Goal: Information Seeking & Learning: Learn about a topic

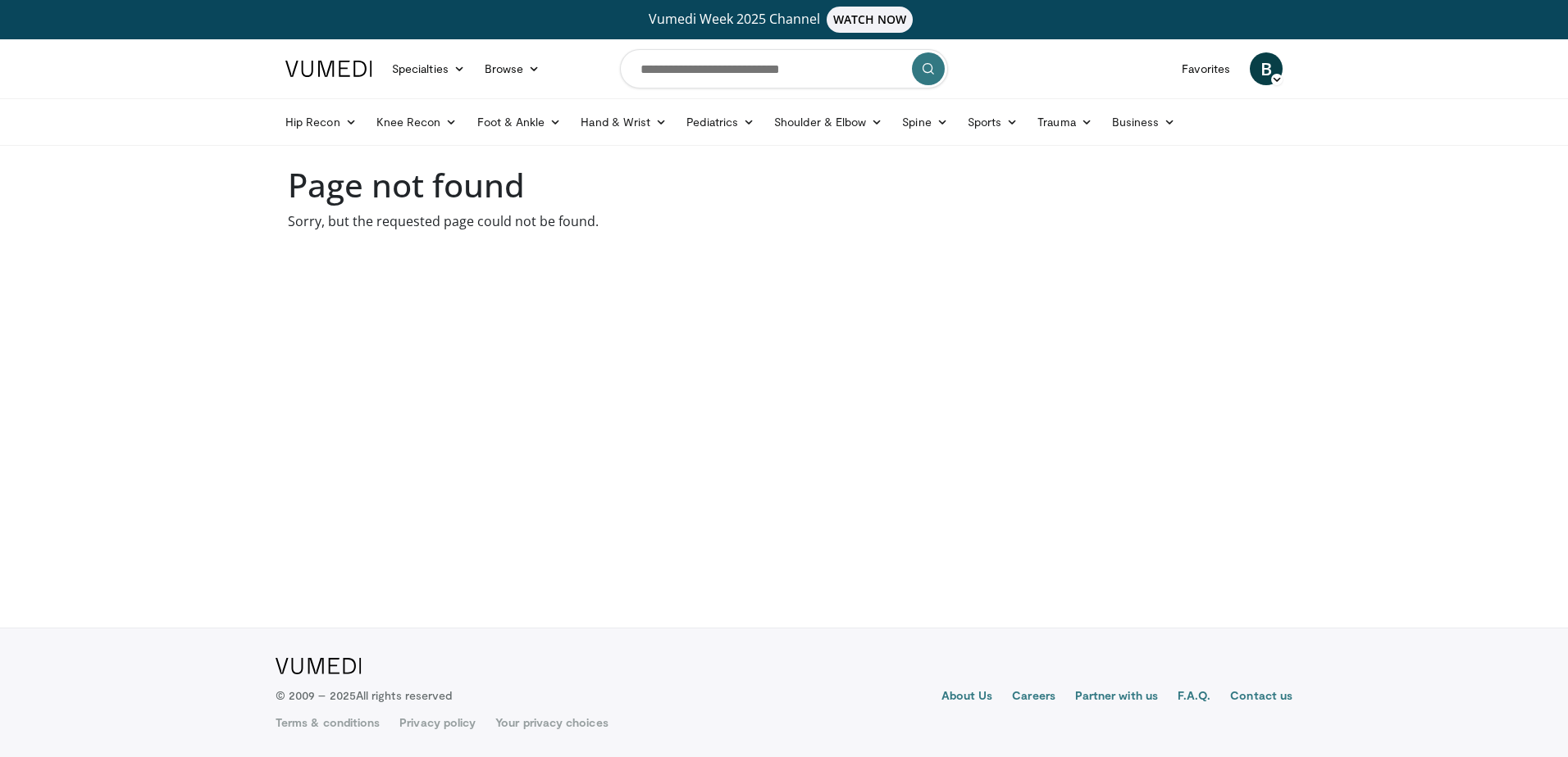
click at [330, 67] on img at bounding box center [329, 68] width 87 height 16
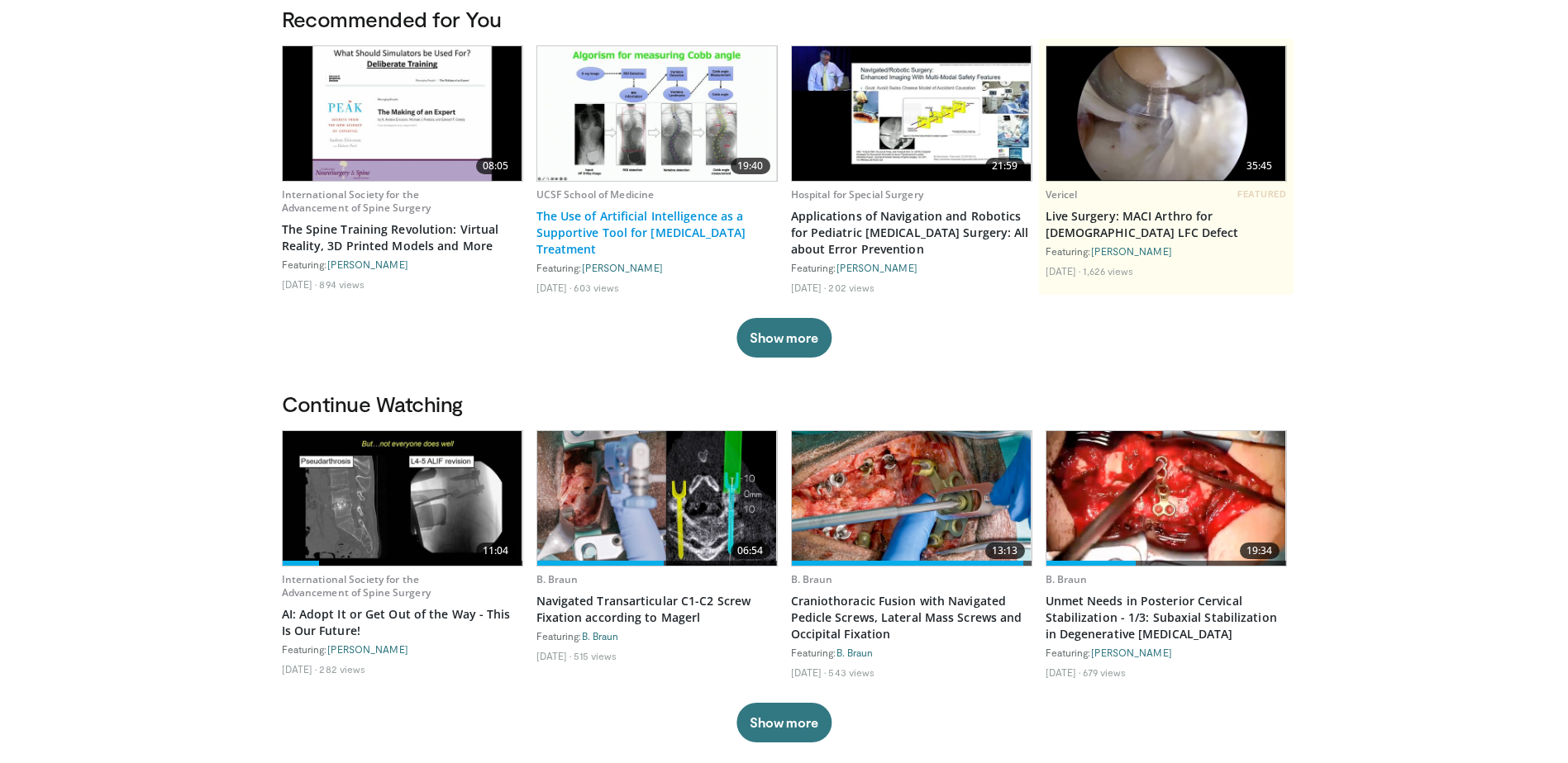
scroll to position [165, 0]
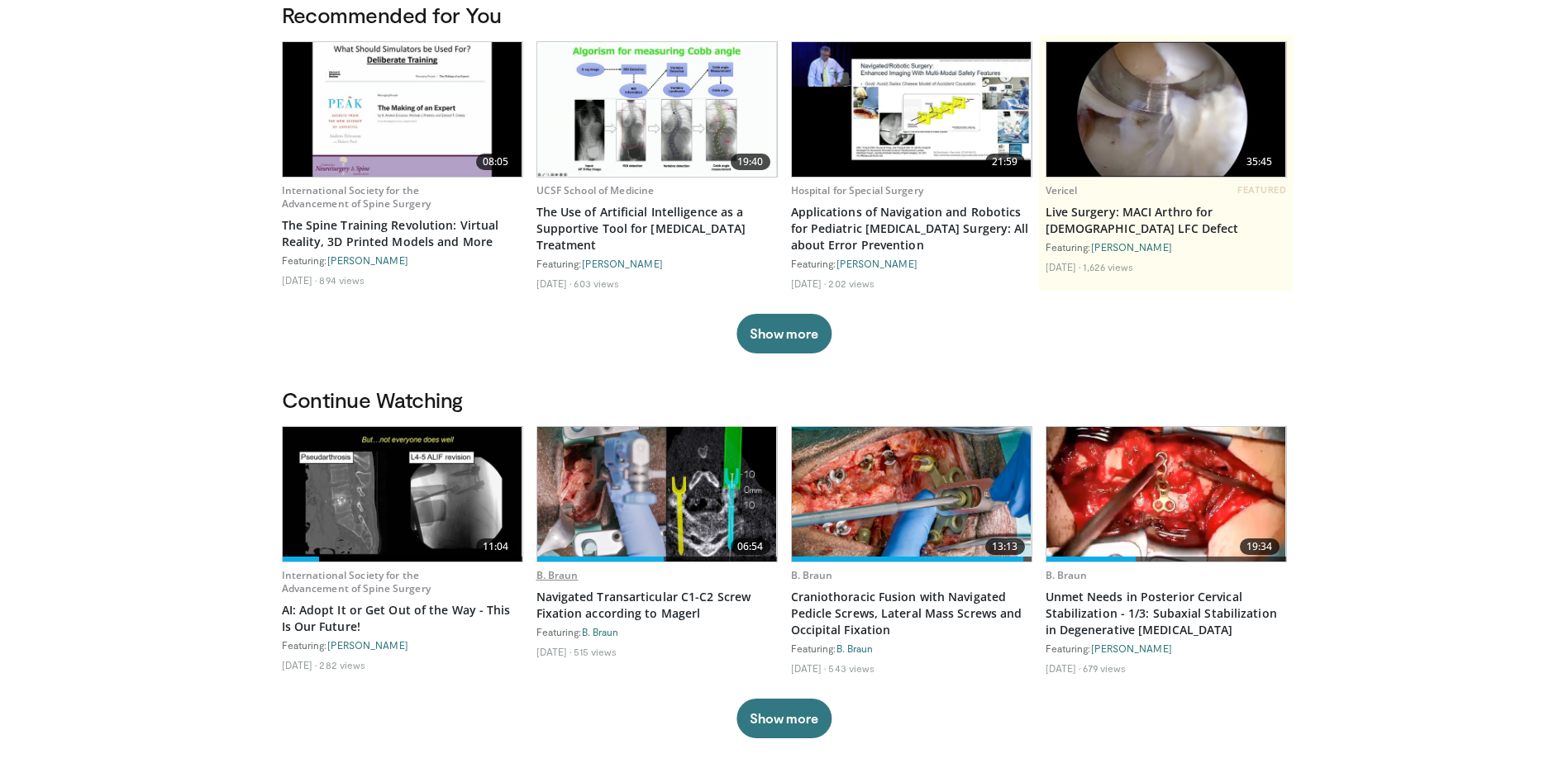
click at [569, 579] on link "B. Braun" at bounding box center [557, 575] width 42 height 14
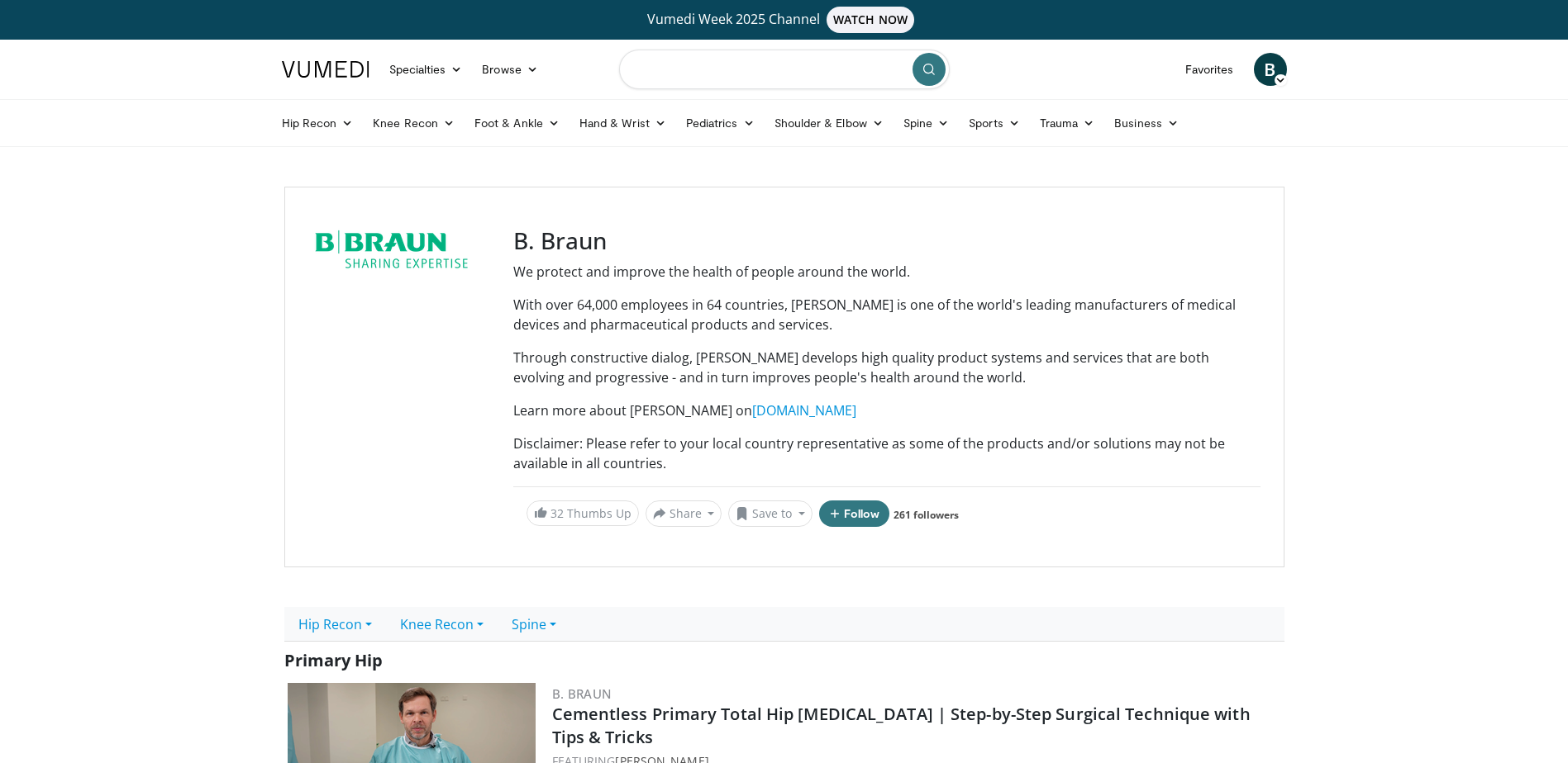
click at [702, 66] on input "Search topics, interventions" at bounding box center [784, 70] width 330 height 40
type input "*"
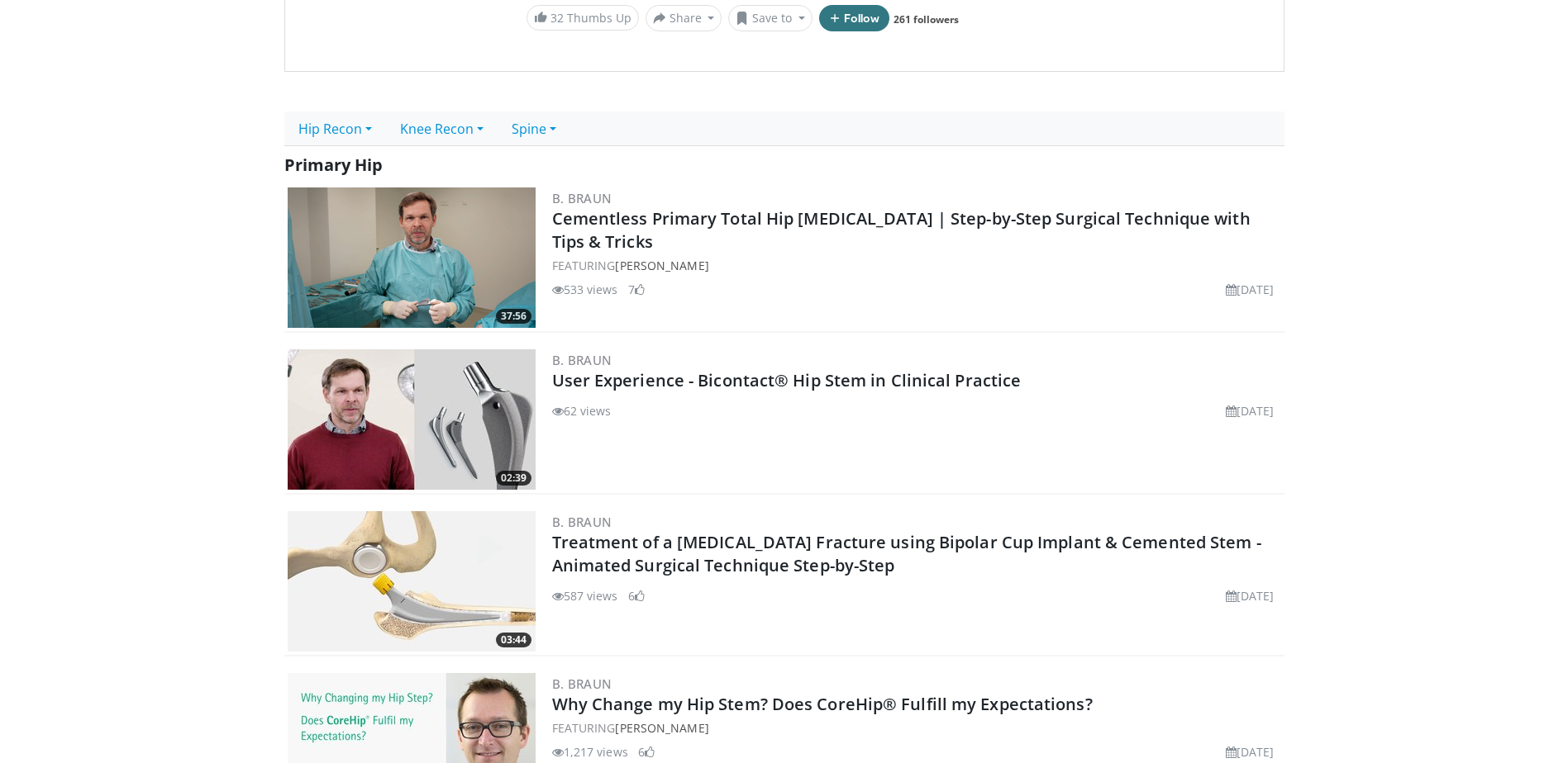
scroll to position [83, 0]
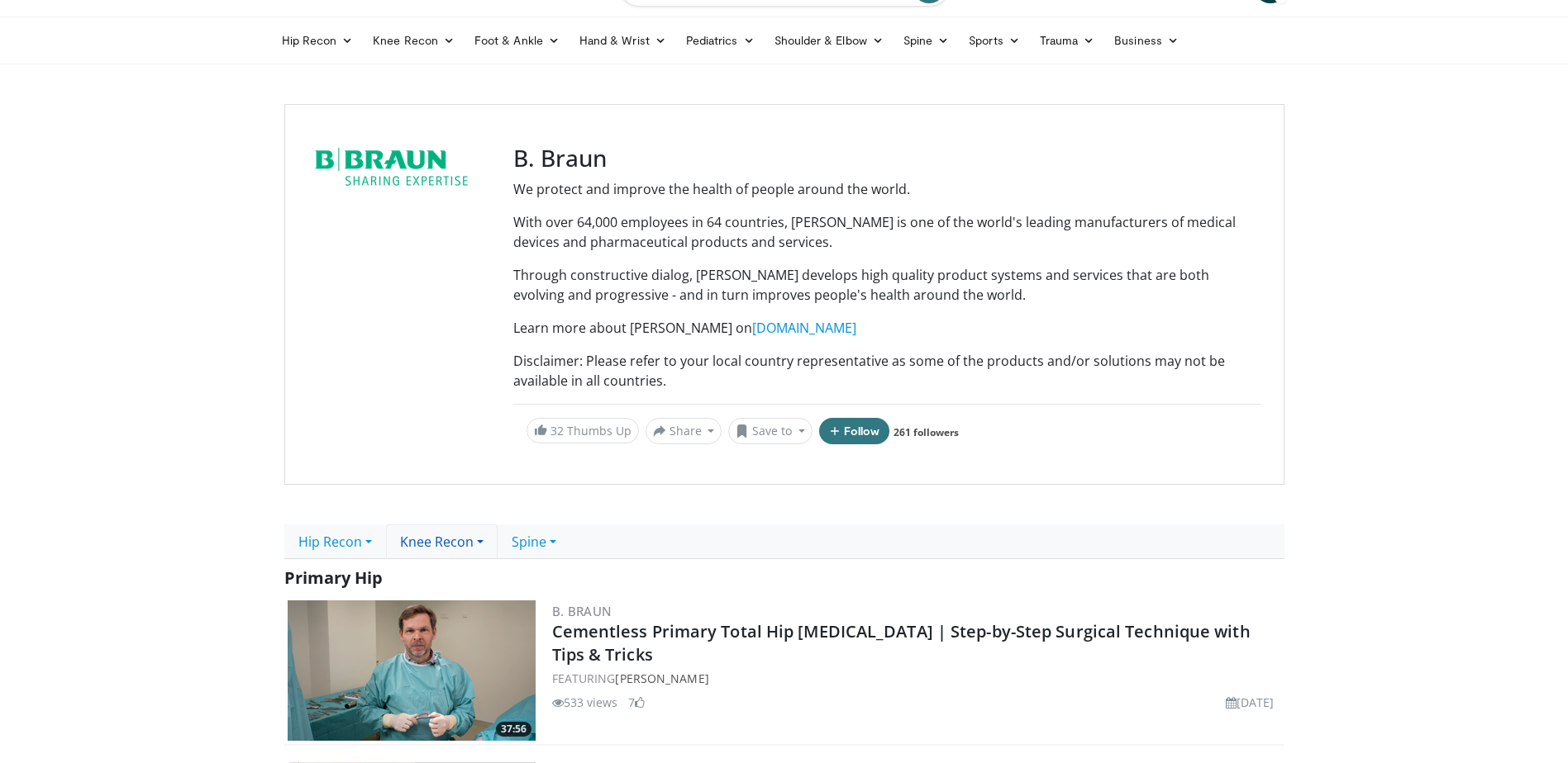
click at [490, 540] on link "Knee Recon" at bounding box center [442, 542] width 112 height 34
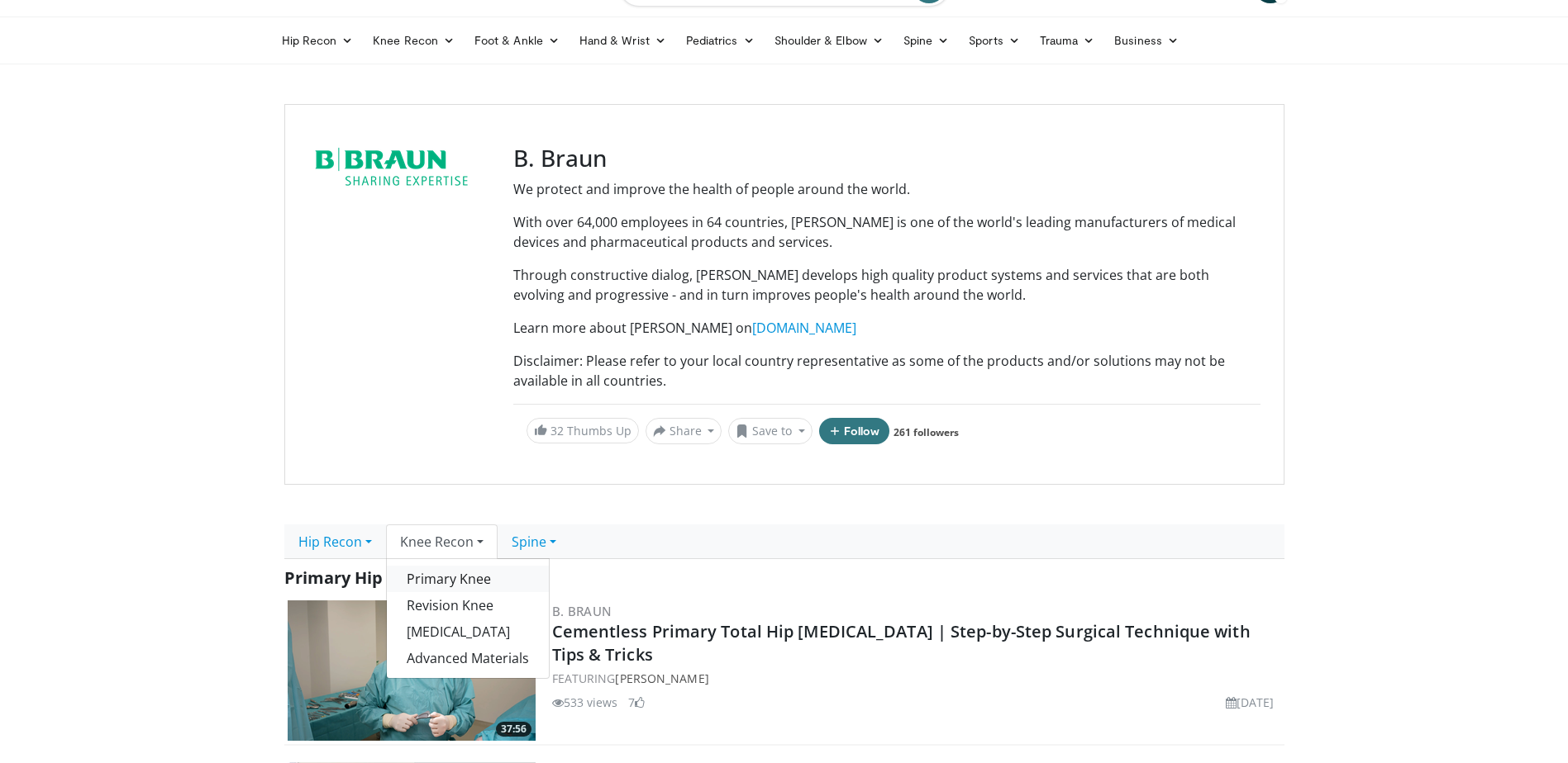
click at [477, 577] on link "Primary Knee" at bounding box center [468, 579] width 162 height 27
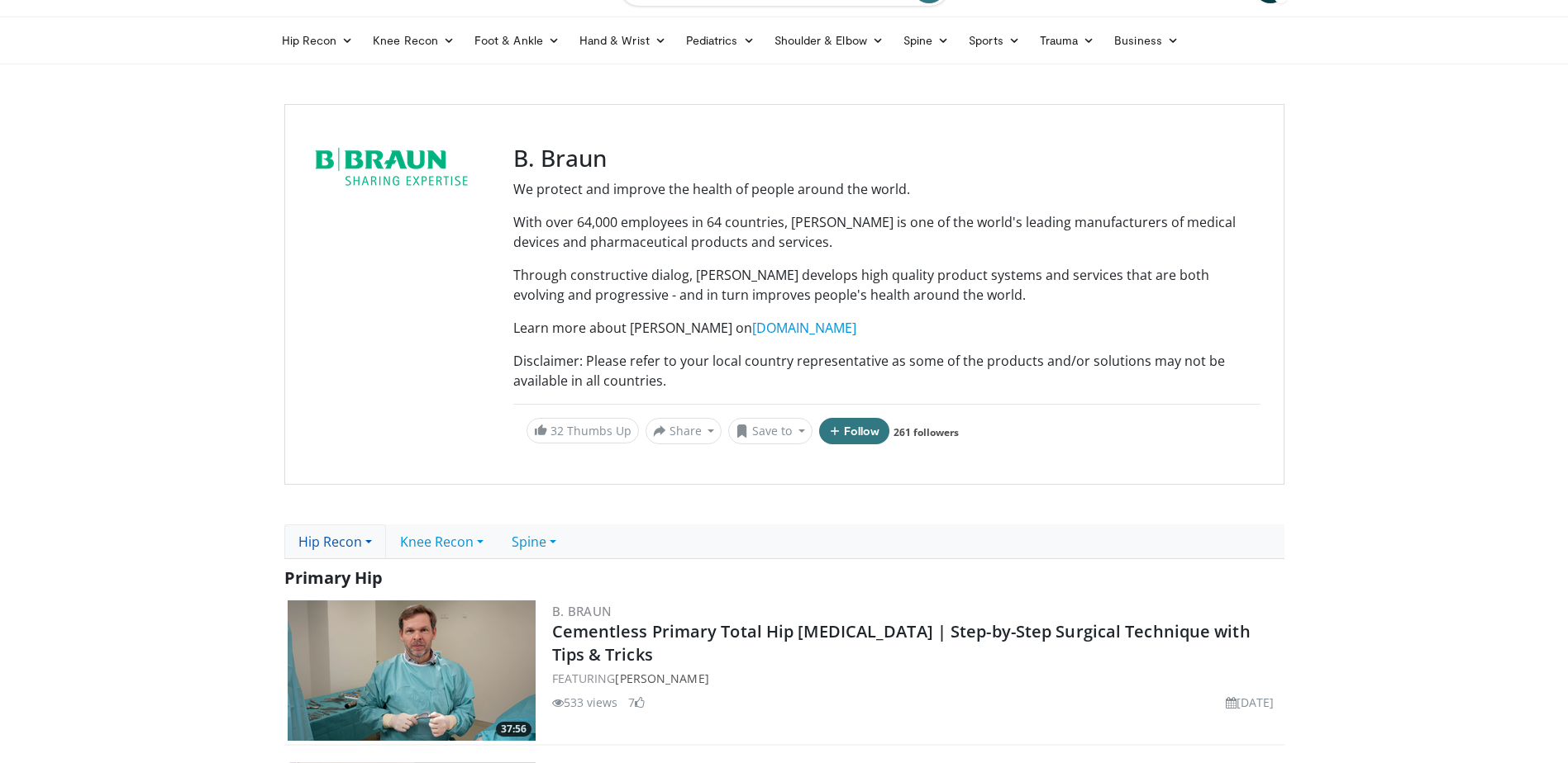
click at [343, 543] on link "Hip Recon" at bounding box center [335, 542] width 102 height 34
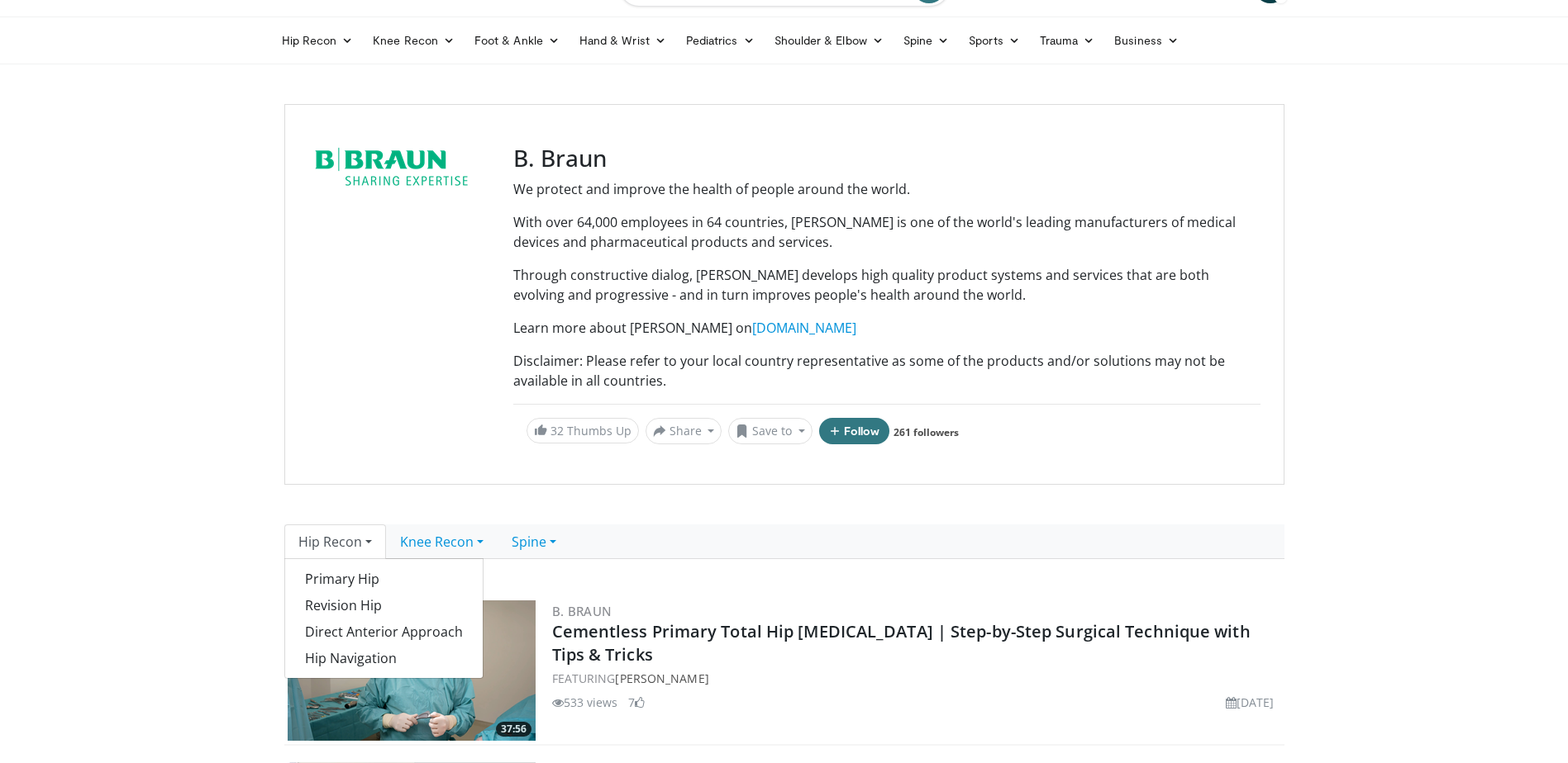
click at [356, 563] on div "Primary Hip Revision Hip Direct Anterior Approach Hip Navigation" at bounding box center [384, 619] width 199 height 120
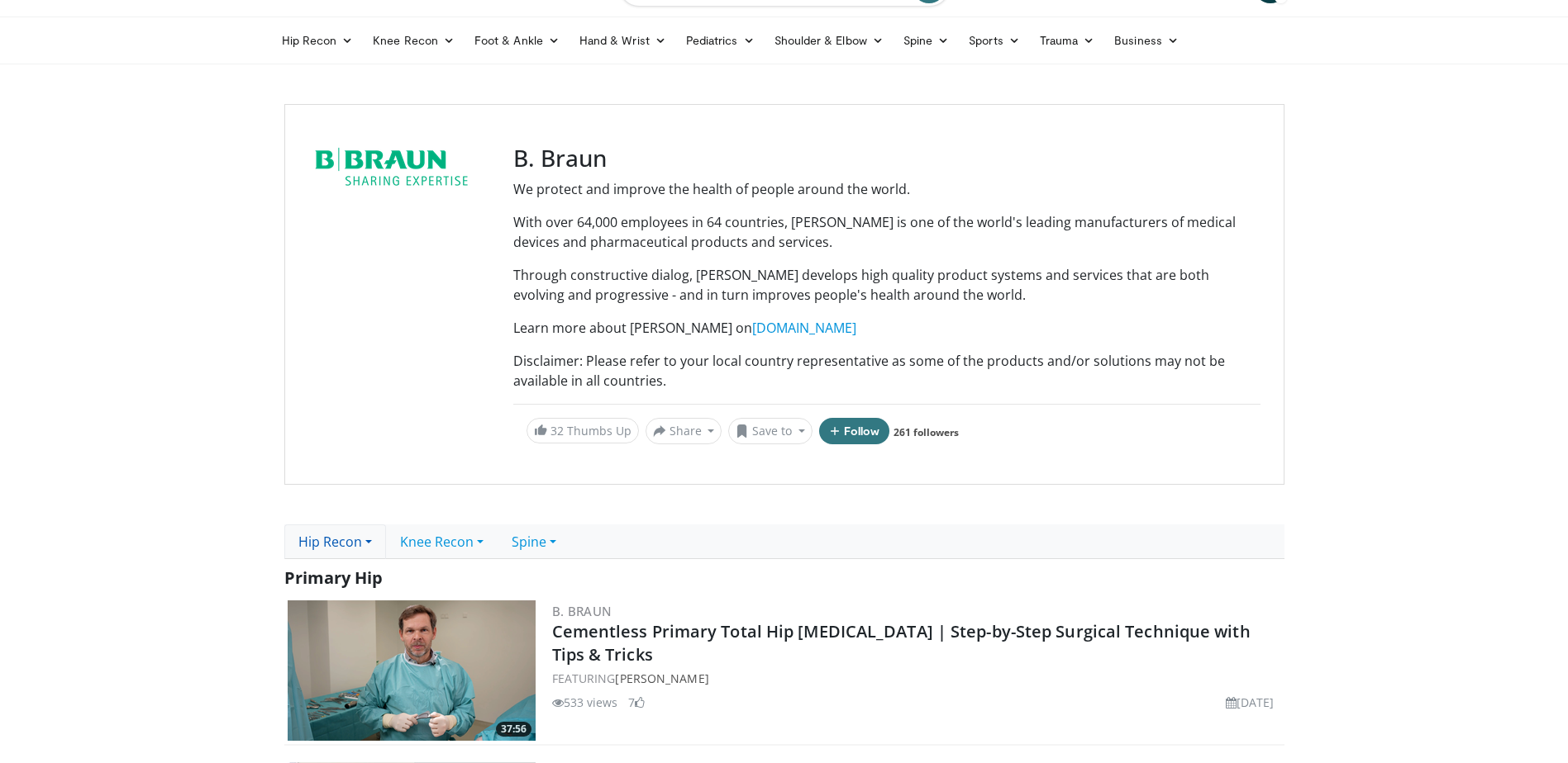
click at [352, 532] on link "Hip Recon" at bounding box center [335, 542] width 102 height 34
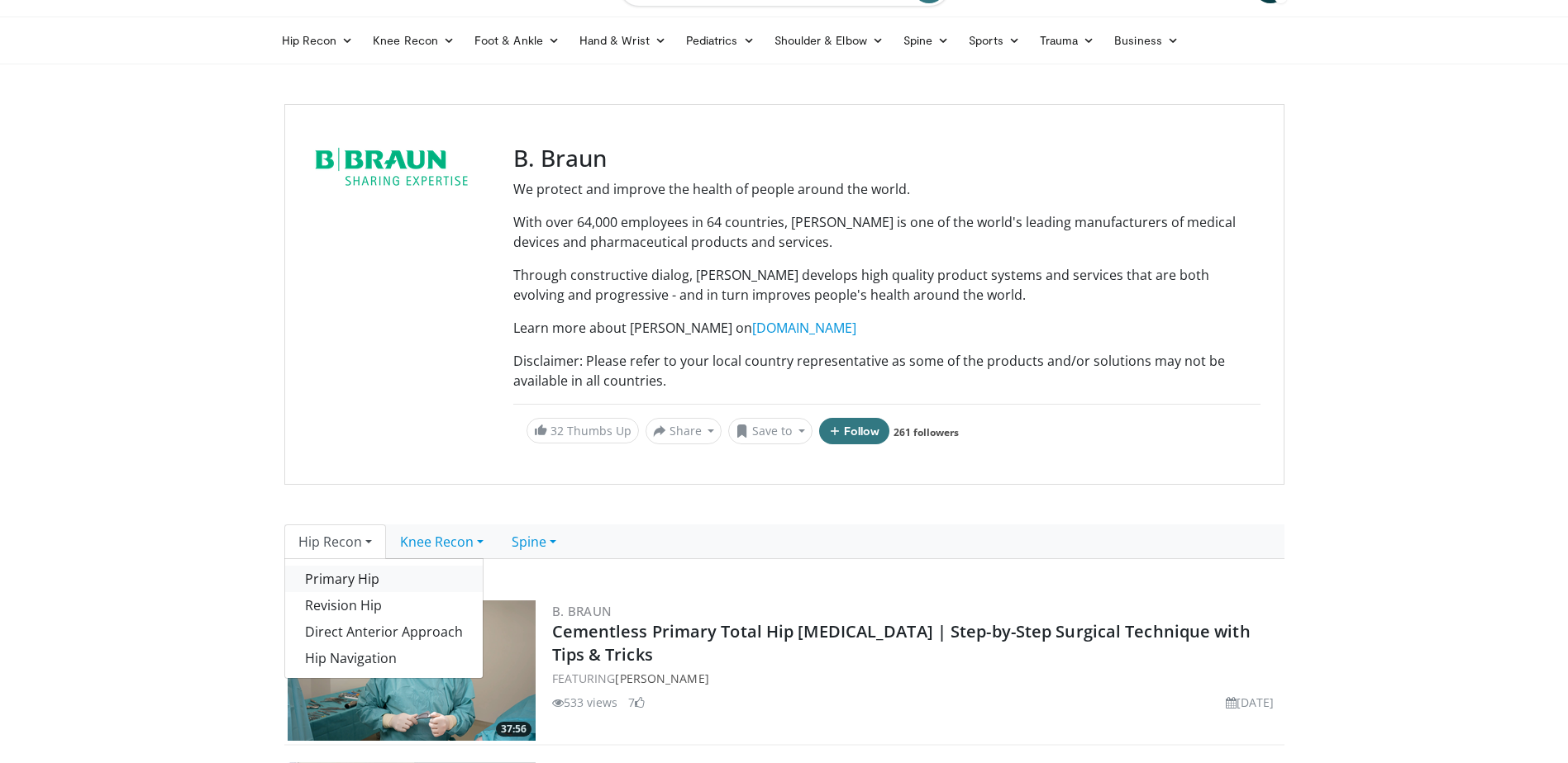
click at [337, 580] on link "Primary Hip" at bounding box center [384, 579] width 198 height 27
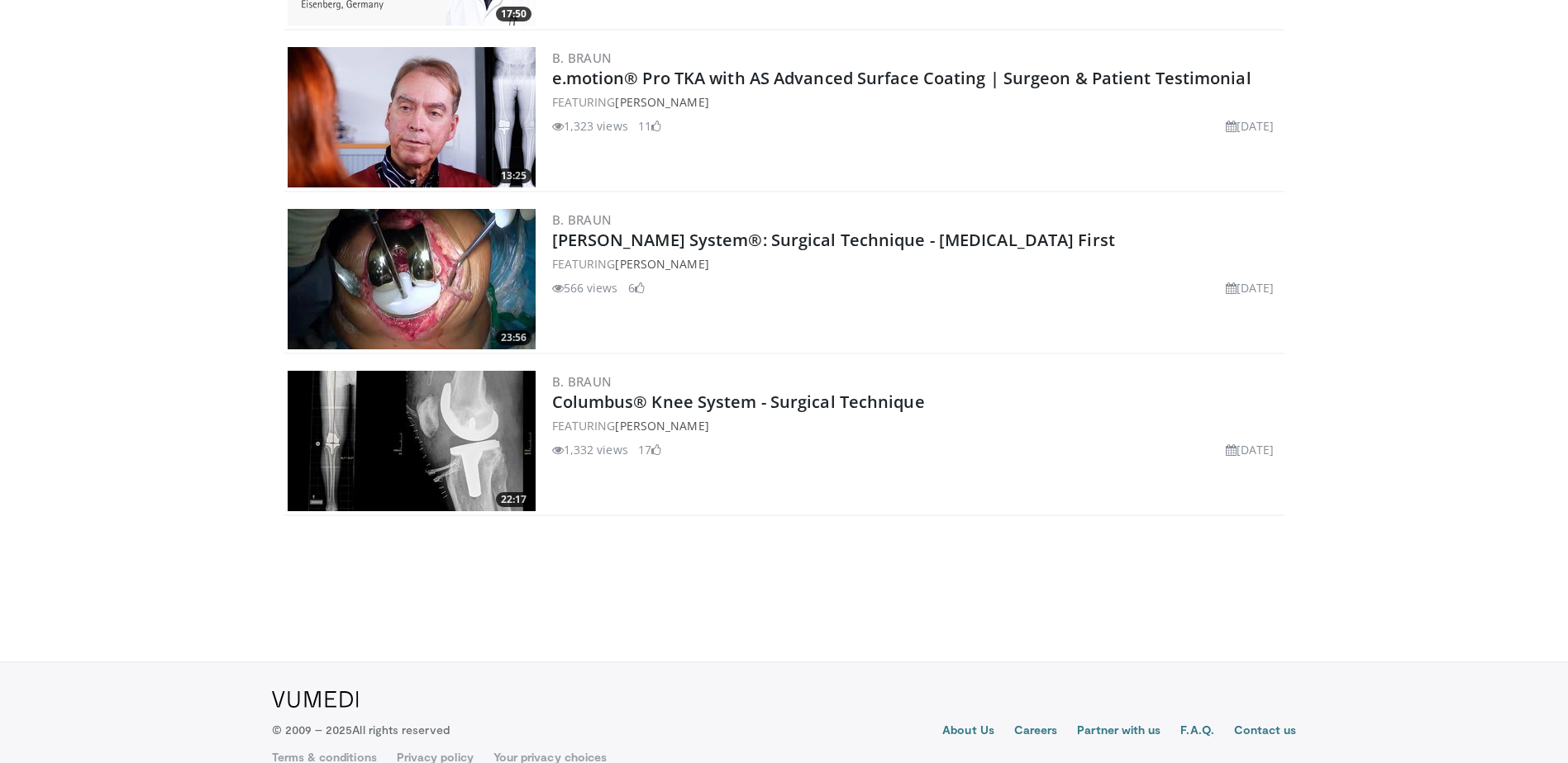
scroll to position [1346, 0]
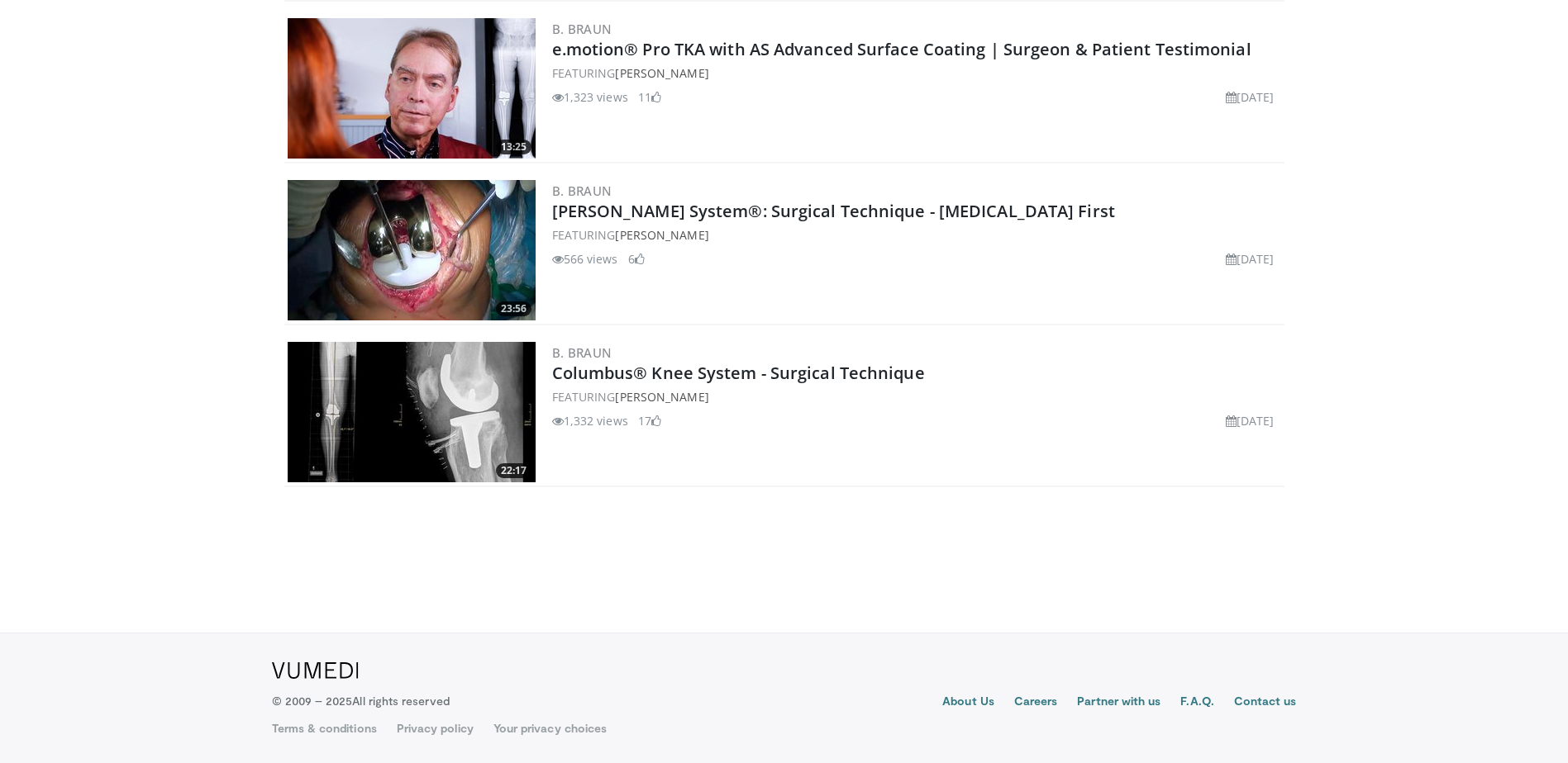
click at [431, 442] on img at bounding box center [411, 412] width 248 height 140
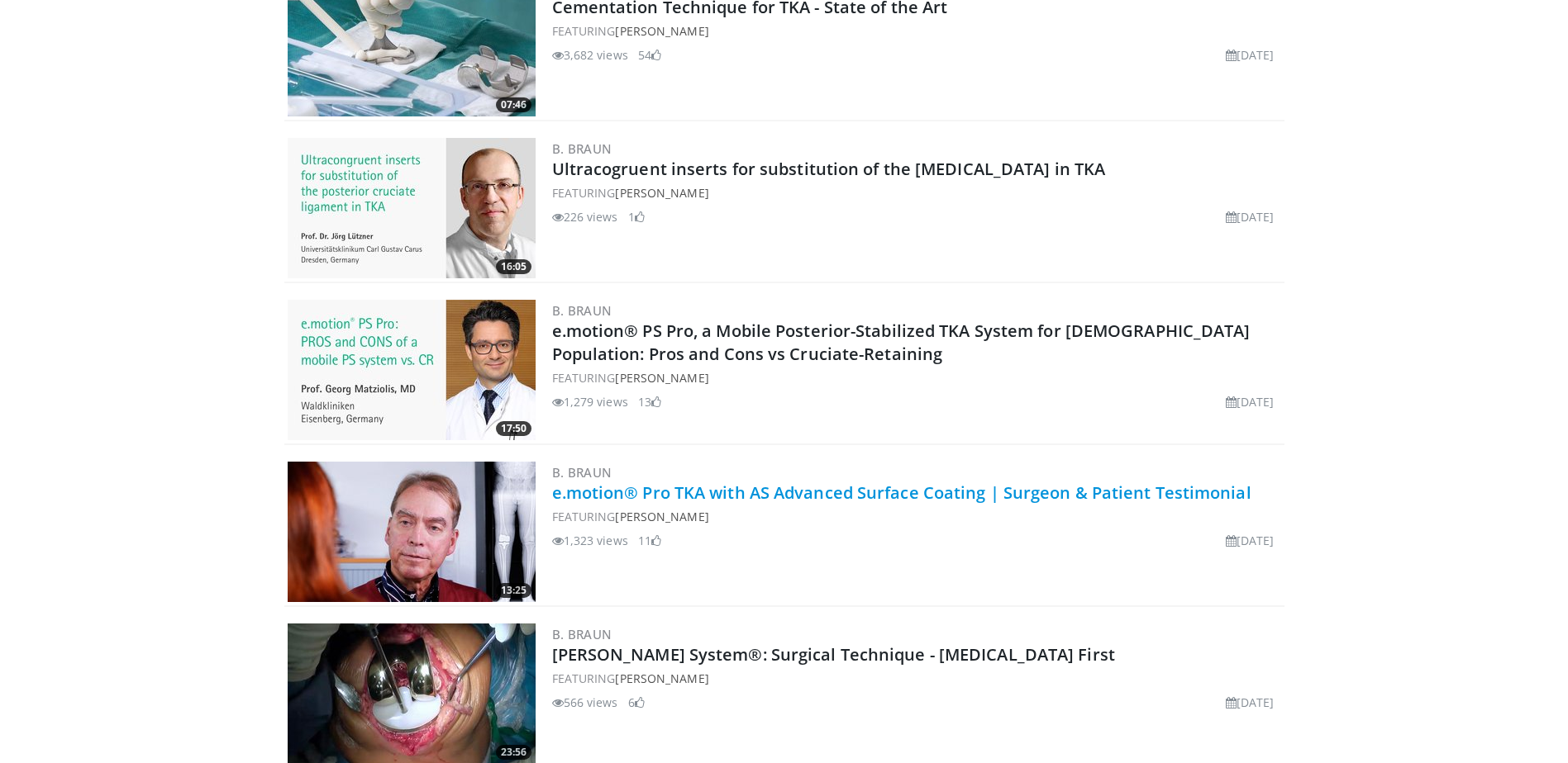
scroll to position [520, 0]
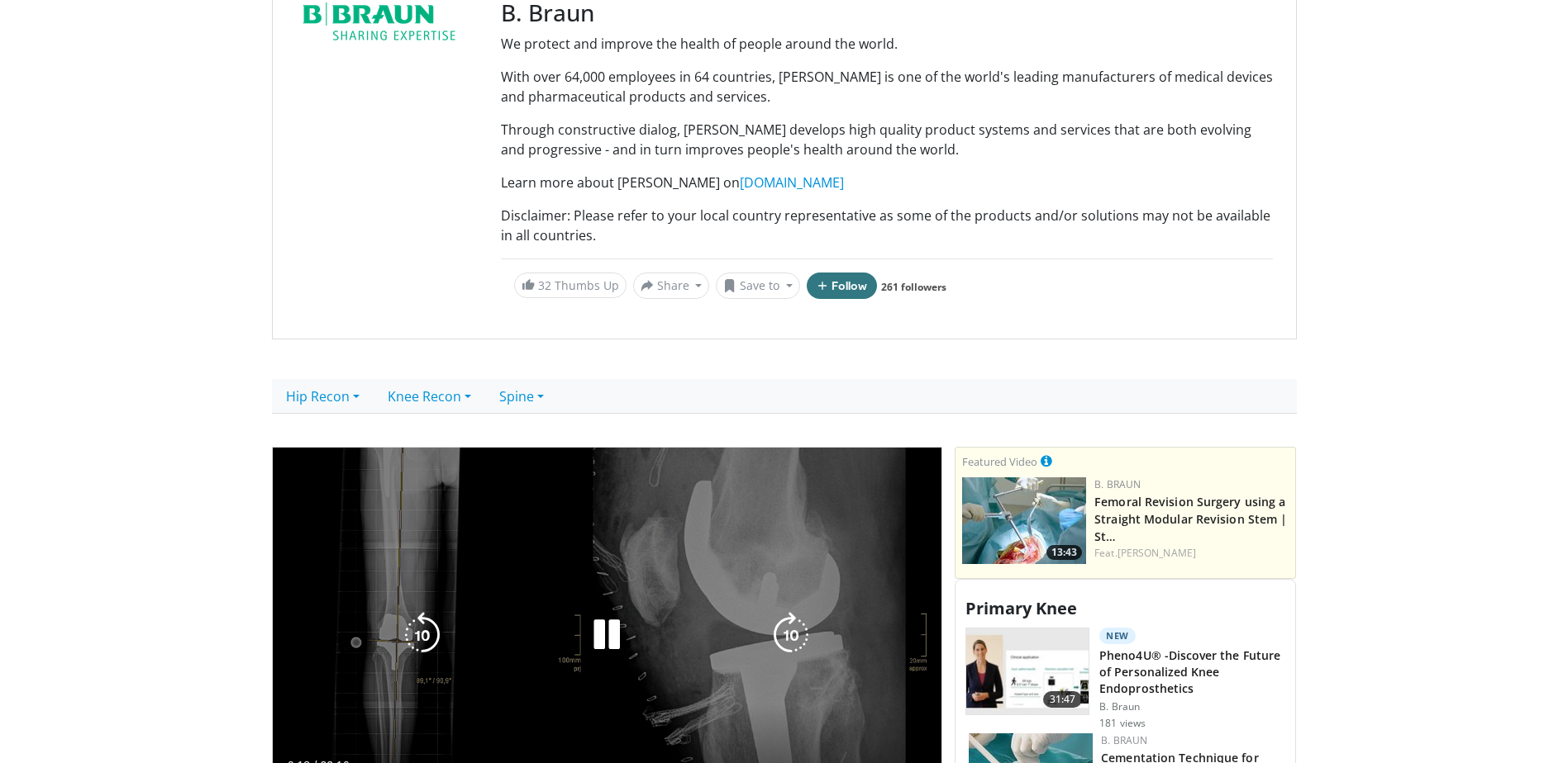
scroll to position [330, 0]
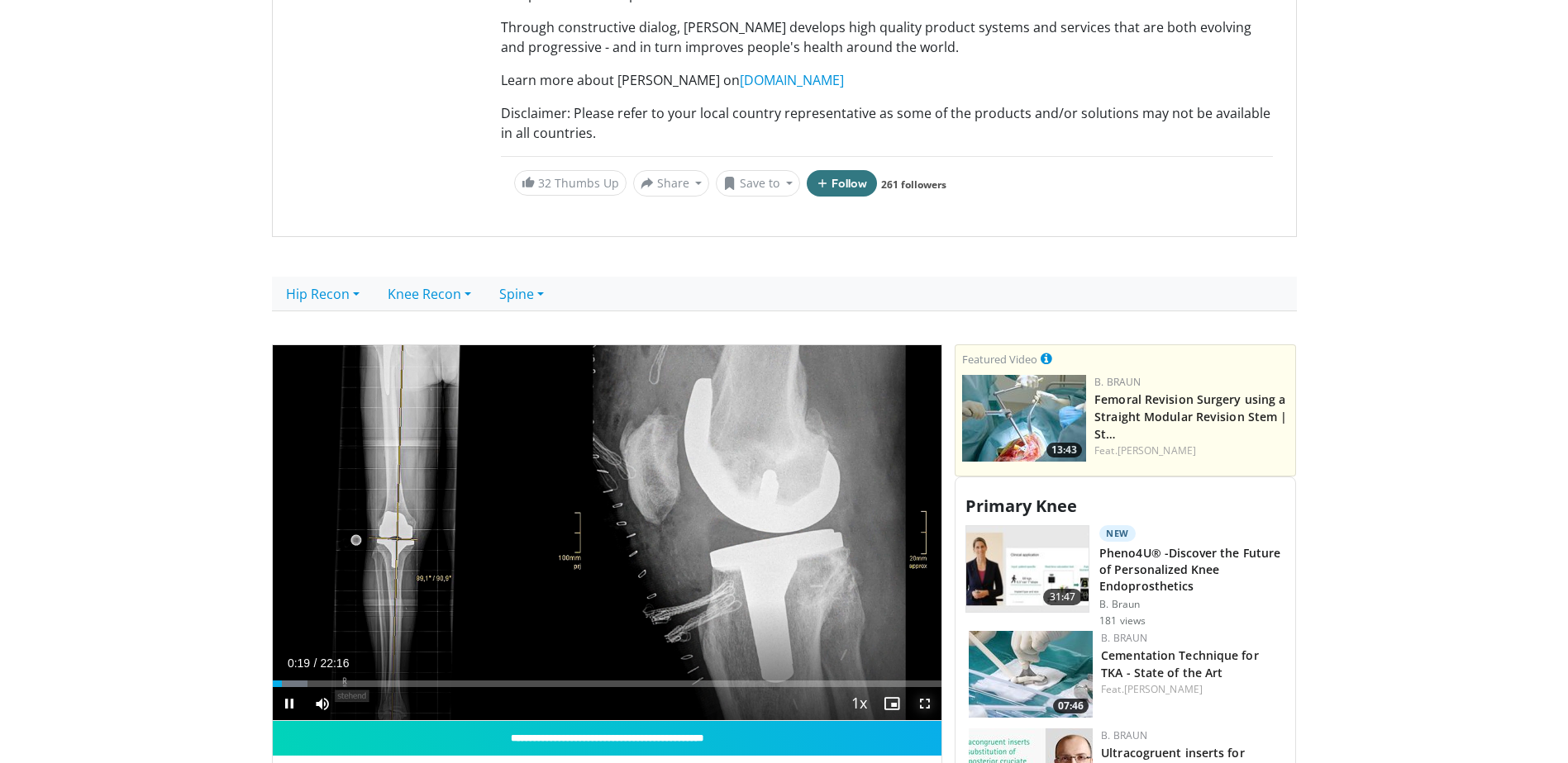
click at [930, 708] on span "Video Player" at bounding box center [925, 704] width 33 height 33
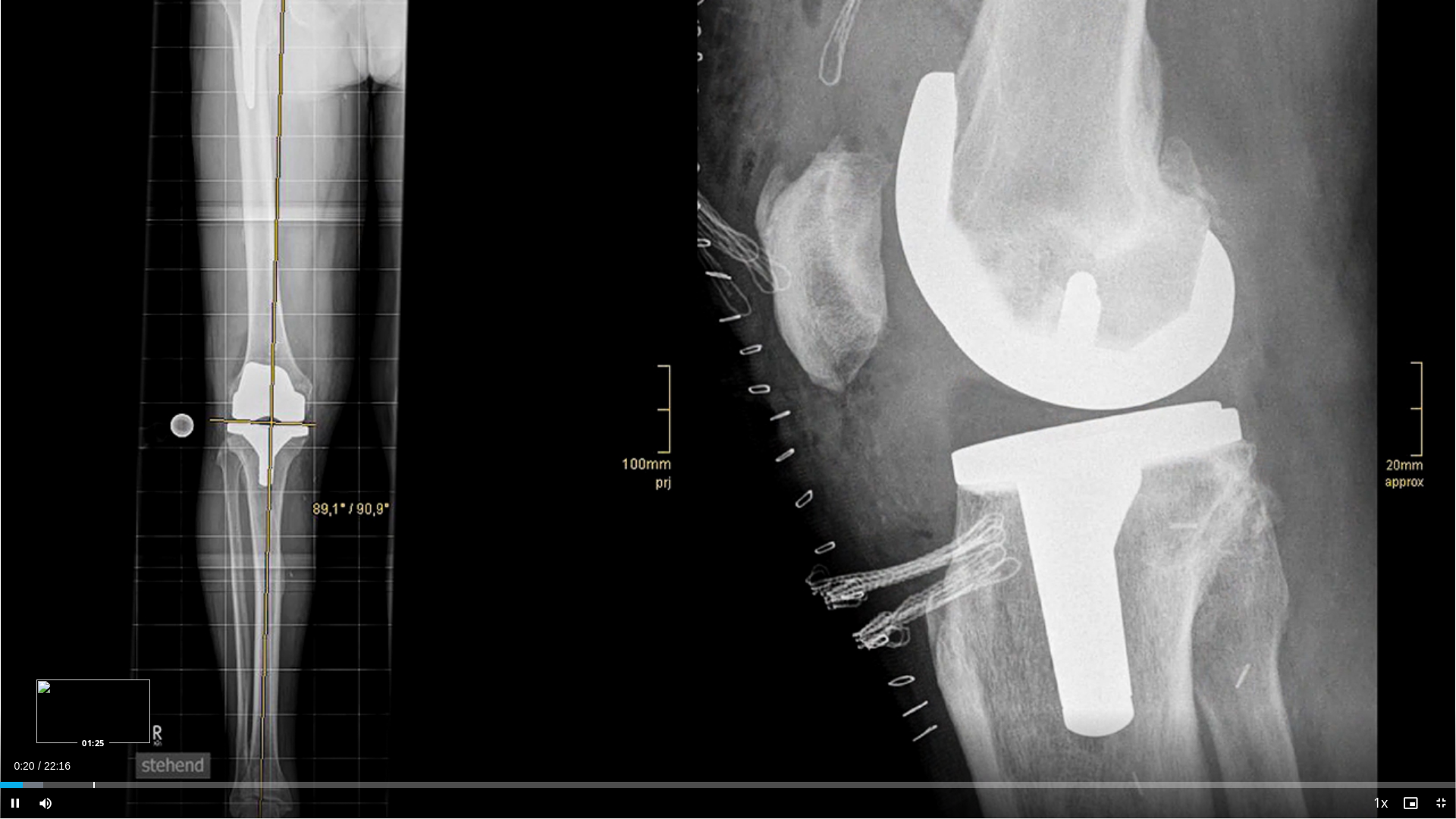
click at [94, 700] on div "Progress Bar" at bounding box center [95, 784] width 2 height 6
click at [65, 700] on div "Progress Bar" at bounding box center [66, 784] width 2 height 6
click at [46, 700] on div "Progress Bar" at bounding box center [47, 784] width 2 height 6
click at [63, 700] on div "Progress Bar" at bounding box center [62, 784] width 2 height 6
click at [79, 700] on div "Progress Bar" at bounding box center [80, 784] width 2 height 6
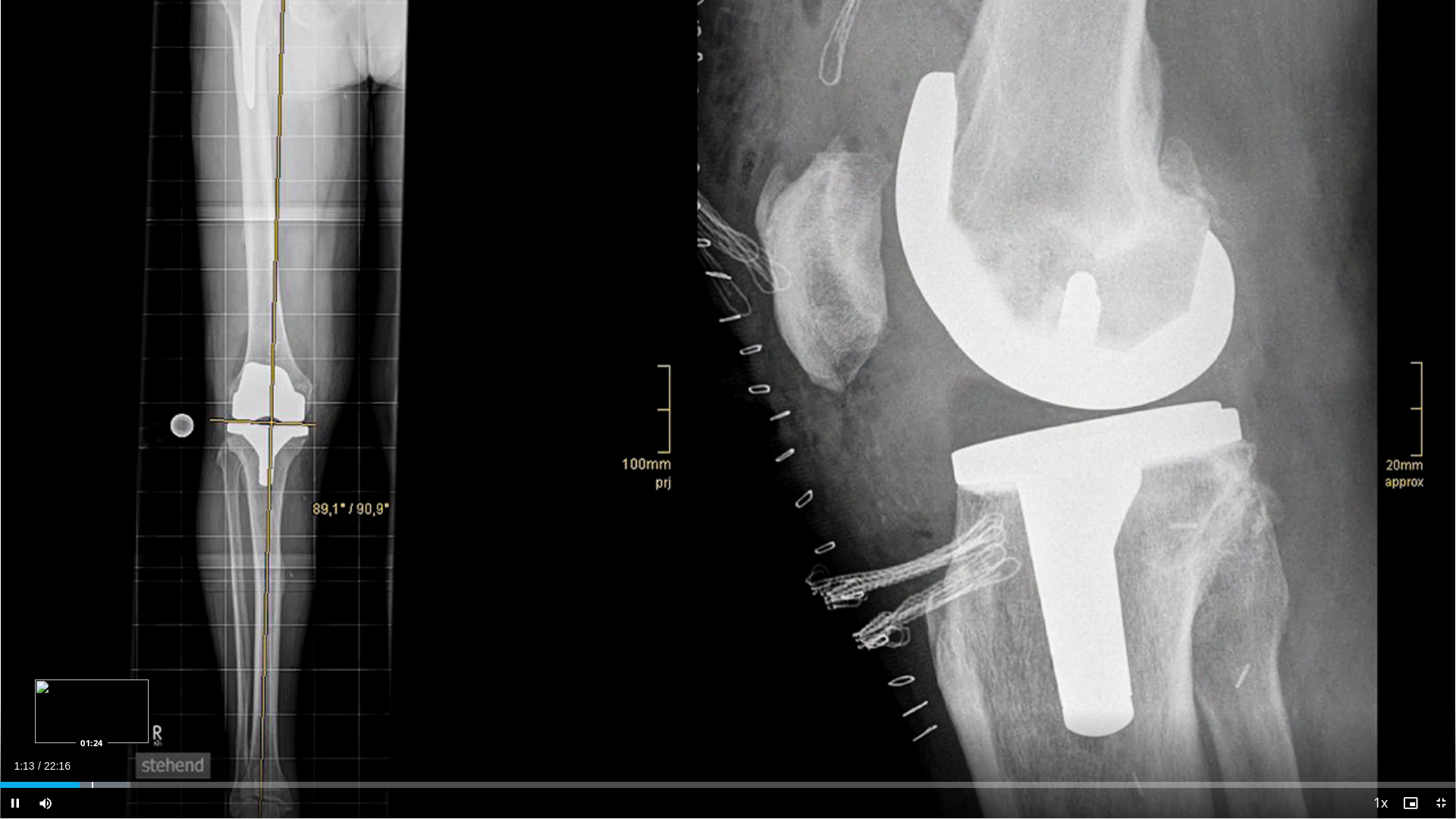
click at [93, 700] on div "Progress Bar" at bounding box center [93, 784] width 2 height 6
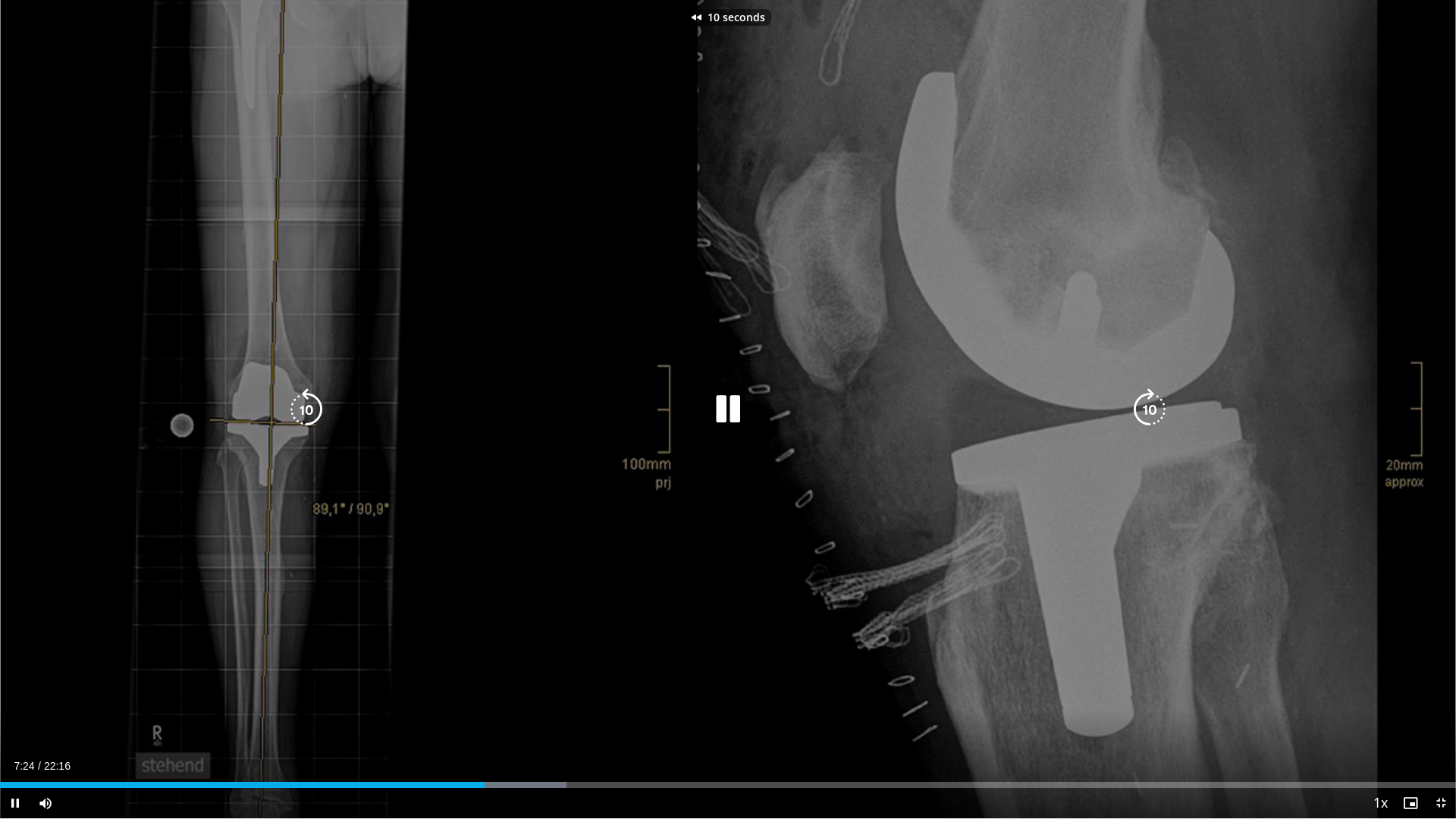
click at [822, 346] on div "10 seconds Tap to unmute" at bounding box center [728, 409] width 1456 height 818
click at [824, 343] on div "10 seconds Tap to unmute" at bounding box center [728, 409] width 1456 height 818
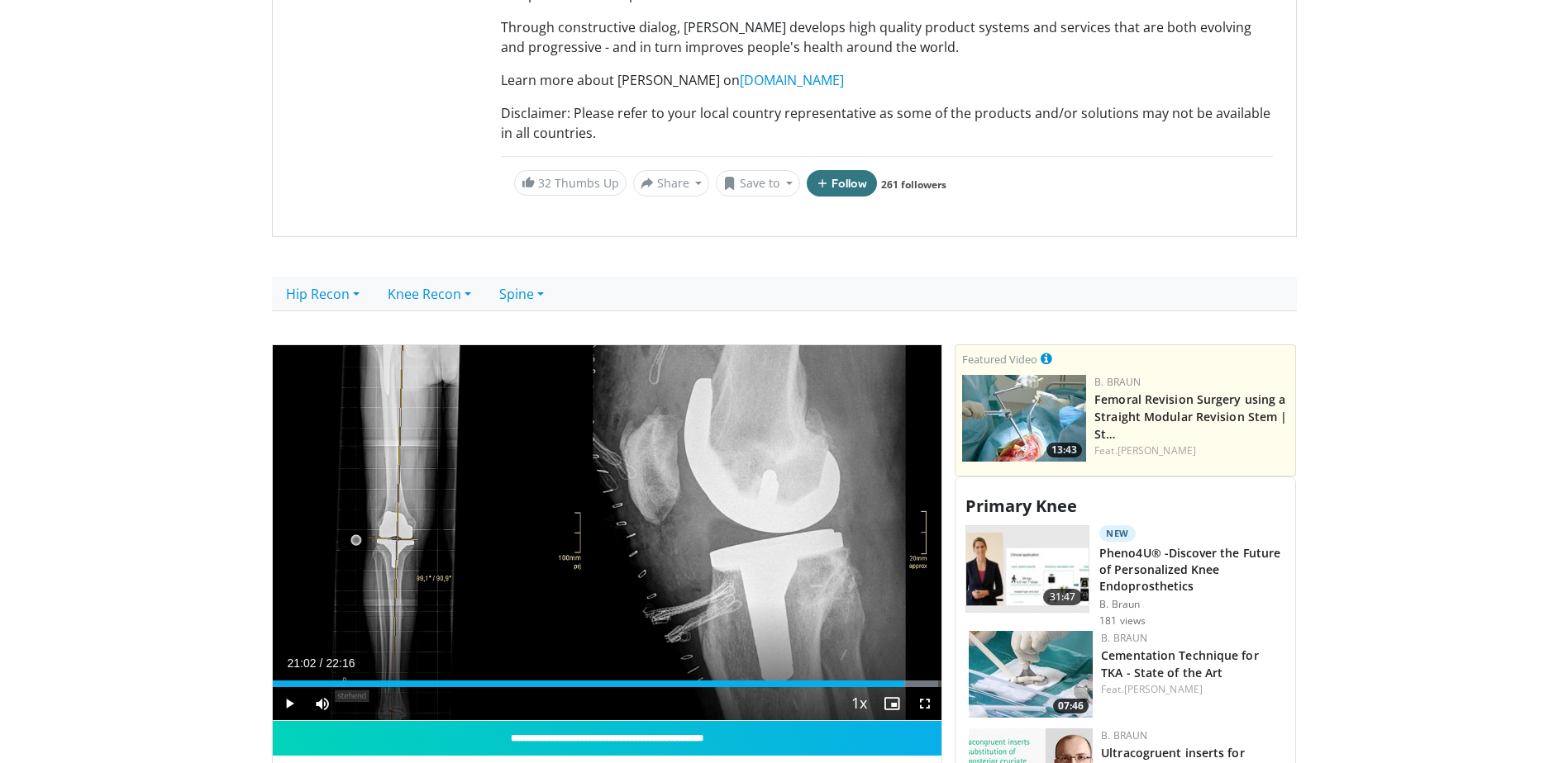
drag, startPoint x: 727, startPoint y: 3, endPoint x: 1469, endPoint y: 119, distance: 751.0
click at [1469, 119] on body "Vumedi Week 2025 Channel WATCH NOW Specialties Adult & Family Medicine Allergy,…" at bounding box center [784, 591] width 1568 height 1844
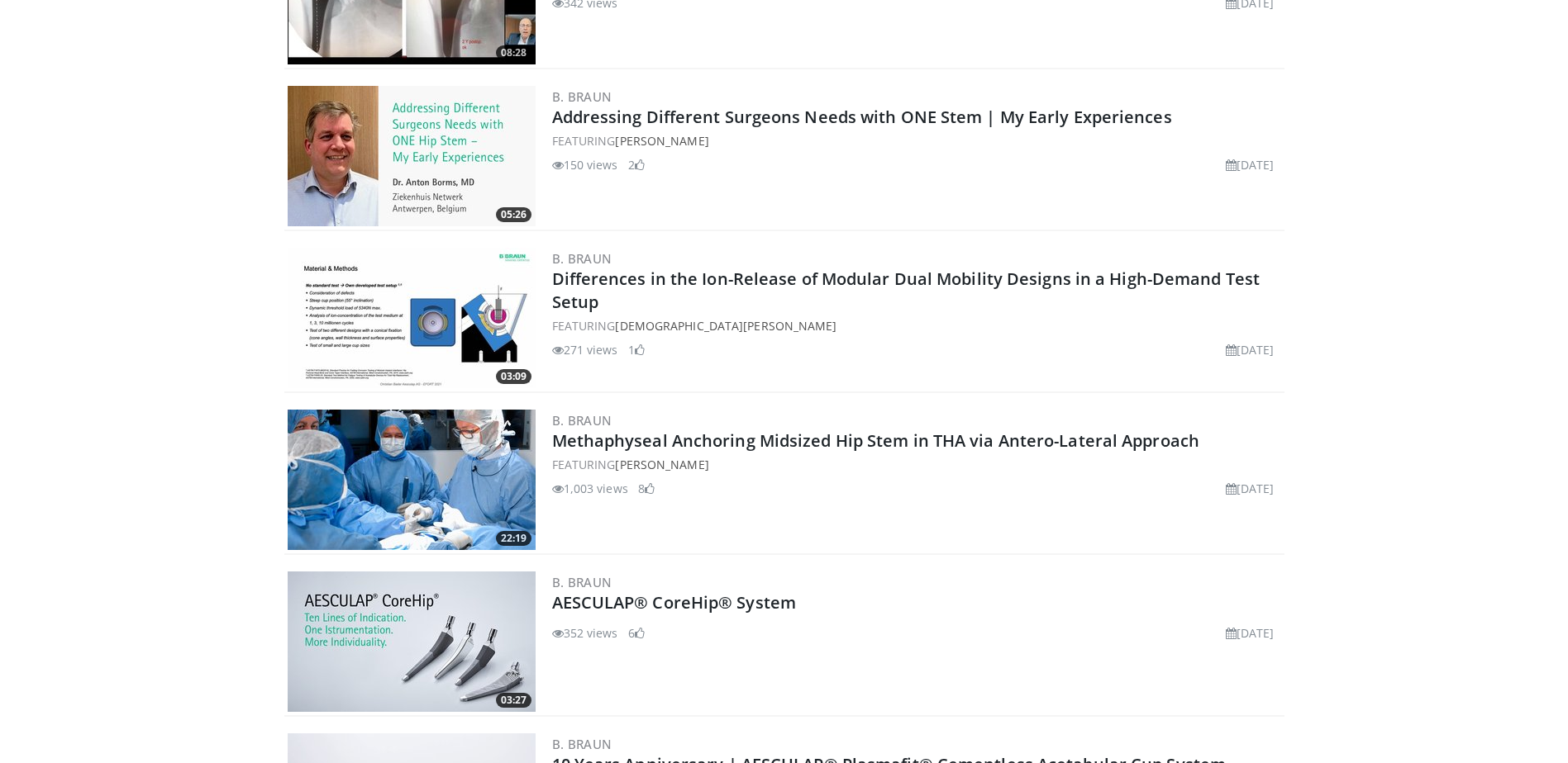
scroll to position [1735, 0]
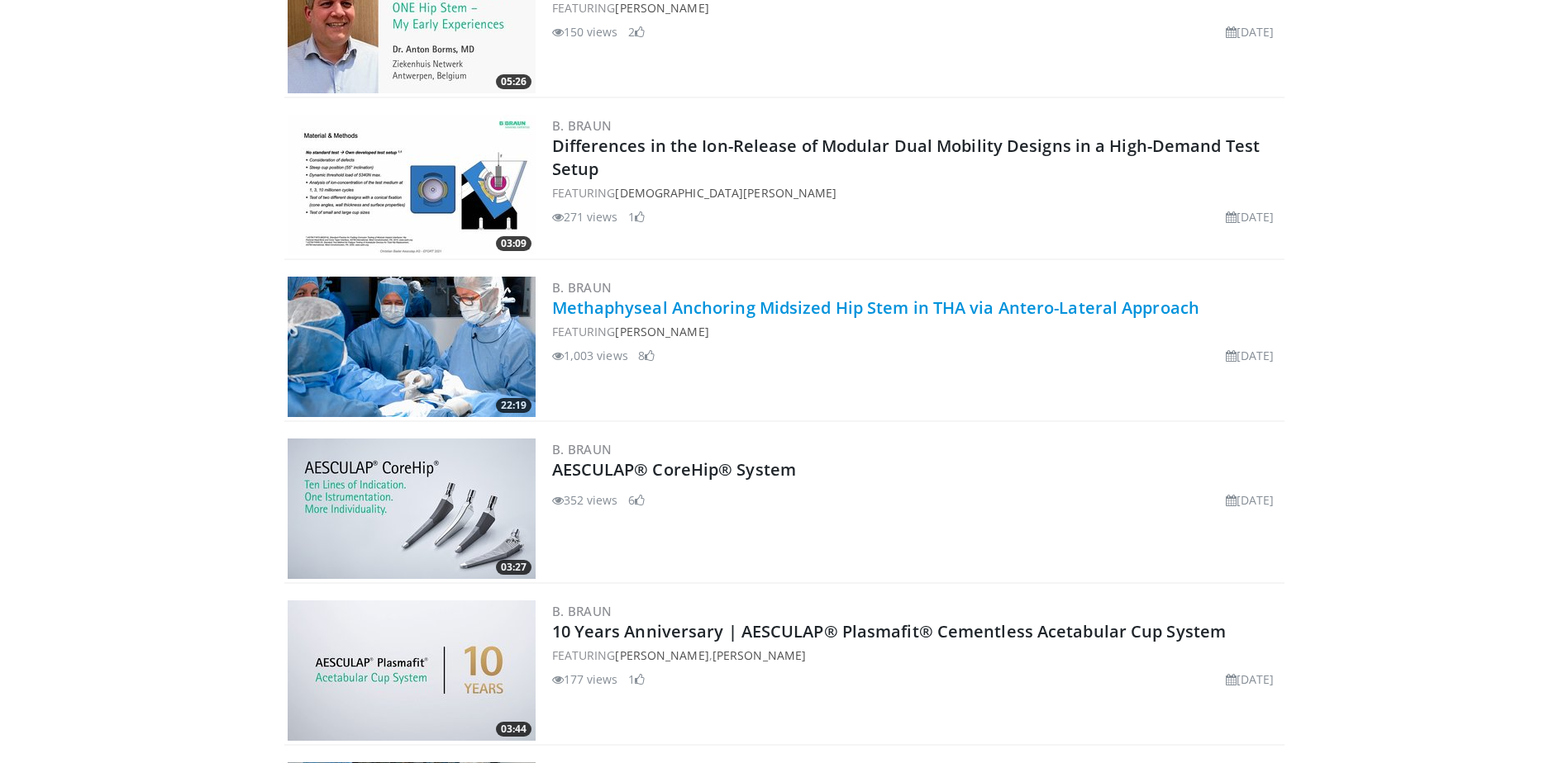
click at [686, 307] on link "Methaphyseal Anchoring Midsized Hip Stem in THA via Antero-Lateral Approach" at bounding box center [876, 307] width 648 height 22
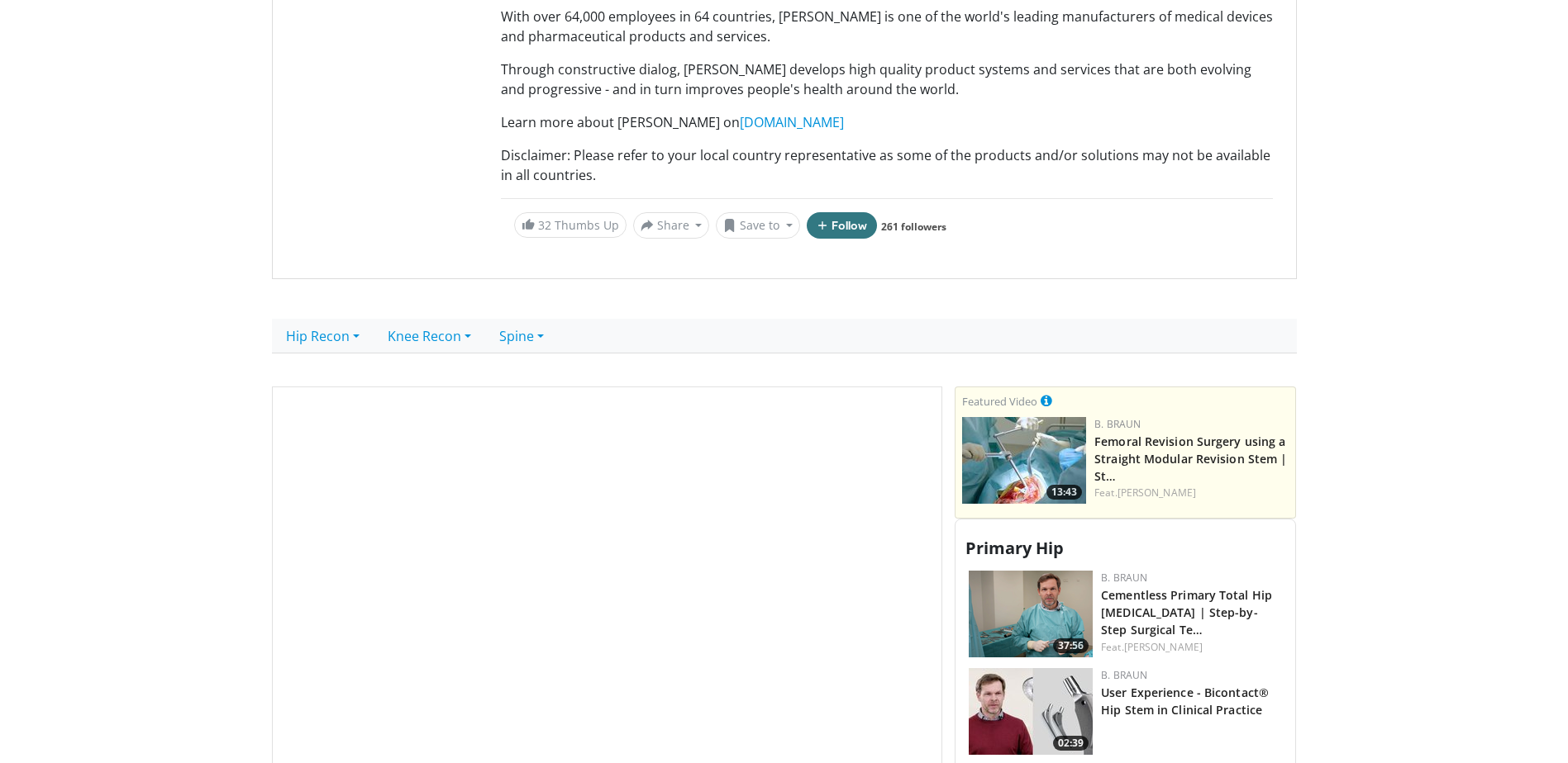
scroll to position [413, 0]
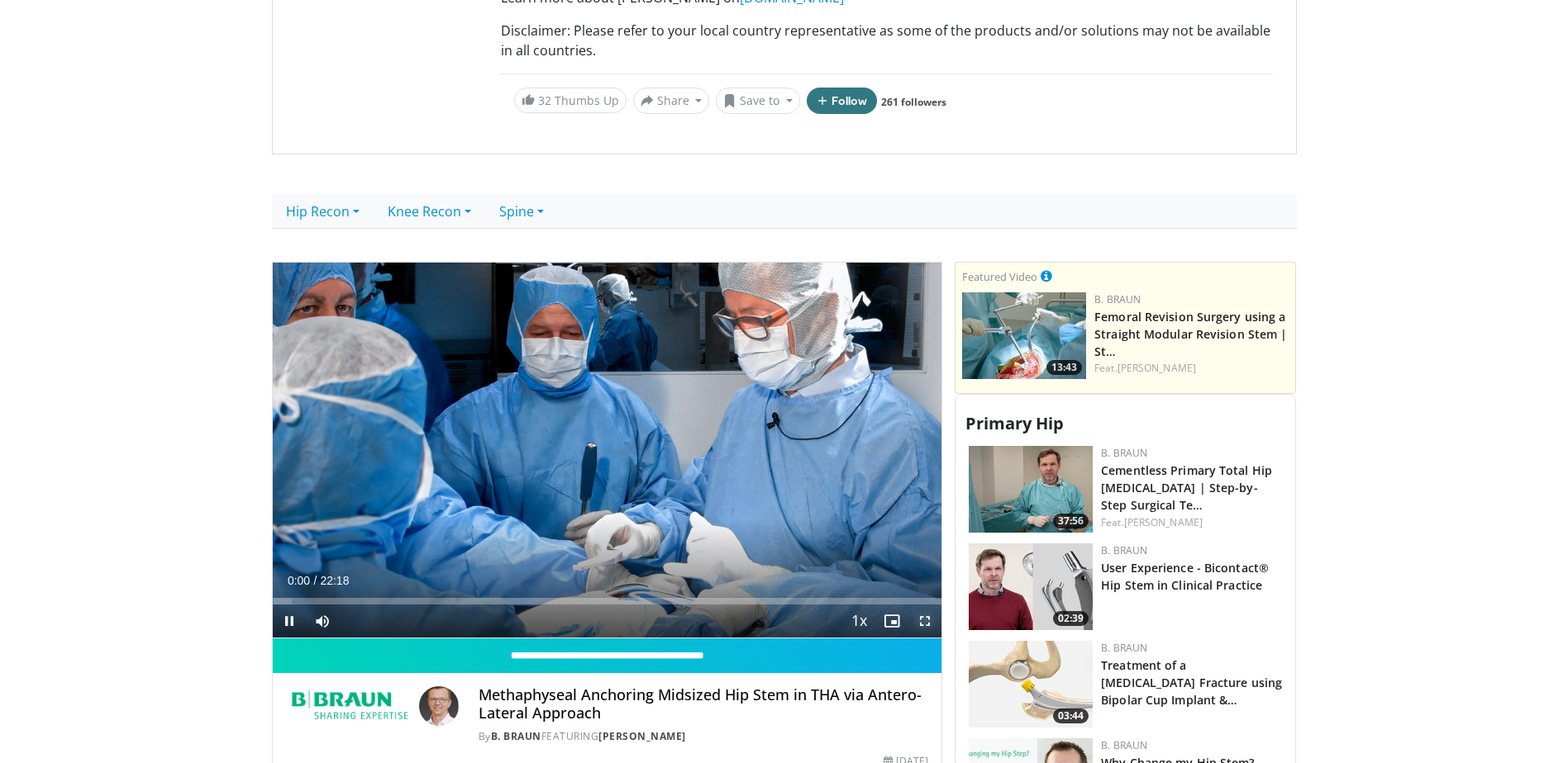
click at [922, 627] on span "Video Player" at bounding box center [925, 621] width 33 height 33
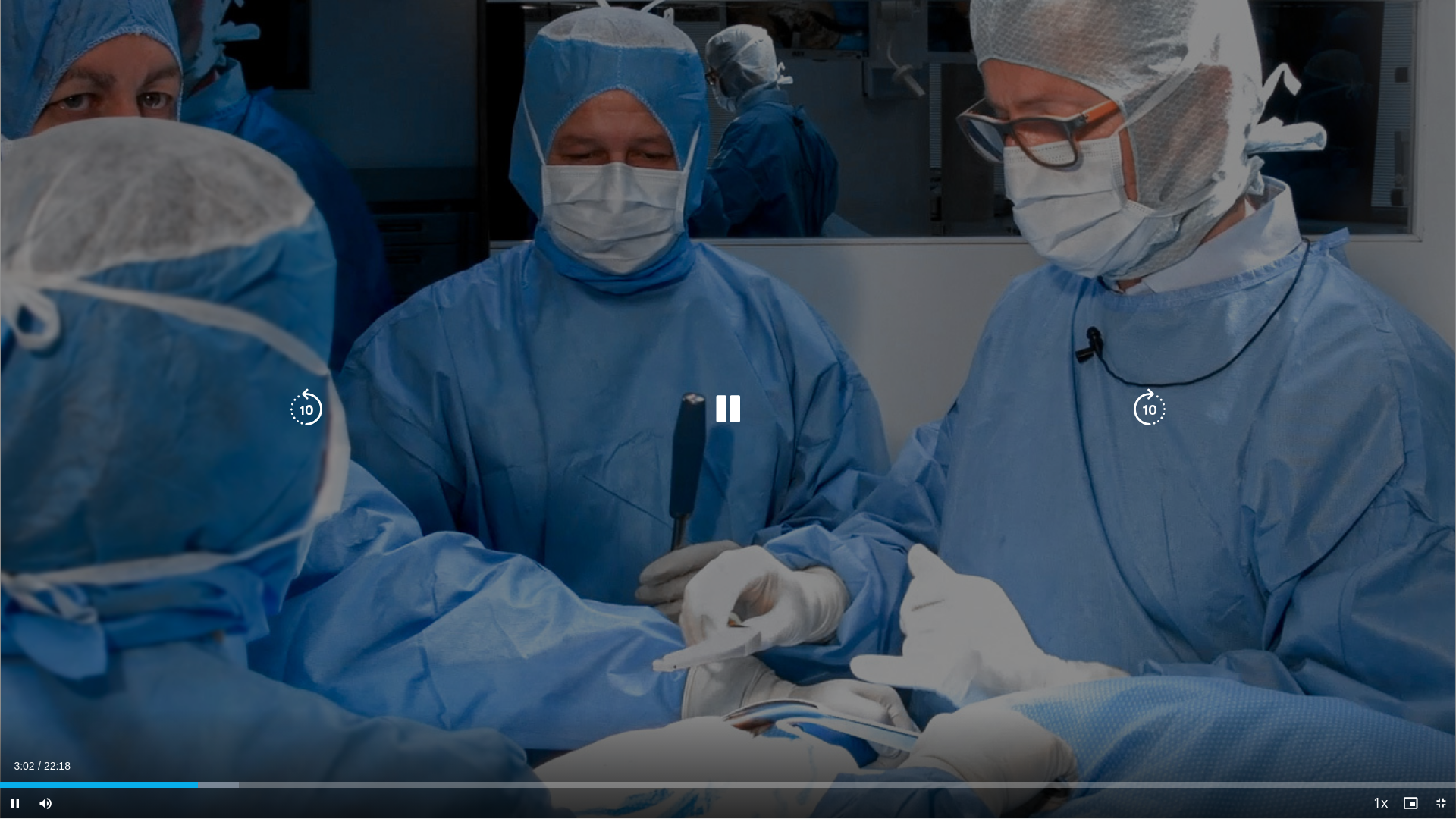
click at [481, 279] on div "170 seconds Tap to unmute" at bounding box center [728, 409] width 1456 height 818
click at [487, 273] on div "10 seconds Tap to unmute" at bounding box center [728, 409] width 1456 height 818
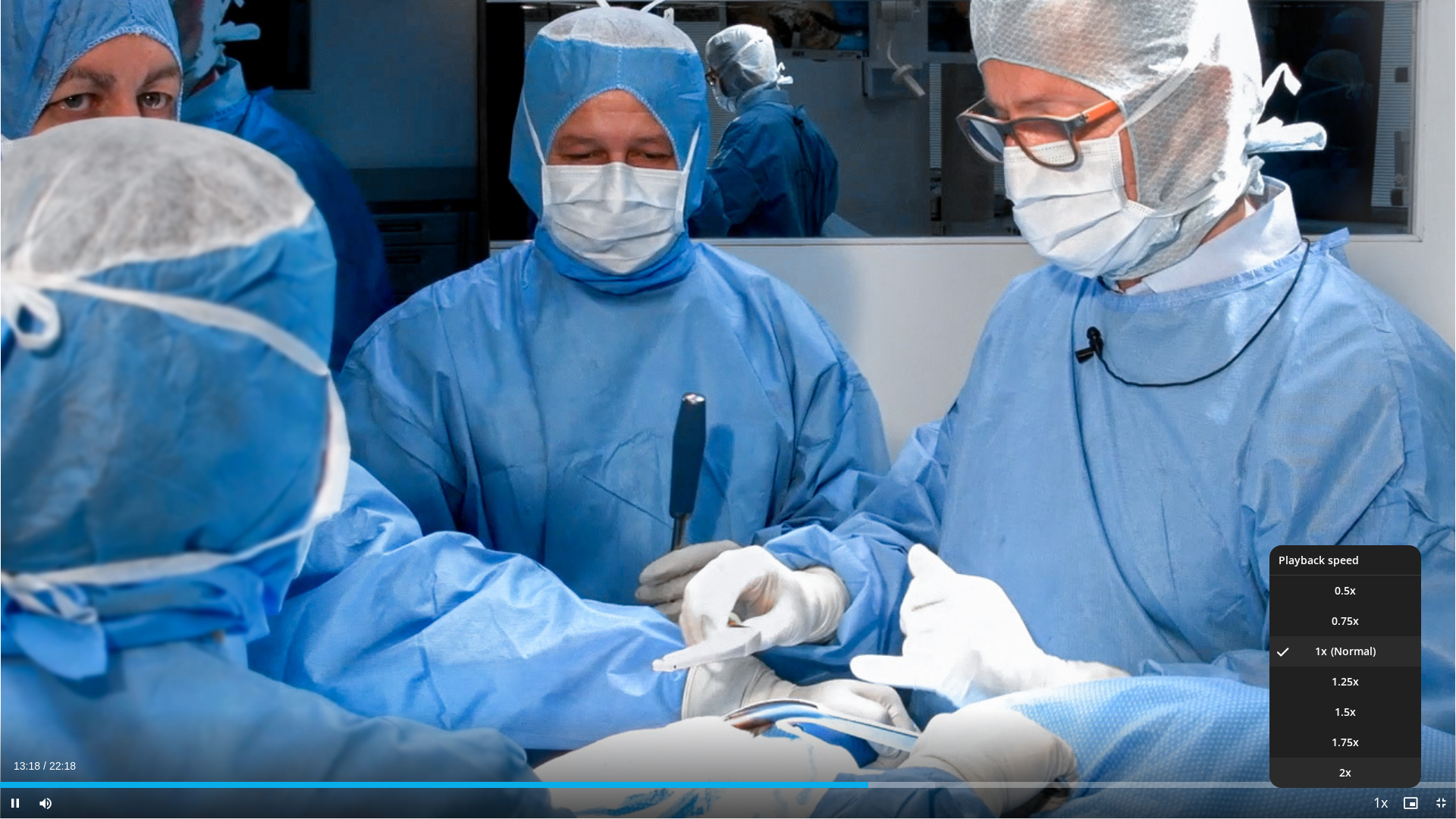
click at [1363, 700] on li "2x" at bounding box center [1345, 772] width 151 height 31
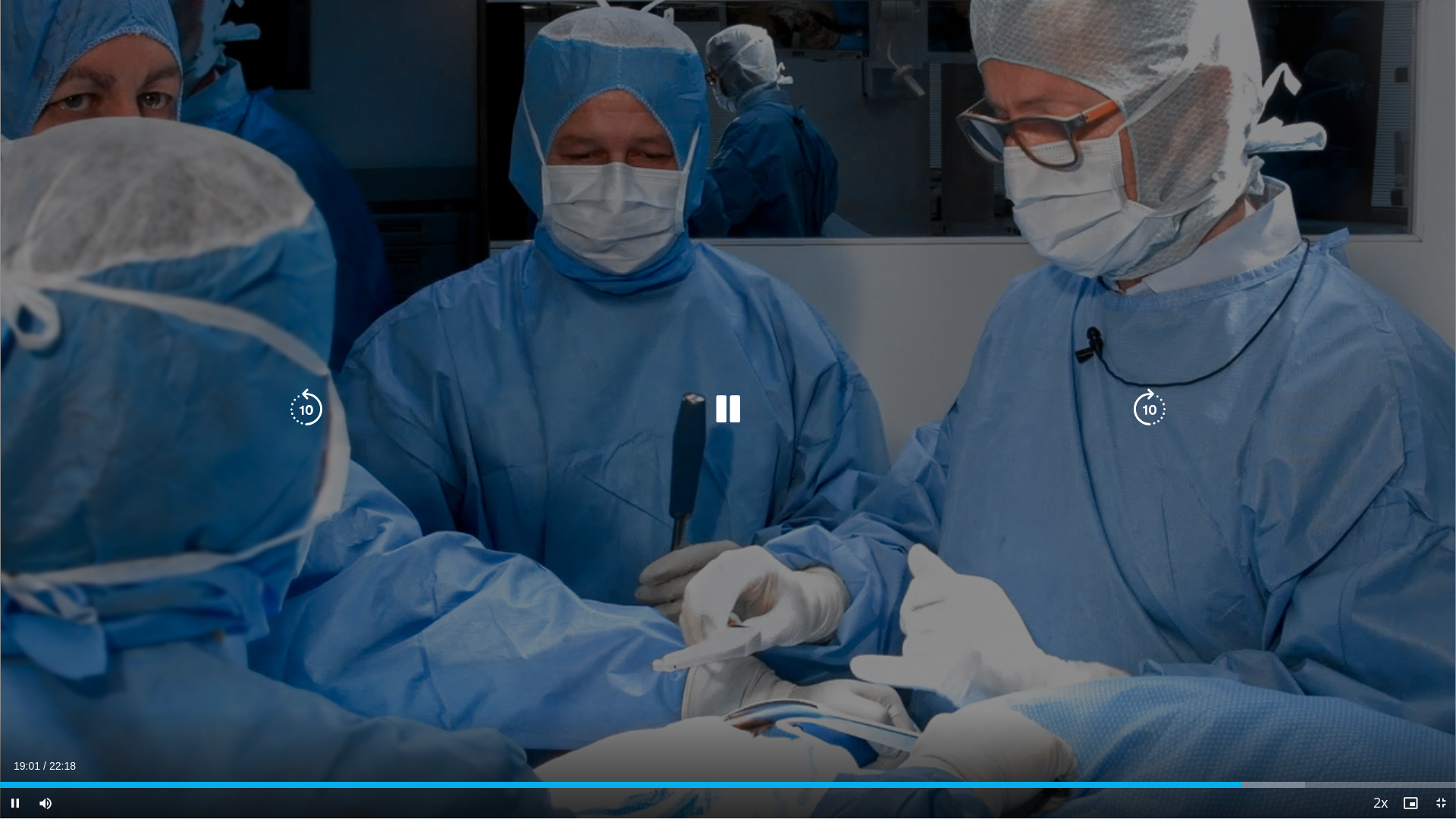
click at [1319, 511] on div "20 seconds Tap to unmute" at bounding box center [728, 409] width 1456 height 818
click at [1254, 488] on div "20 seconds Tap to unmute" at bounding box center [728, 409] width 1456 height 818
click at [968, 253] on div "20 seconds Tap to unmute" at bounding box center [728, 409] width 1456 height 818
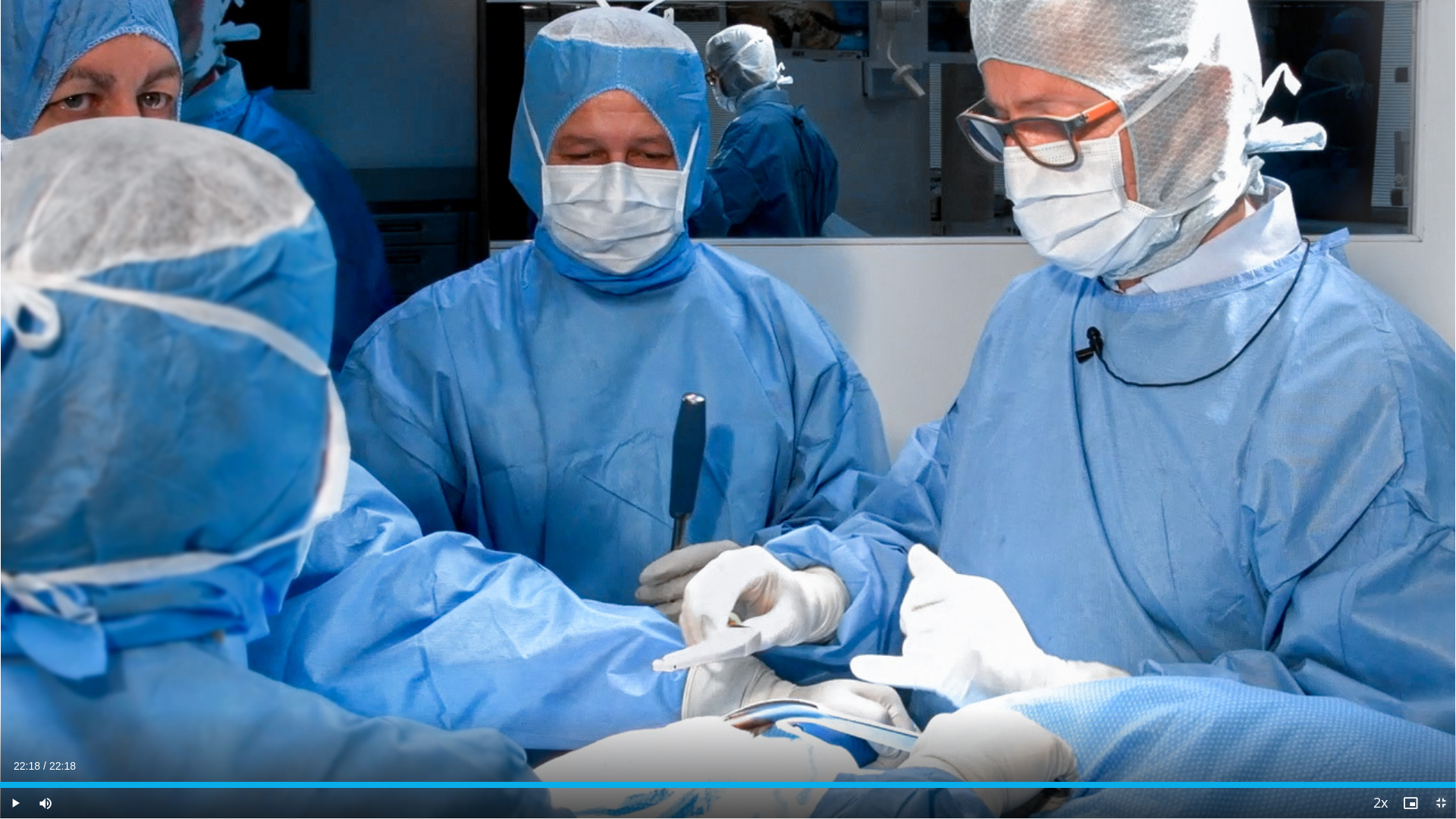
click at [1438, 700] on span "Video Player" at bounding box center [1441, 802] width 31 height 31
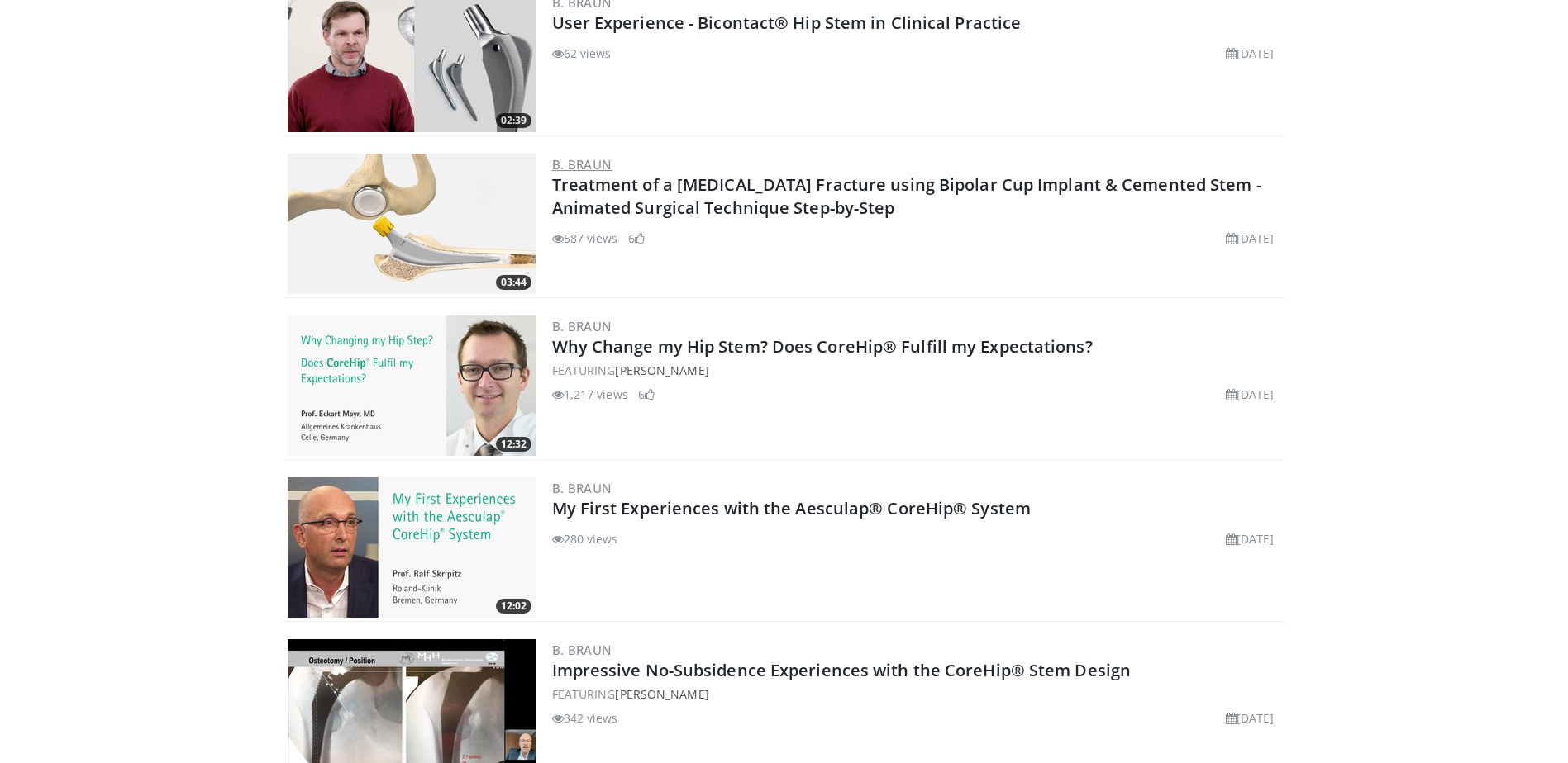
scroll to position [578, 0]
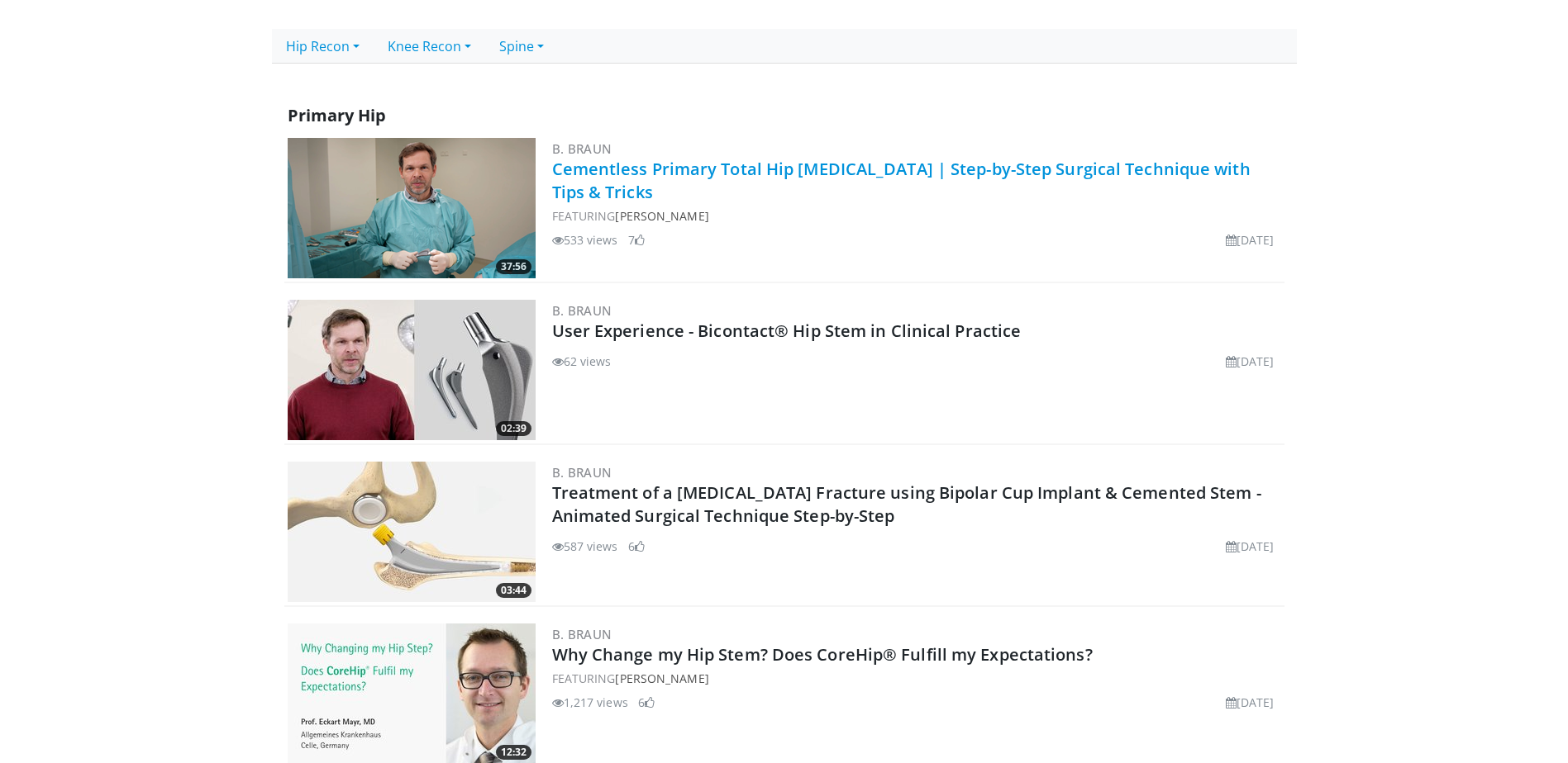
click at [643, 159] on link "Cementless Primary Total Hip [MEDICAL_DATA] | Step-by-Step Surgical Technique w…" at bounding box center [902, 180] width 699 height 46
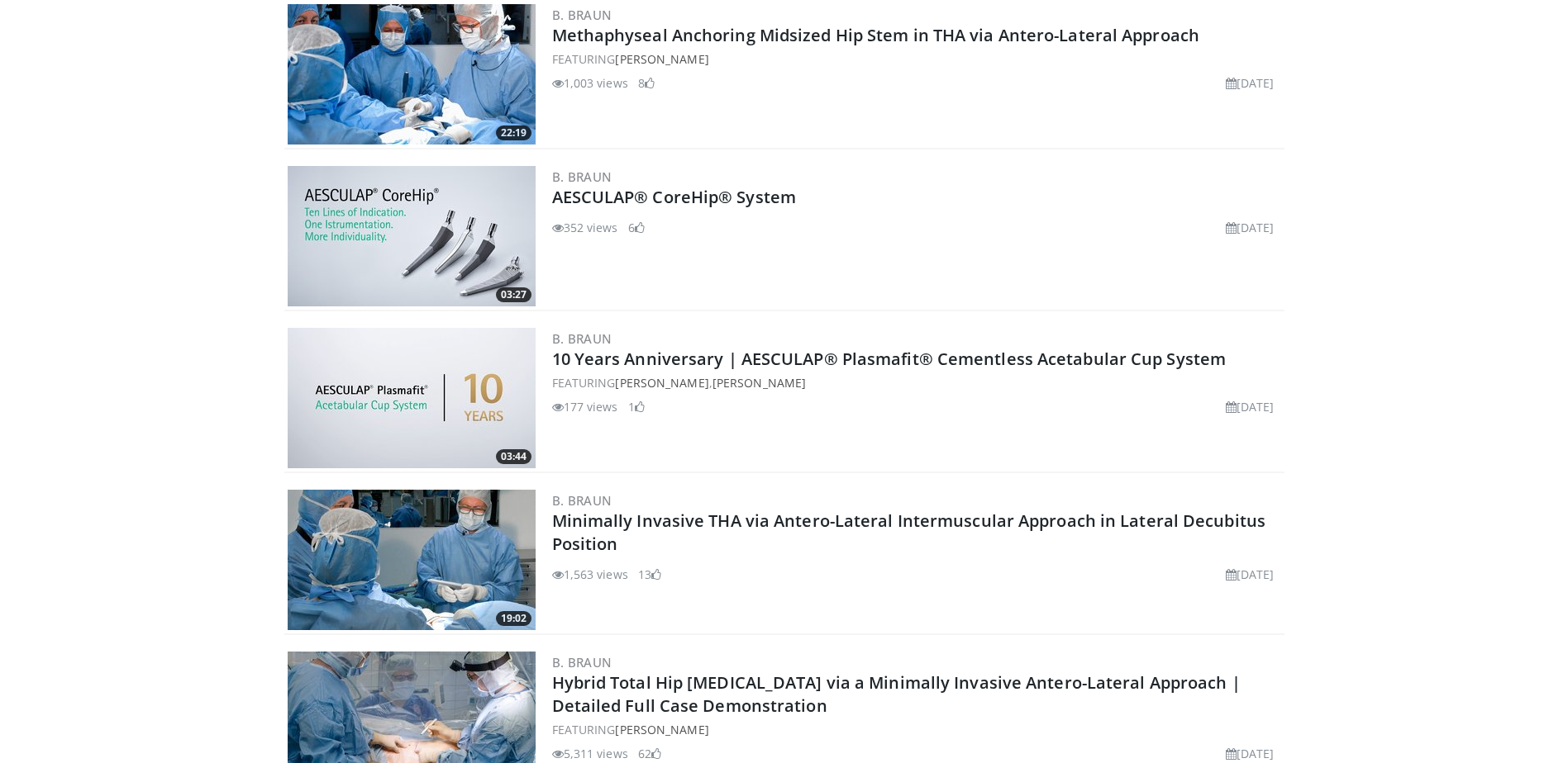
scroll to position [2313, 0]
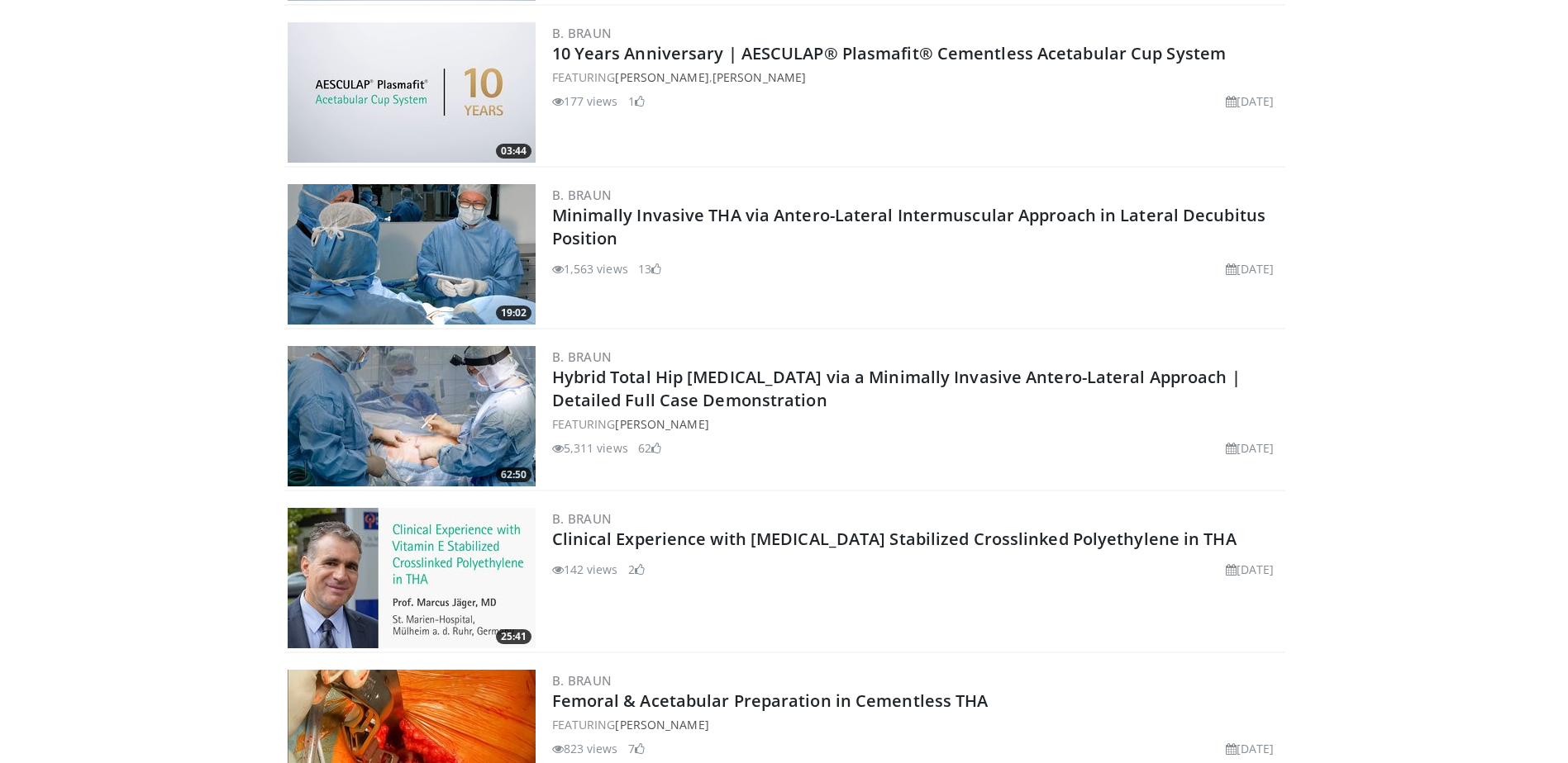
click at [397, 240] on img at bounding box center [411, 254] width 248 height 140
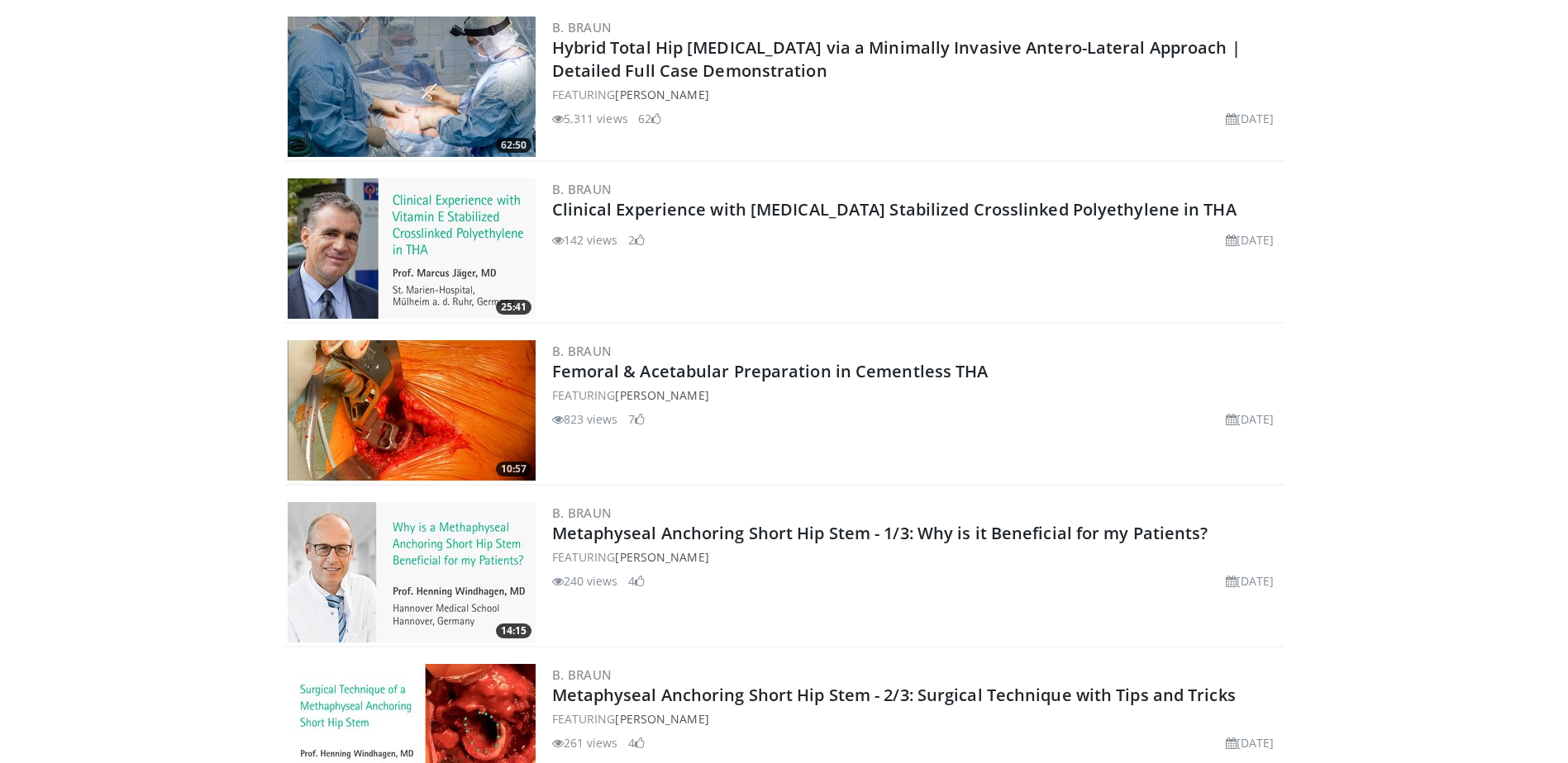
scroll to position [2644, 0]
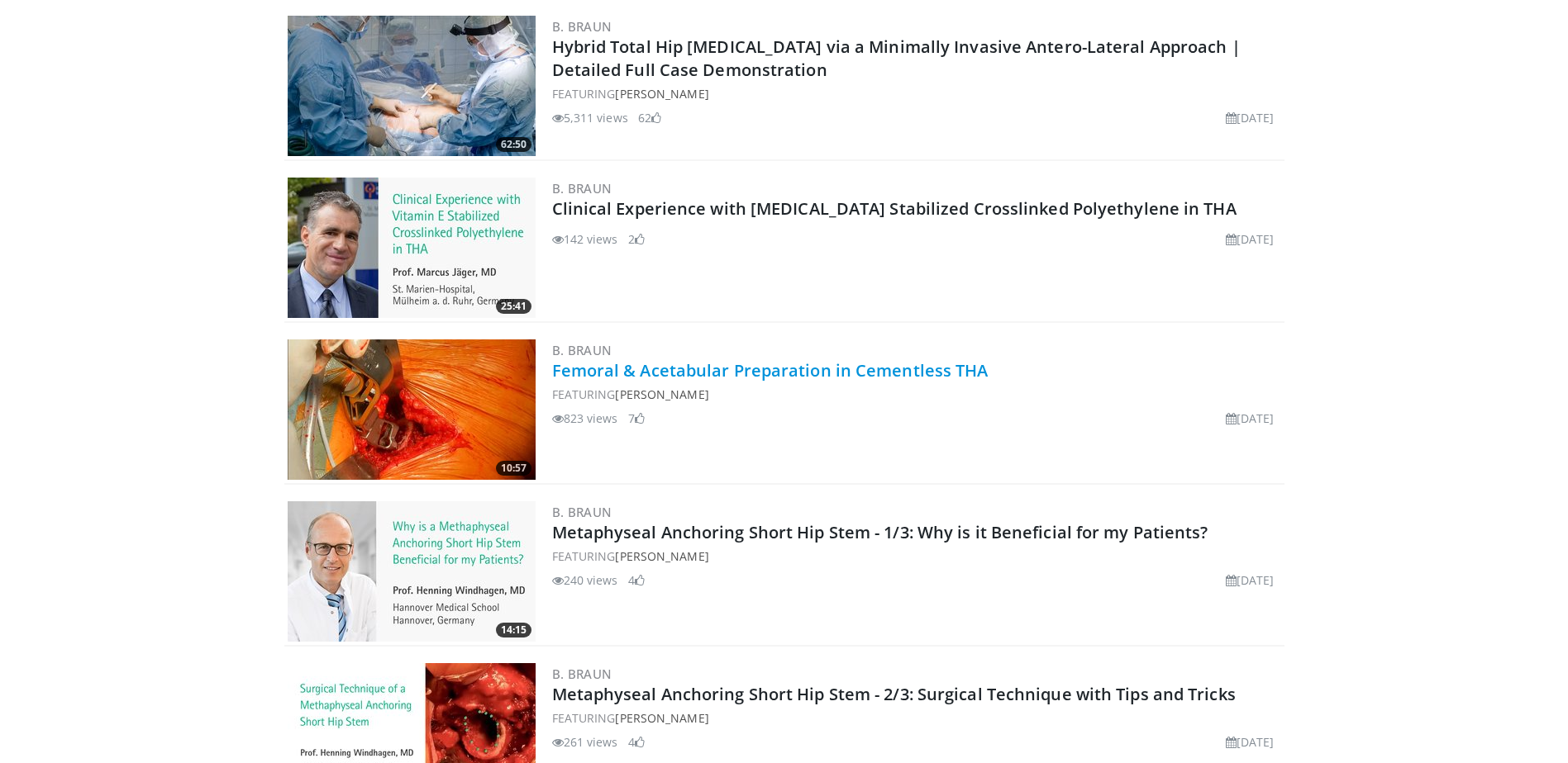
click at [822, 374] on link "Femoral & Acetabular Preparation in Cementless THA" at bounding box center [770, 370] width 436 height 22
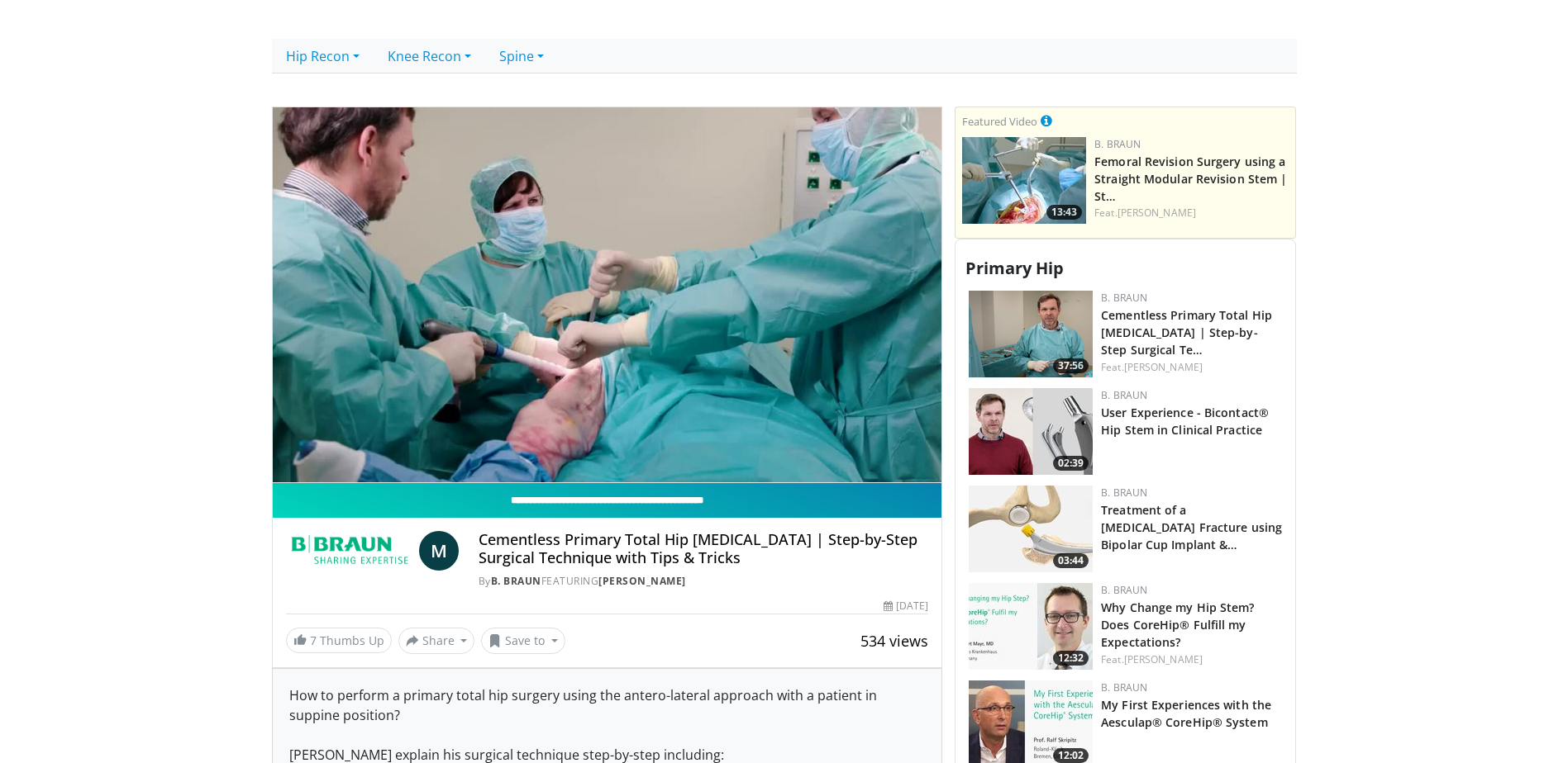
scroll to position [578, 0]
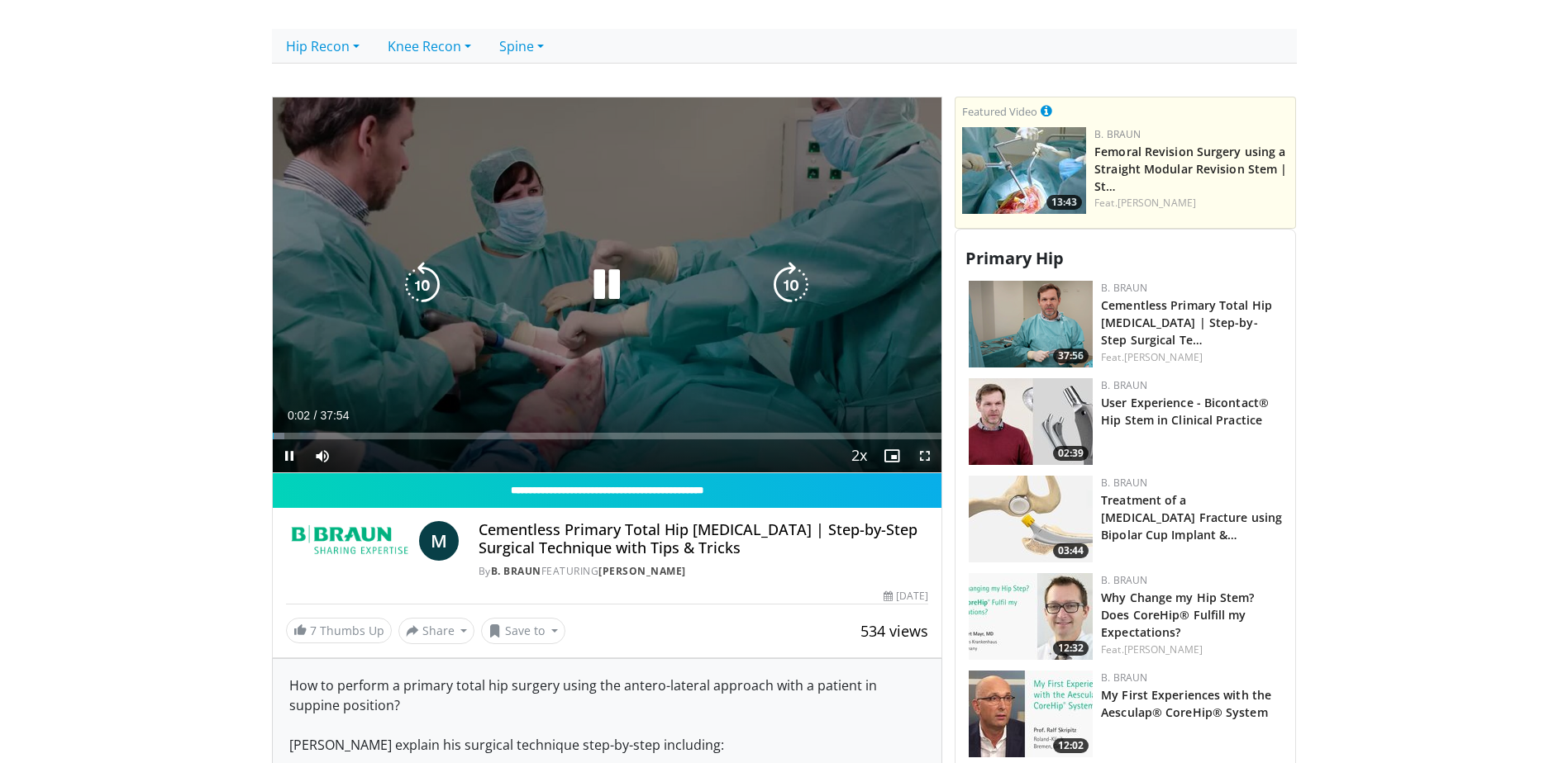
drag, startPoint x: 930, startPoint y: 457, endPoint x: 934, endPoint y: 543, distance: 86.1
click at [930, 457] on span "Video Player" at bounding box center [925, 456] width 33 height 33
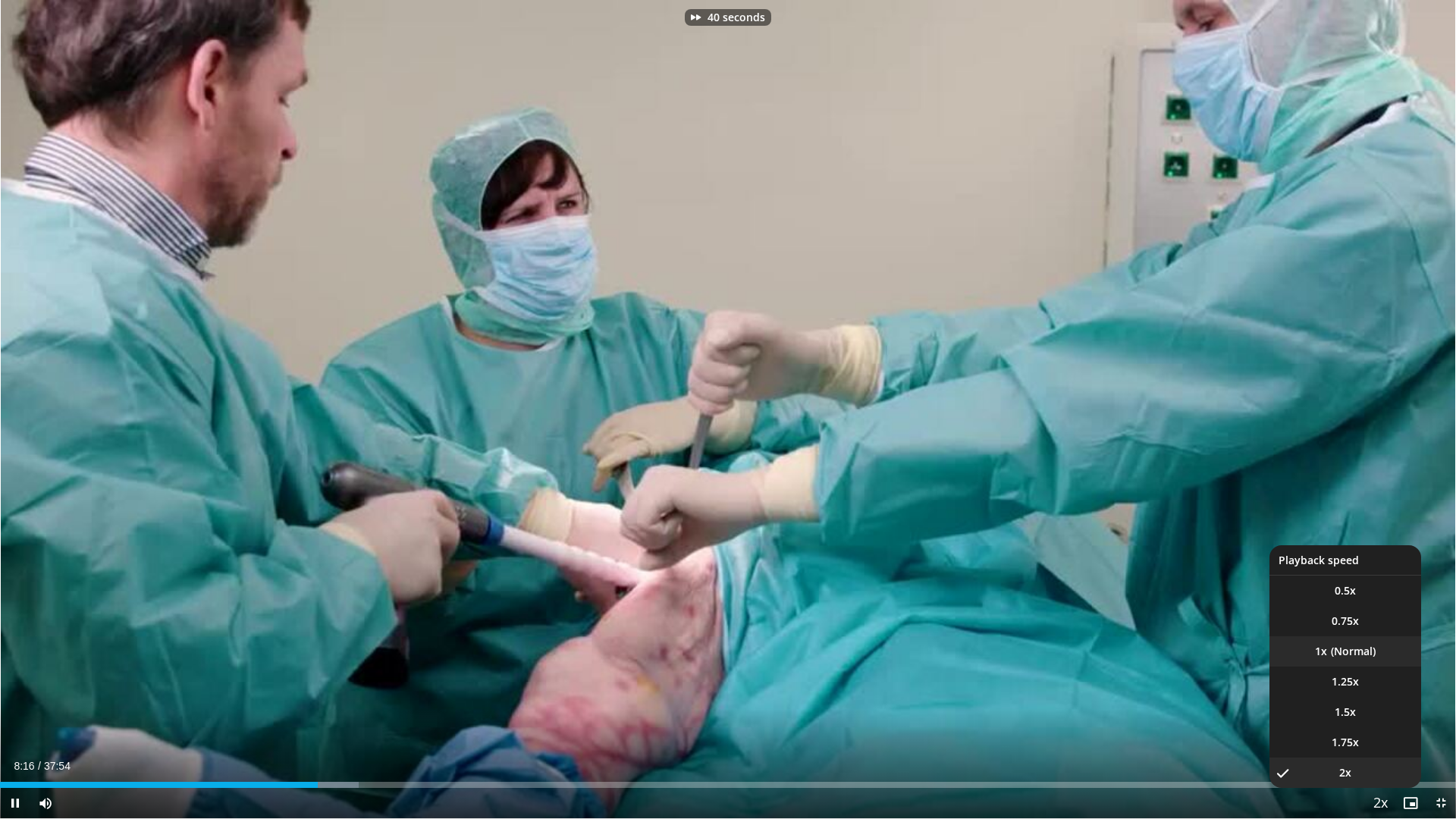
click at [1354, 656] on li "1x" at bounding box center [1345, 651] width 151 height 31
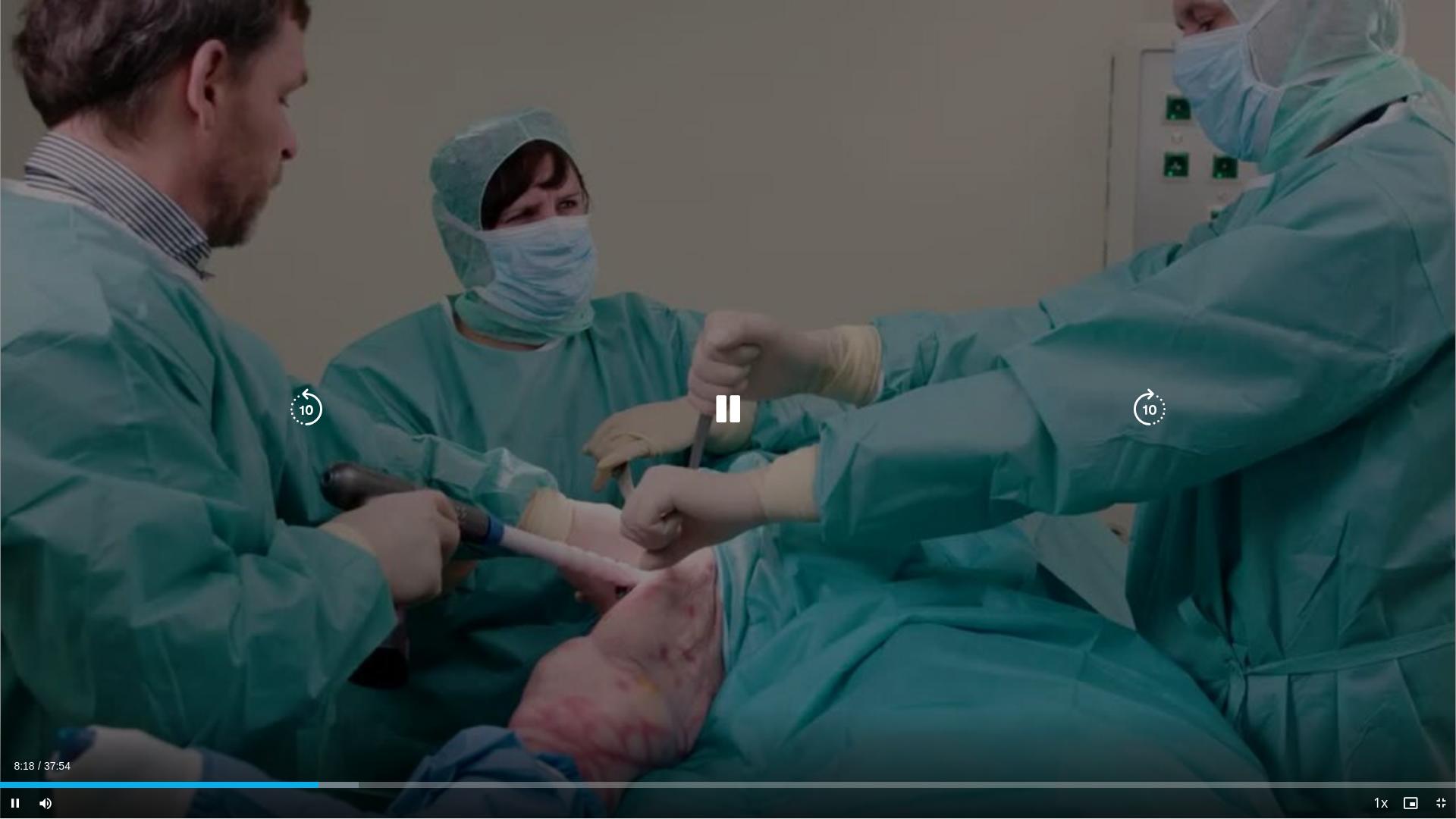
click at [647, 512] on div "40 seconds Tap to unmute" at bounding box center [728, 409] width 1456 height 818
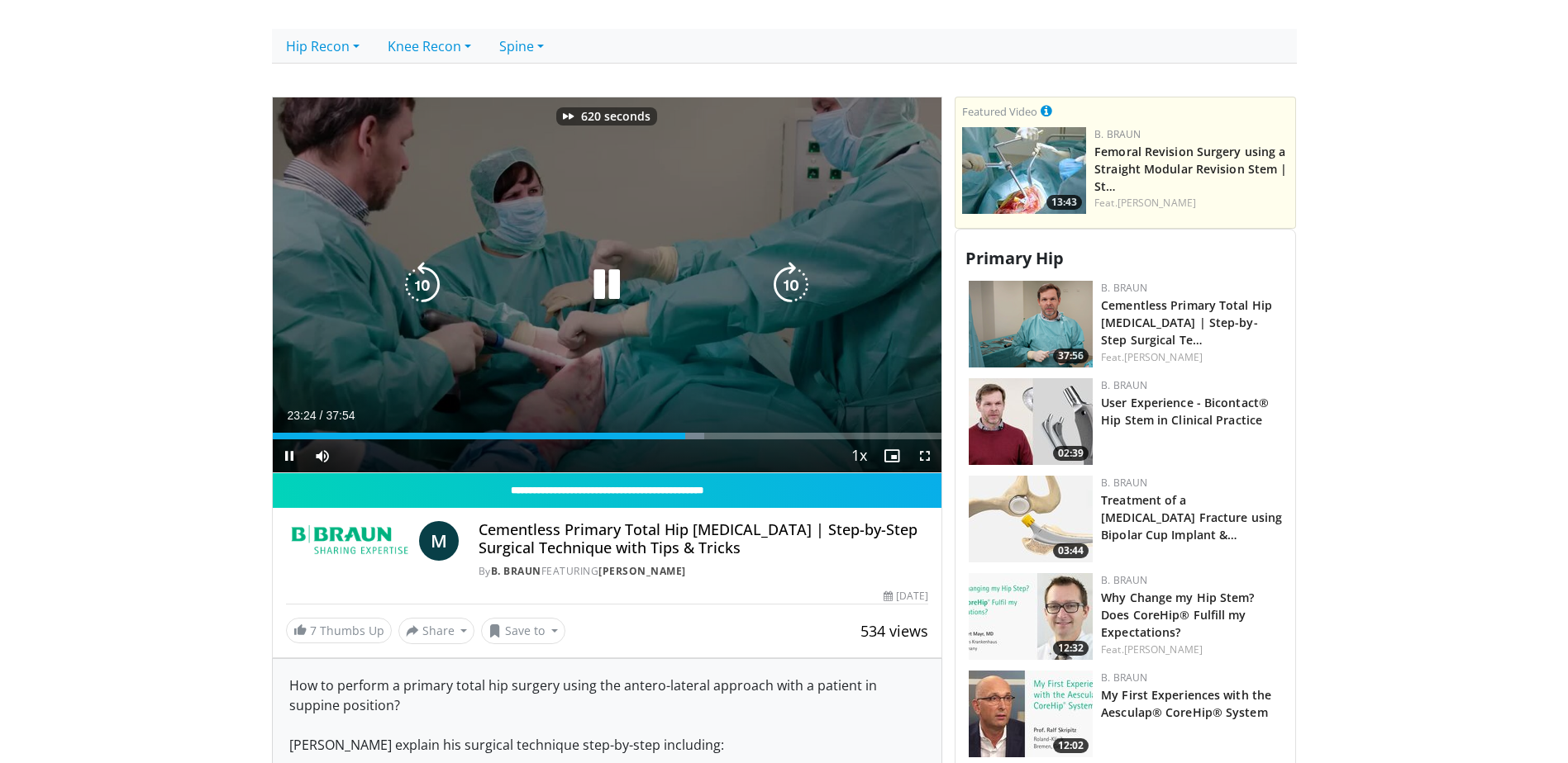
click at [619, 234] on div "620 seconds Tap to unmute" at bounding box center [608, 285] width 670 height 376
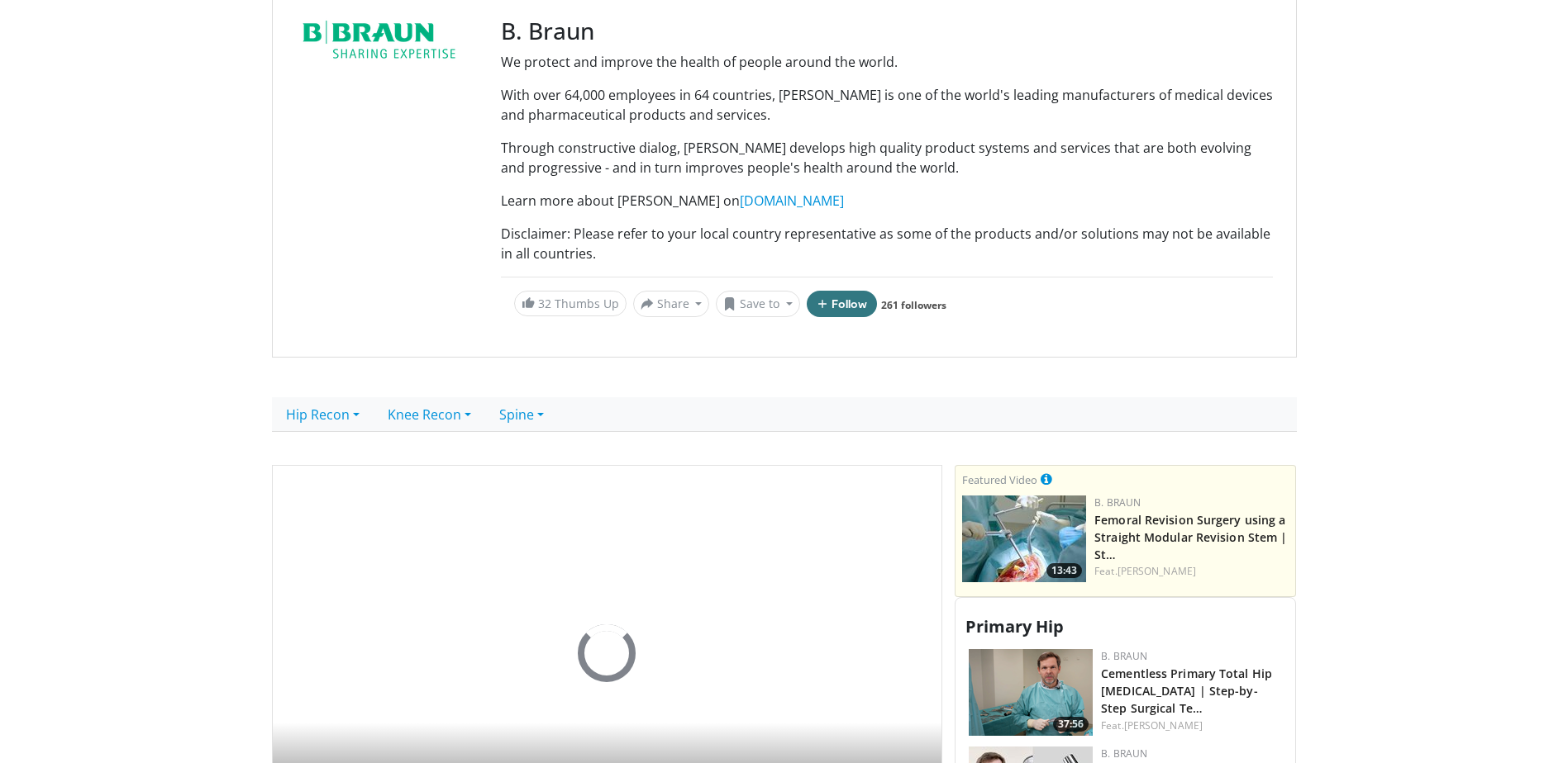
scroll to position [496, 0]
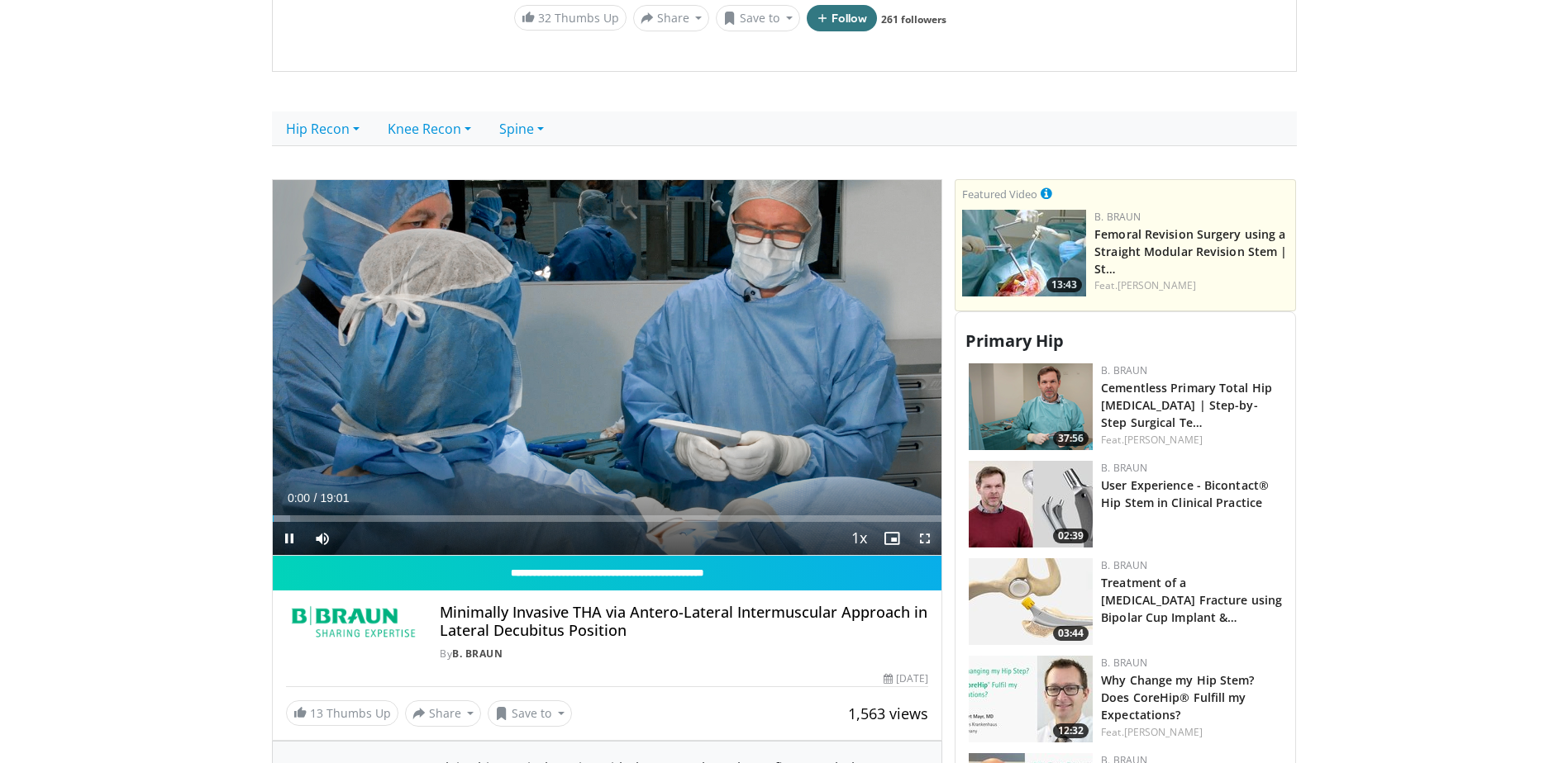
click at [932, 545] on span "Video Player" at bounding box center [925, 538] width 33 height 33
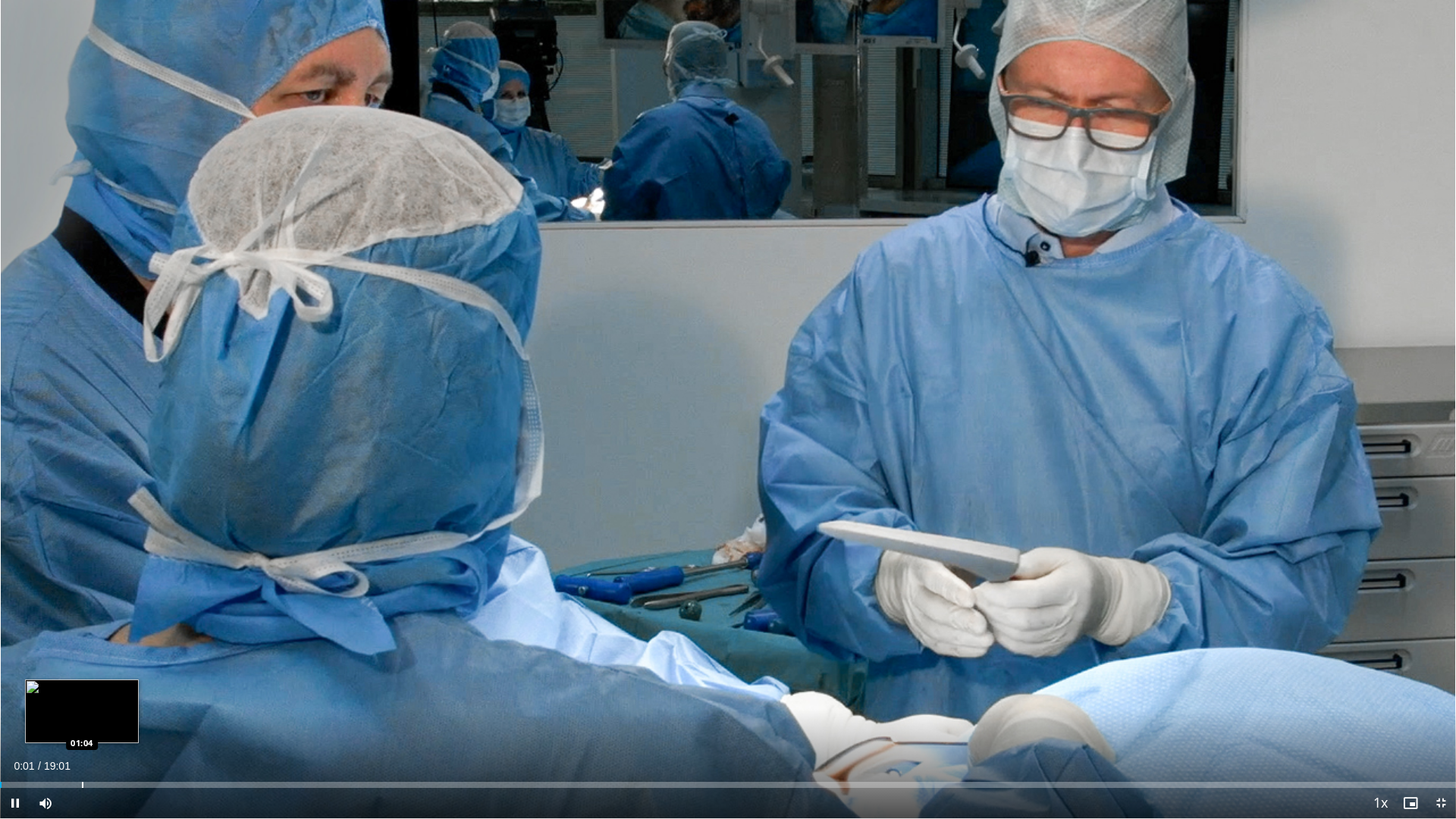
click at [81, 700] on div "Loaded : 0.00% 00:01 01:04" at bounding box center [728, 780] width 1456 height 14
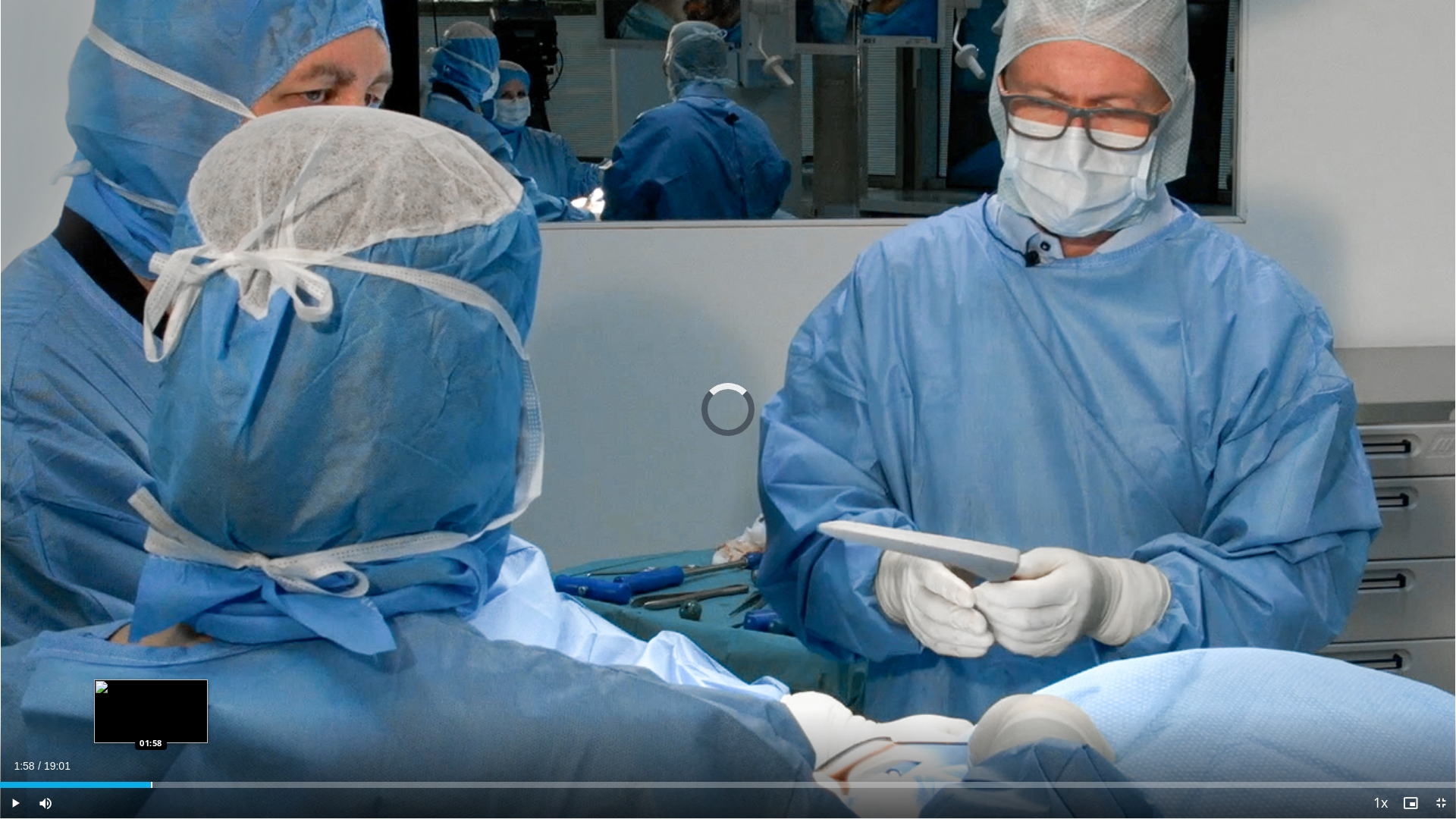
click at [151, 700] on div "Progress Bar" at bounding box center [151, 784] width 2 height 6
click at [202, 700] on div "Progress Bar" at bounding box center [203, 784] width 2 height 6
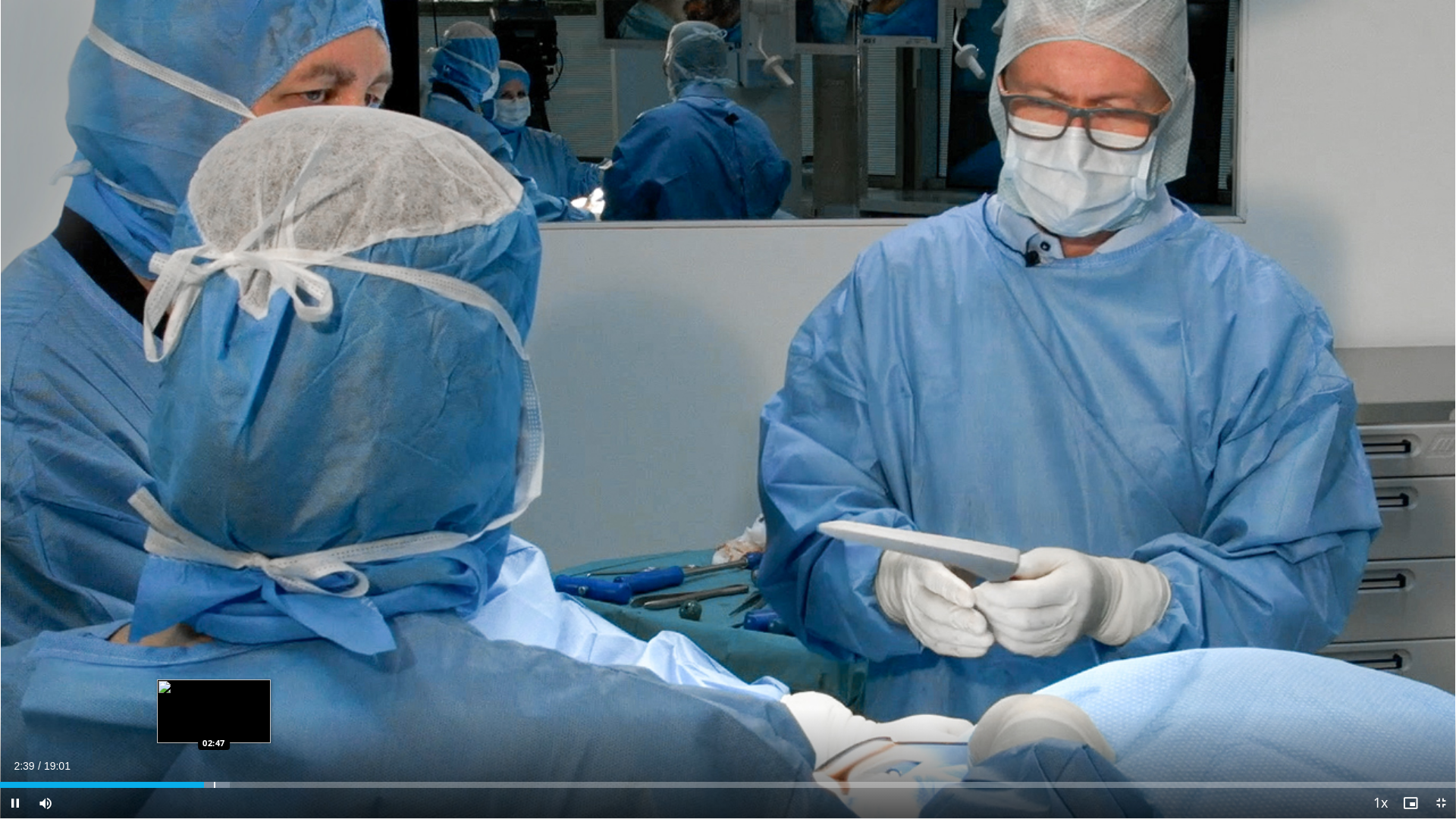
click at [222, 700] on div "Loaded : 15.77% 02:39 02:47" at bounding box center [728, 780] width 1456 height 14
click at [249, 700] on div "Loaded : 16.64% 02:54 03:15" at bounding box center [728, 780] width 1456 height 14
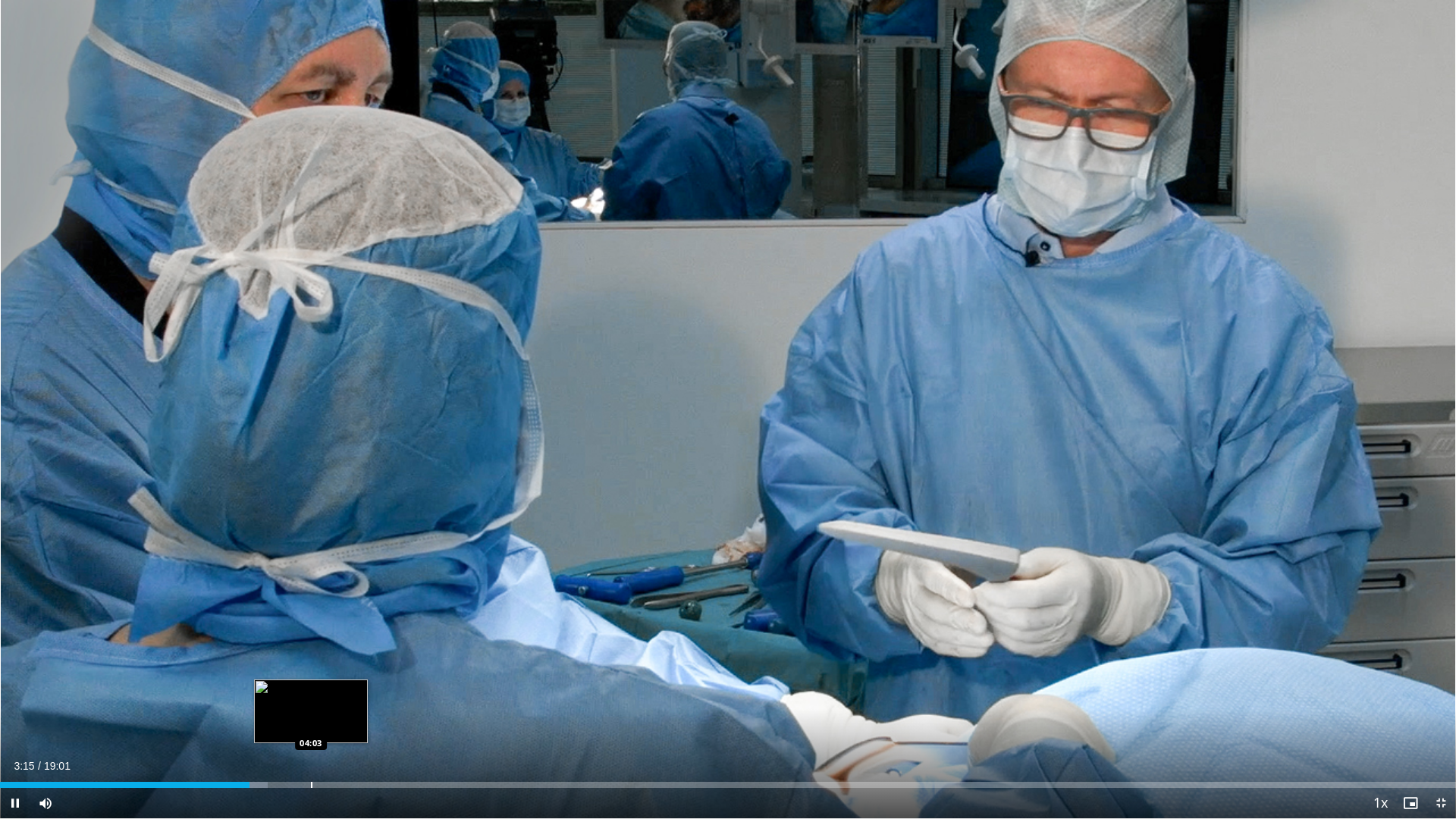
click at [328, 700] on div "Loaded : 18.39% 03:15 04:03" at bounding box center [728, 784] width 1456 height 6
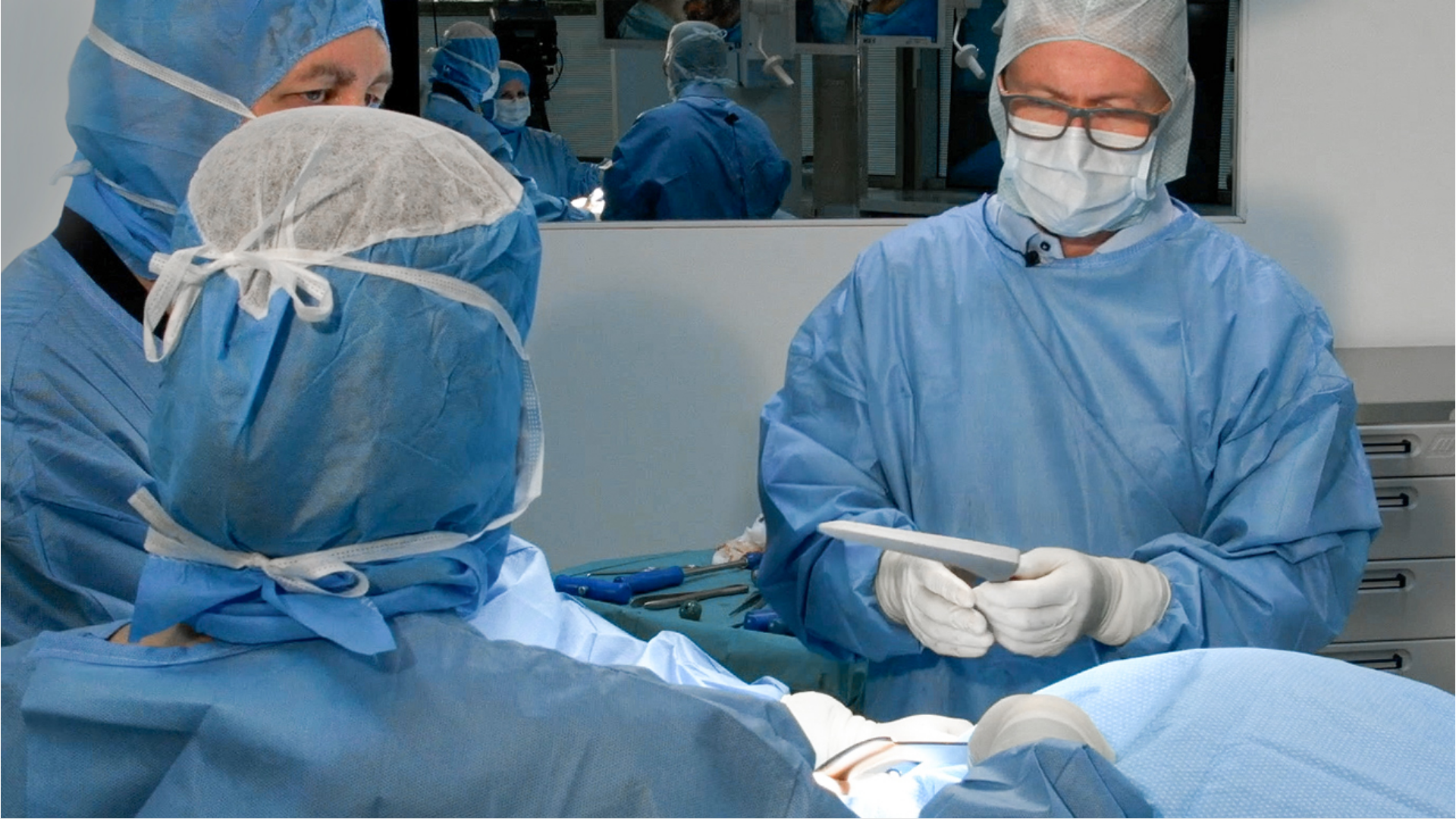
click at [393, 700] on div "10 seconds Tap to unmute" at bounding box center [728, 409] width 1456 height 818
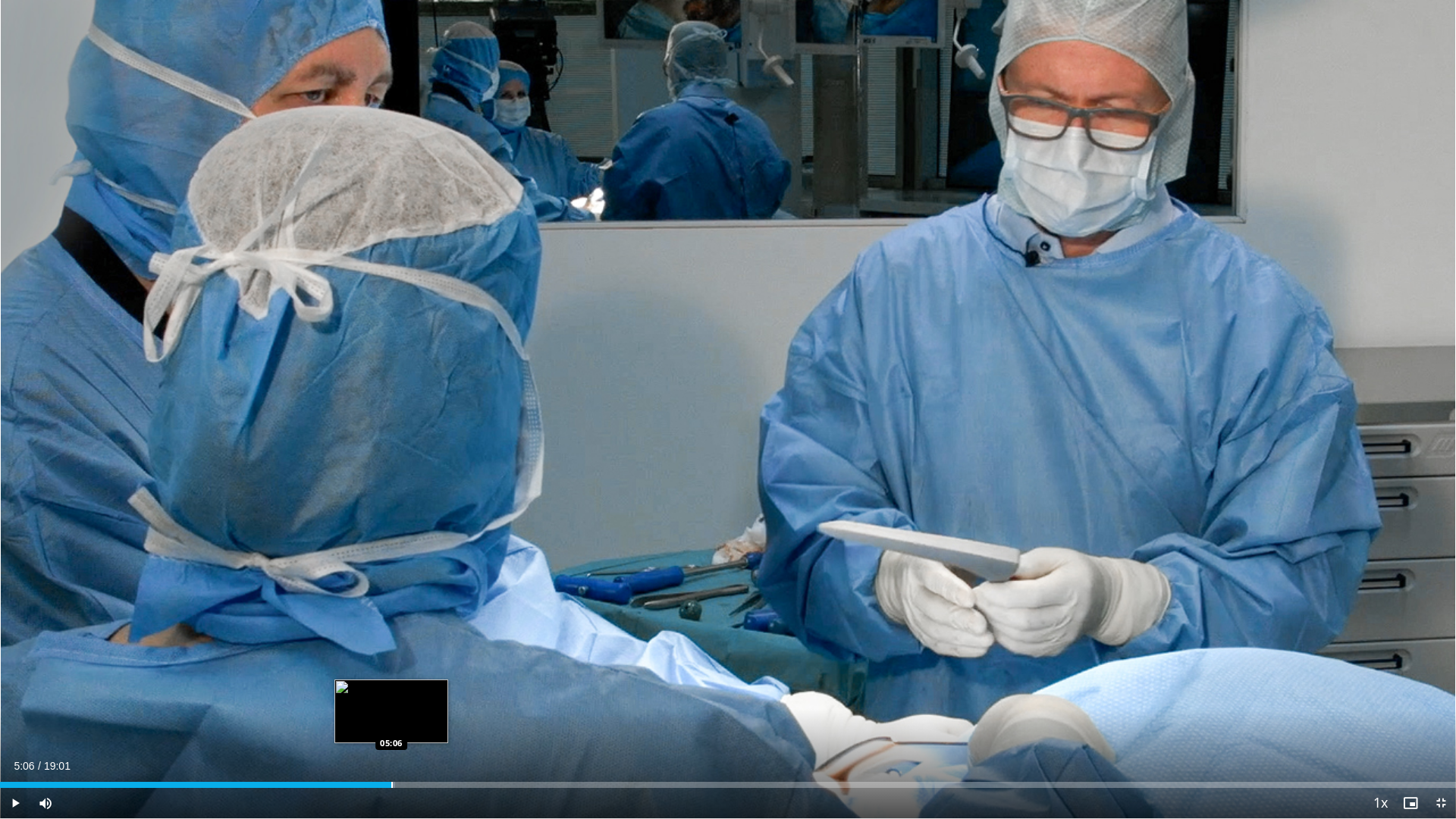
click at [391, 700] on div "Progress Bar" at bounding box center [392, 784] width 2 height 6
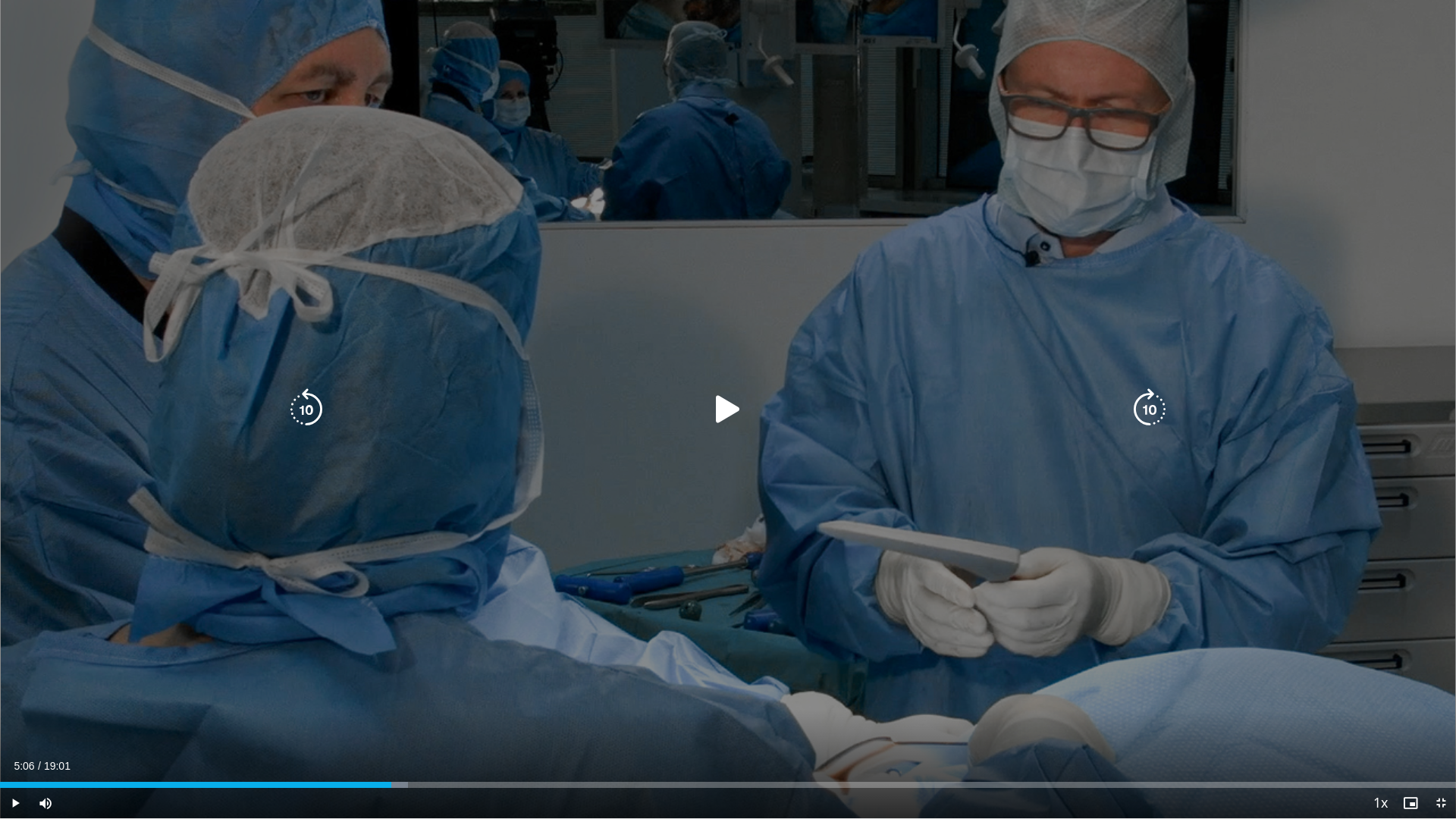
click at [401, 666] on div "10 seconds Tap to unmute" at bounding box center [728, 409] width 1456 height 818
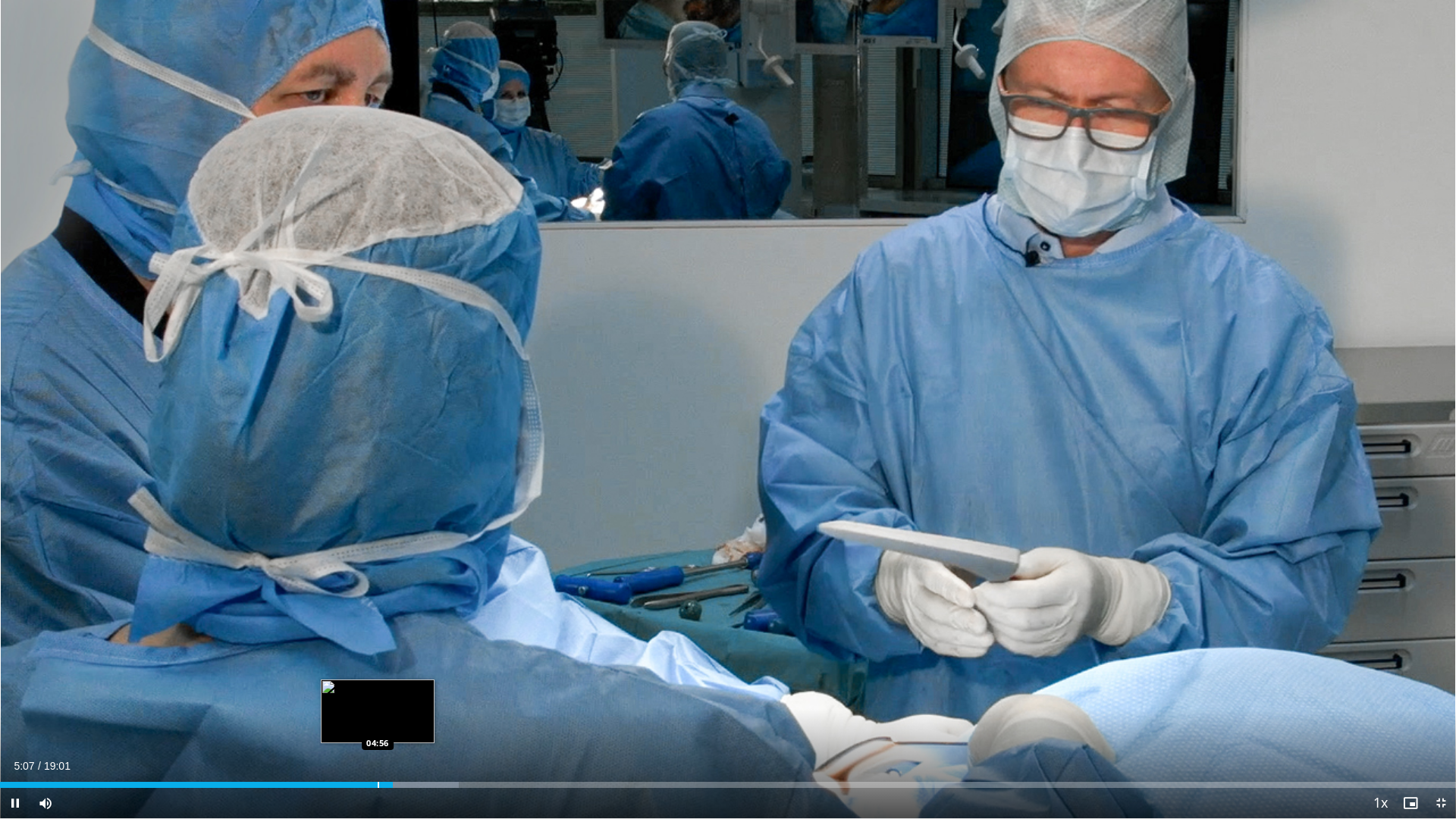
click at [377, 700] on div "Loaded : 31.53% 05:08 04:56" at bounding box center [728, 780] width 1456 height 14
click at [366, 700] on div "Progress Bar" at bounding box center [367, 784] width 2 height 6
click at [334, 700] on div "Progress Bar" at bounding box center [335, 784] width 2 height 6
click at [390, 700] on div "Progress Bar" at bounding box center [390, 784] width 2 height 6
click at [423, 700] on div "Progress Bar" at bounding box center [410, 784] width 116 height 6
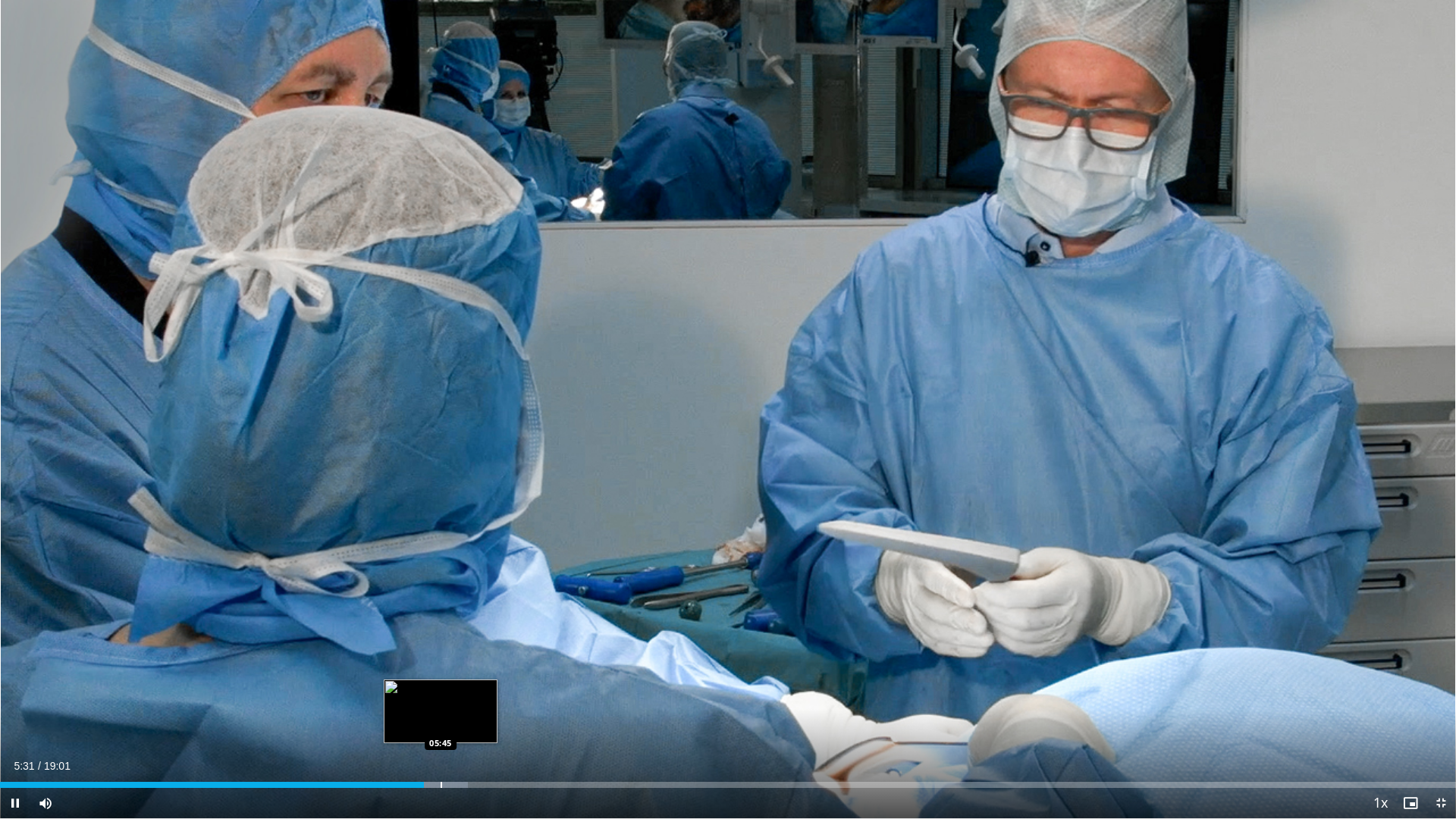
click at [440, 700] on div "Progress Bar" at bounding box center [441, 784] width 2 height 6
click at [482, 700] on div "Progress Bar" at bounding box center [482, 784] width 2 height 6
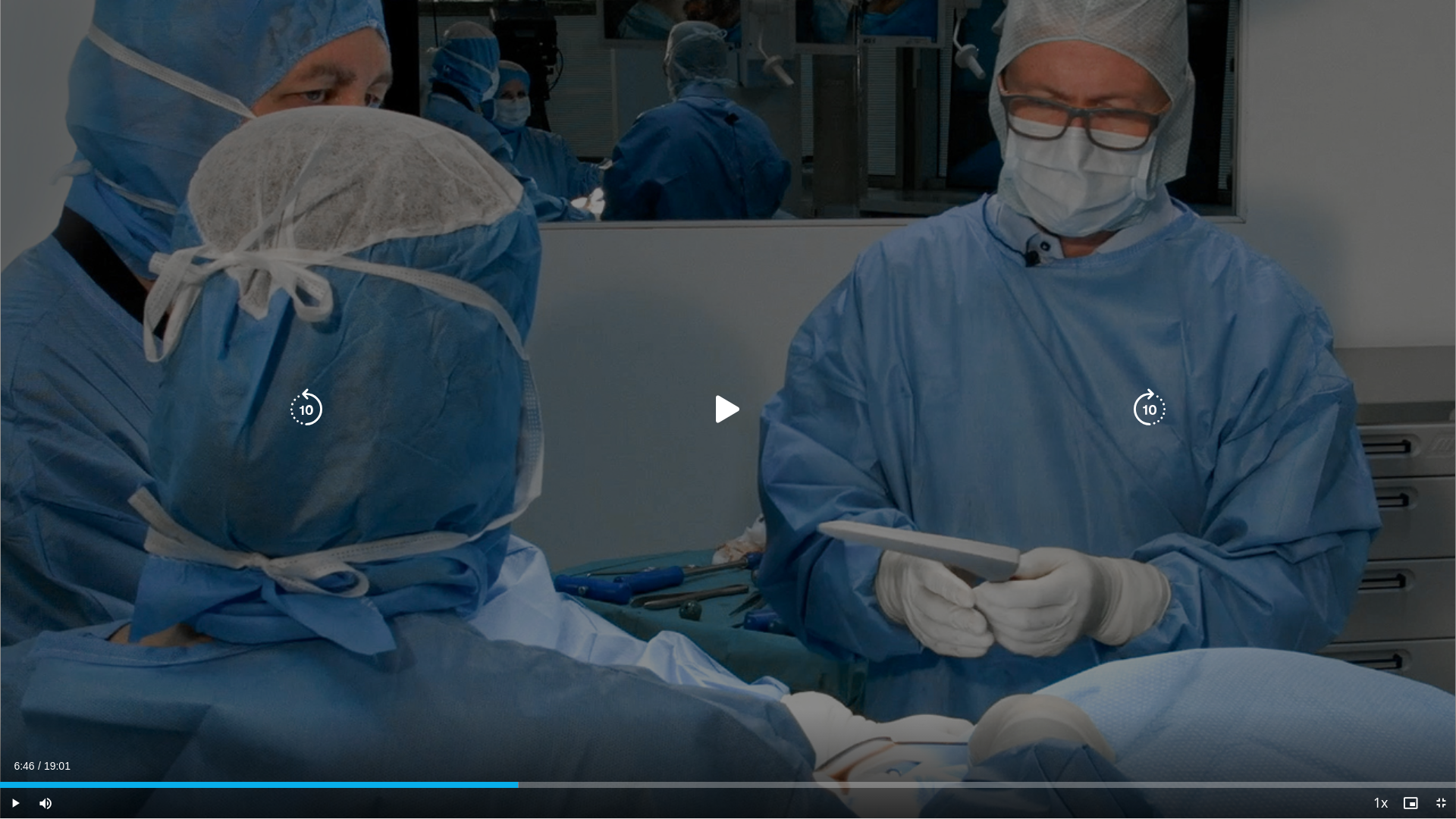
click at [518, 700] on div "Progress Bar" at bounding box center [499, 784] width 38 height 6
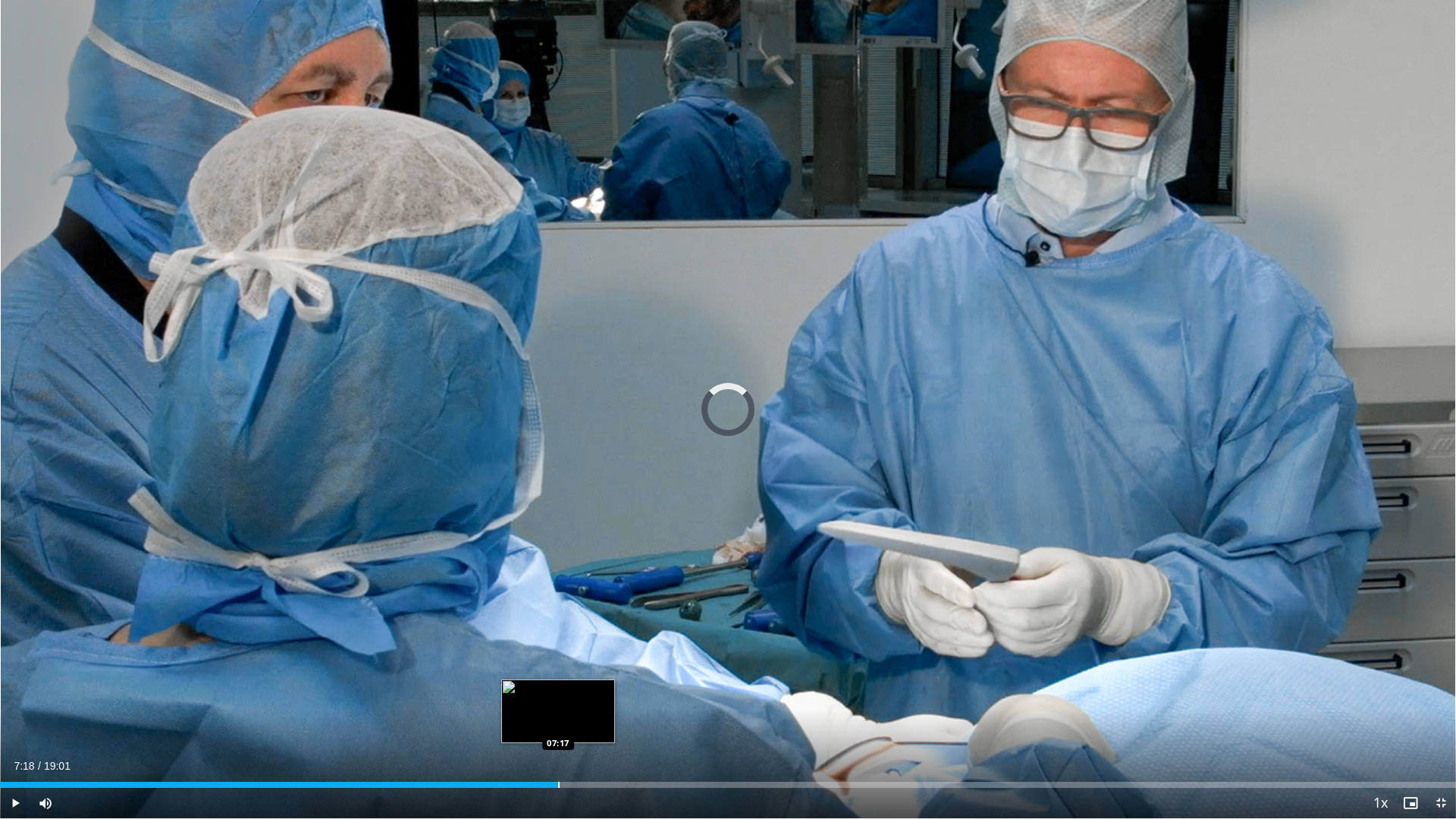
click at [559, 700] on div "Loaded : 36.49% 06:46 07:17" at bounding box center [728, 780] width 1456 height 14
click at [1438, 700] on span "Video Player" at bounding box center [1441, 802] width 31 height 31
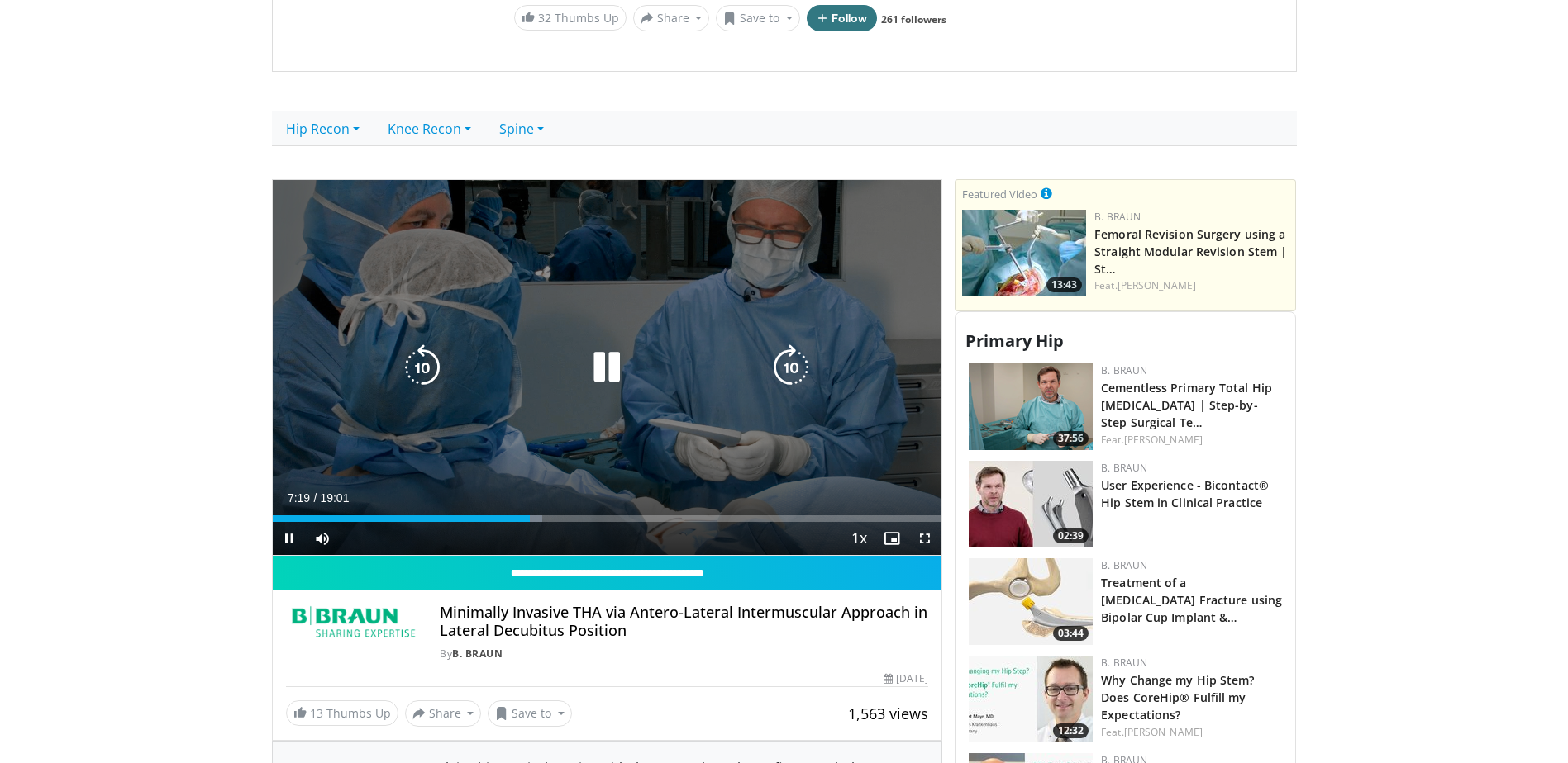
click at [575, 345] on div "10 seconds Tap to unmute" at bounding box center [608, 368] width 670 height 376
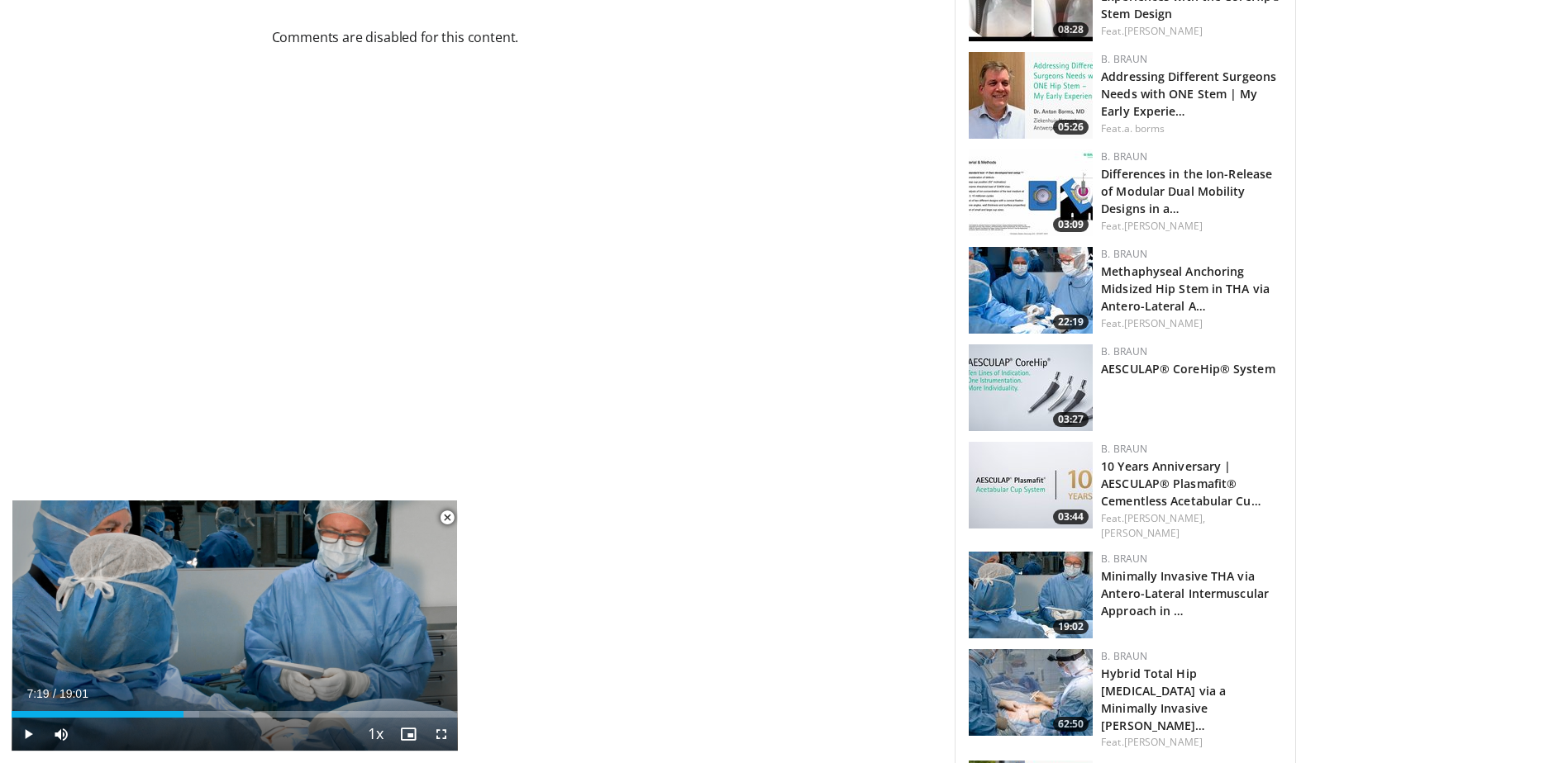
scroll to position [1405, 0]
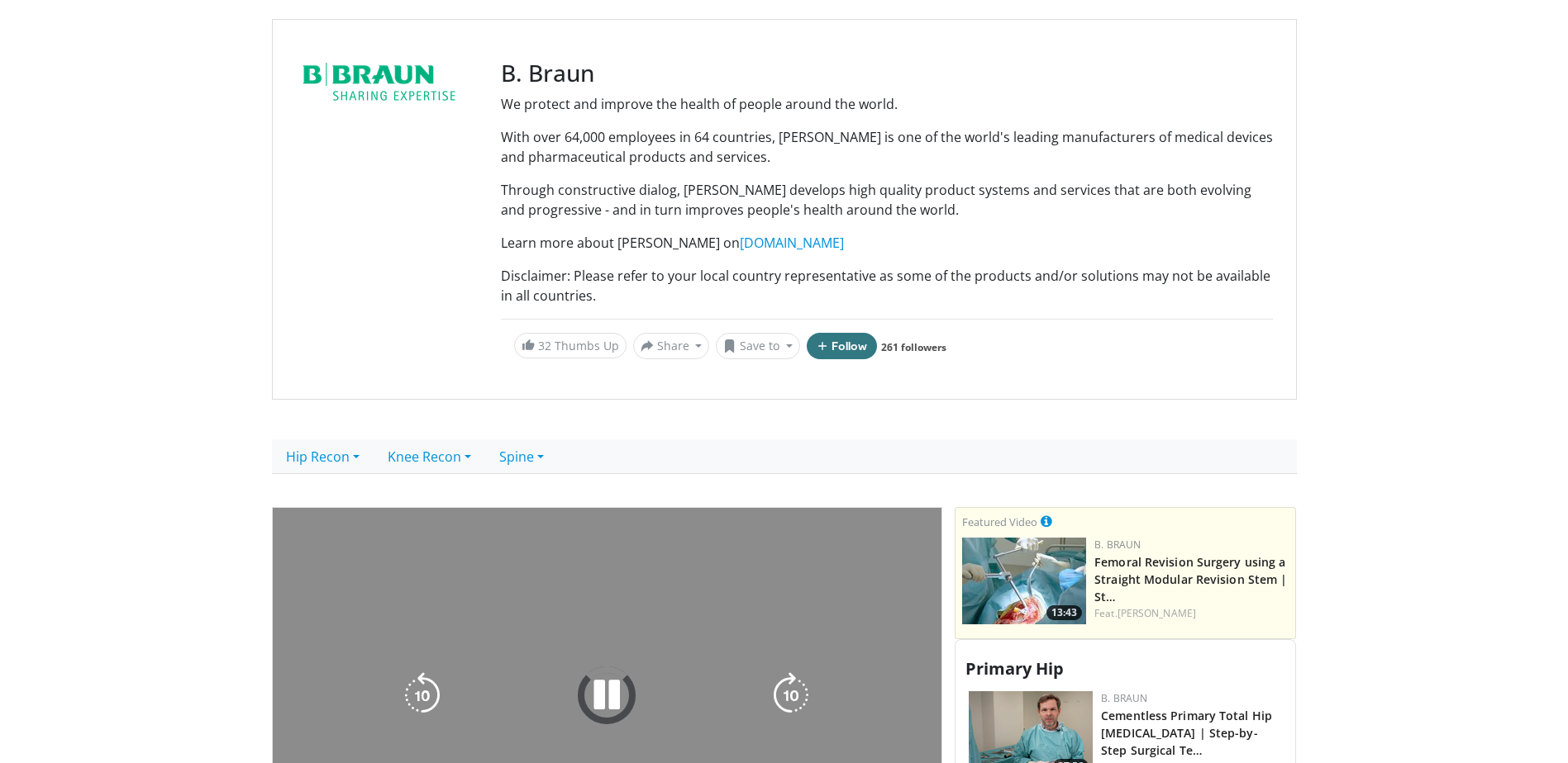
scroll to position [330, 0]
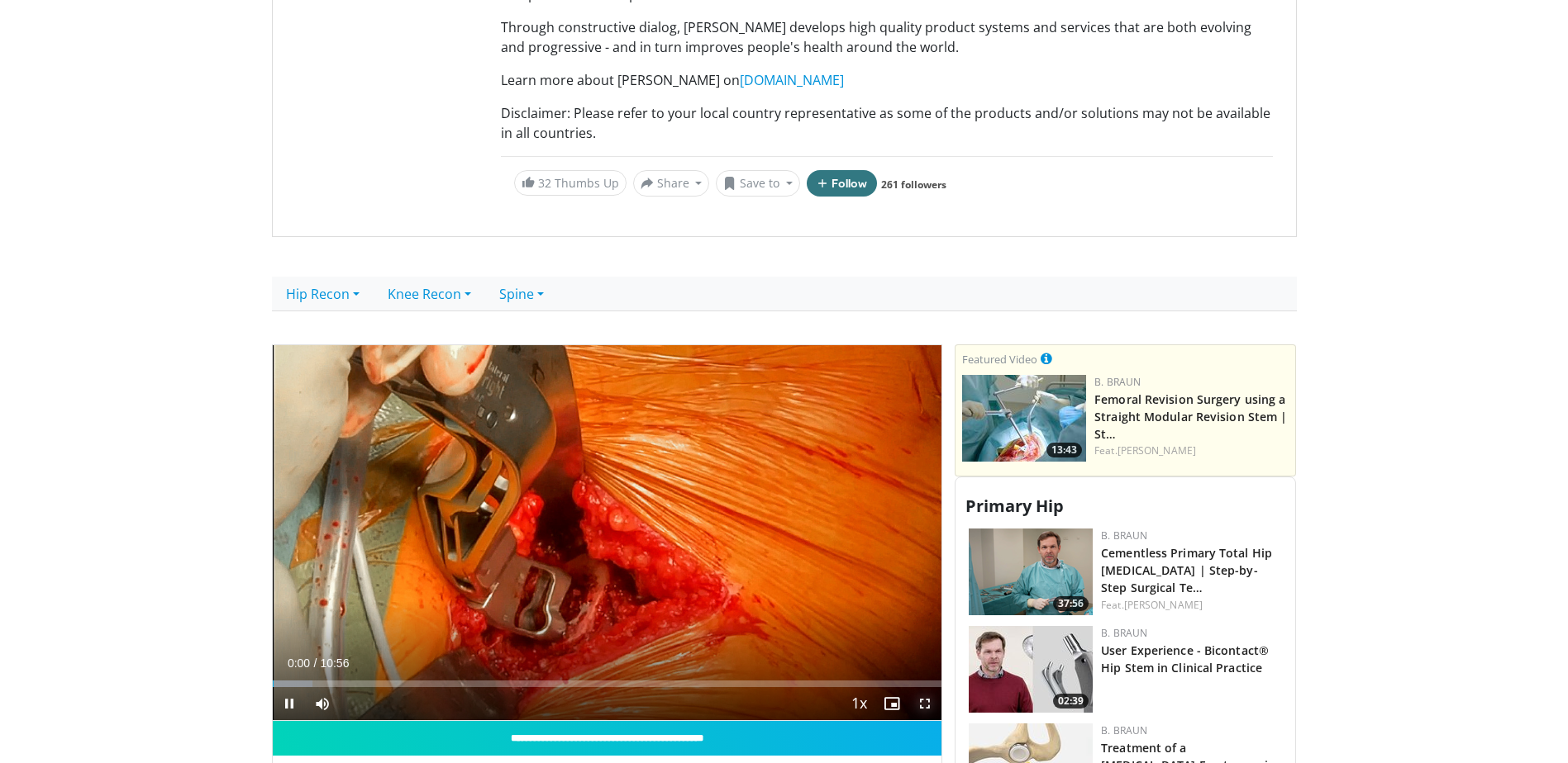
click at [927, 707] on span "Video Player" at bounding box center [925, 704] width 33 height 33
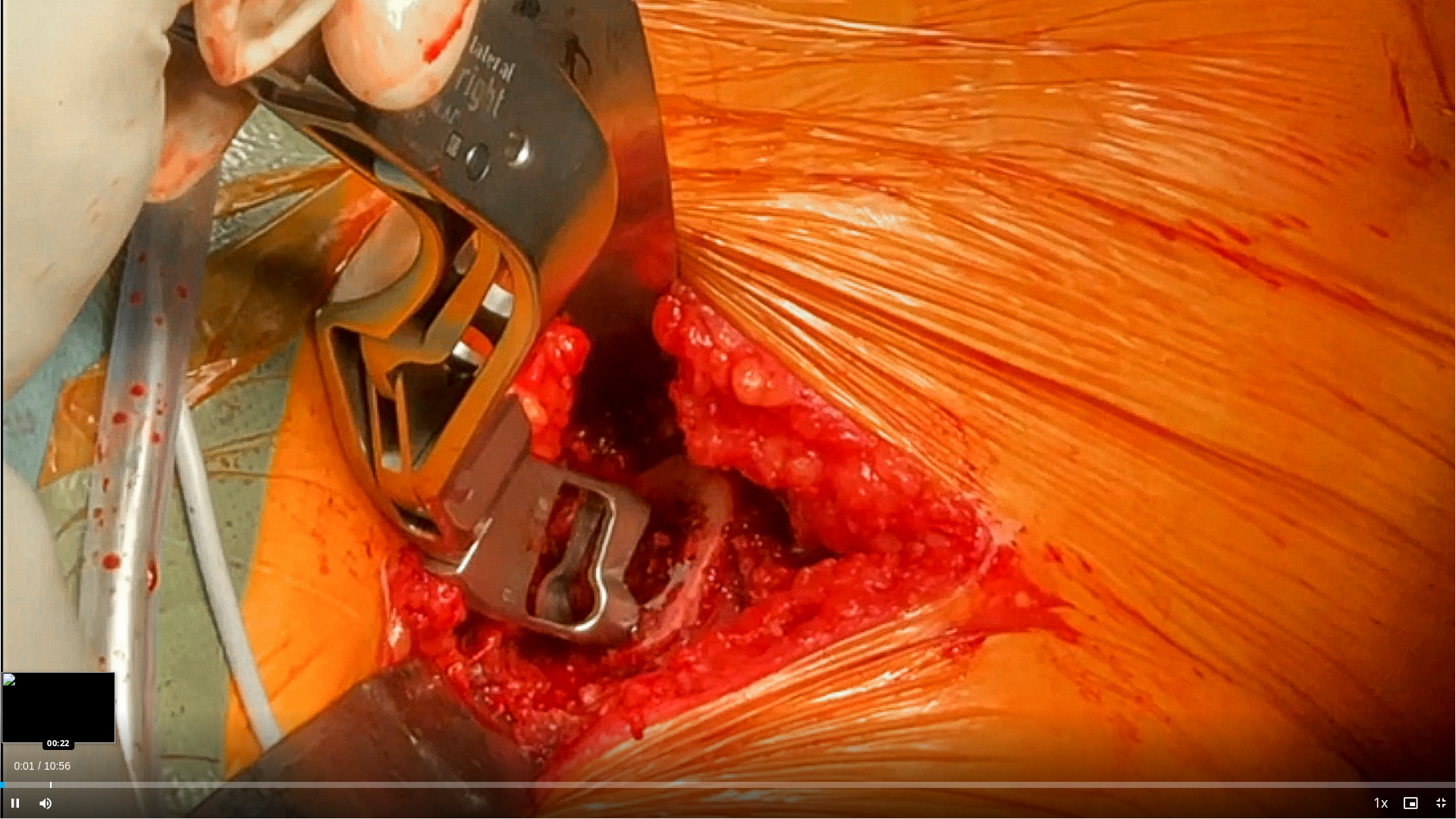
click at [50, 700] on div "Progress Bar" at bounding box center [51, 784] width 2 height 6
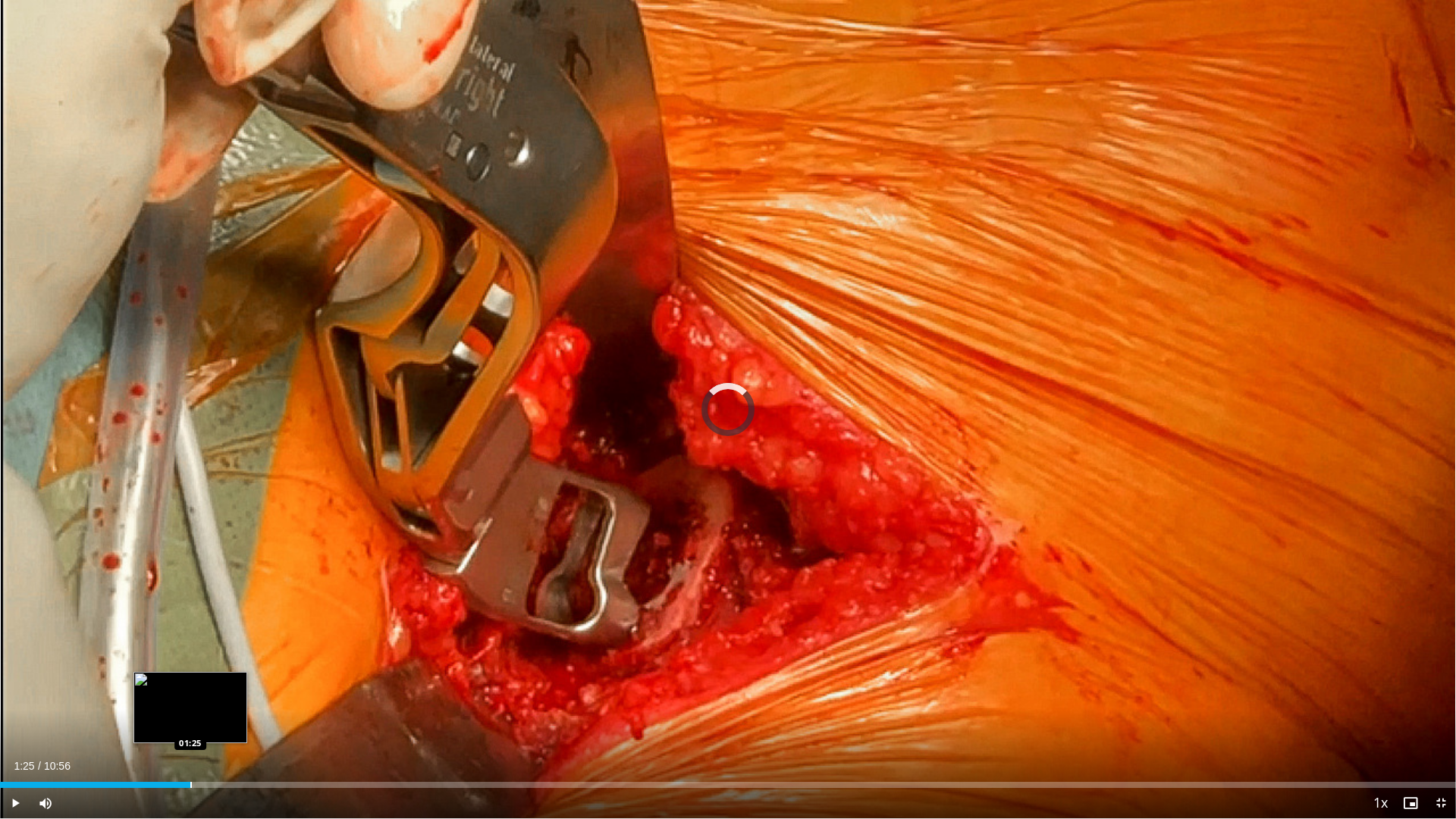
click at [190, 700] on div "Loaded : 4.57% 01:25 01:25" at bounding box center [728, 780] width 1456 height 14
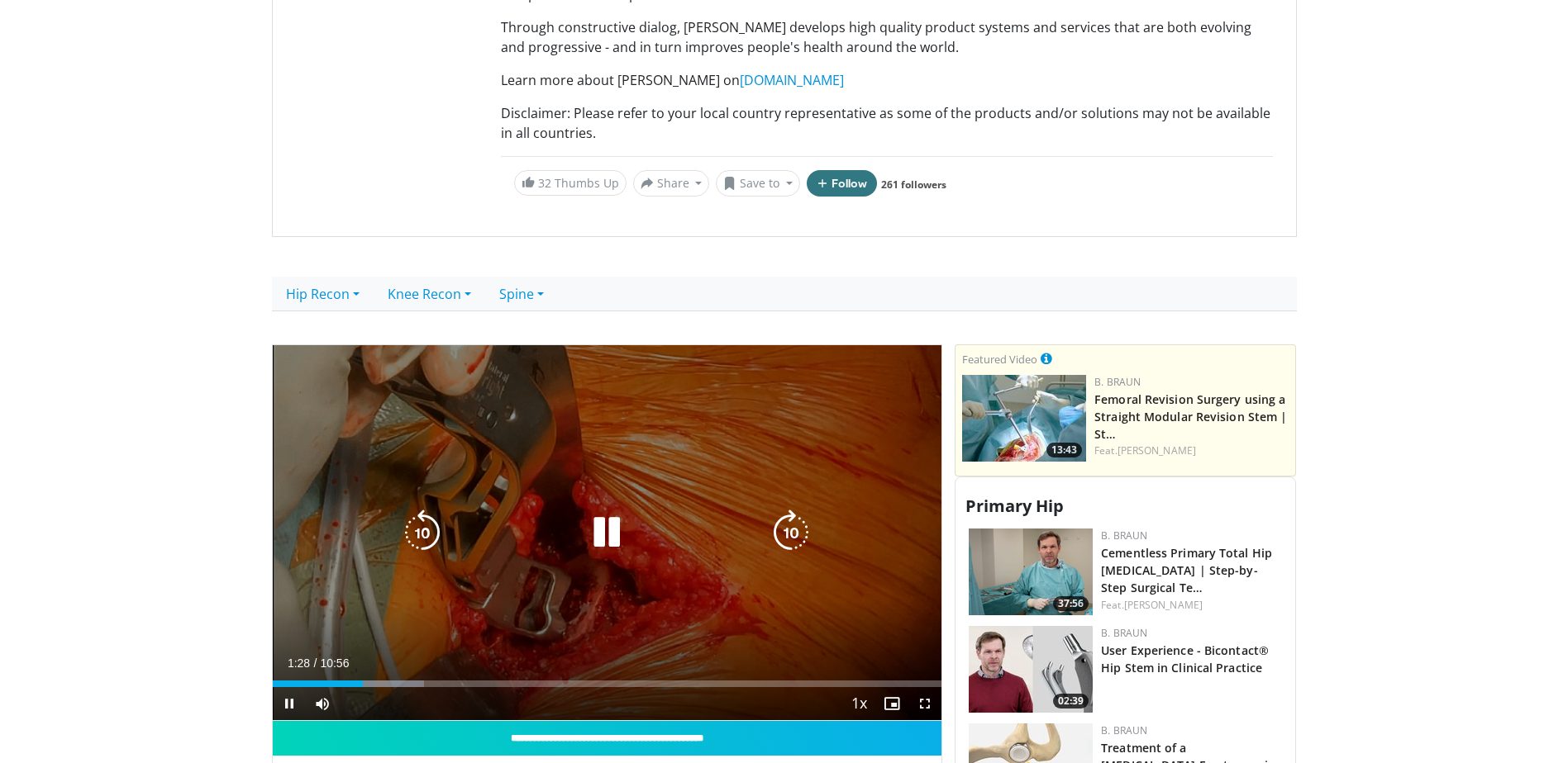
click at [554, 581] on div "10 seconds Tap to unmute" at bounding box center [608, 533] width 670 height 376
